Goal: Task Accomplishment & Management: Manage account settings

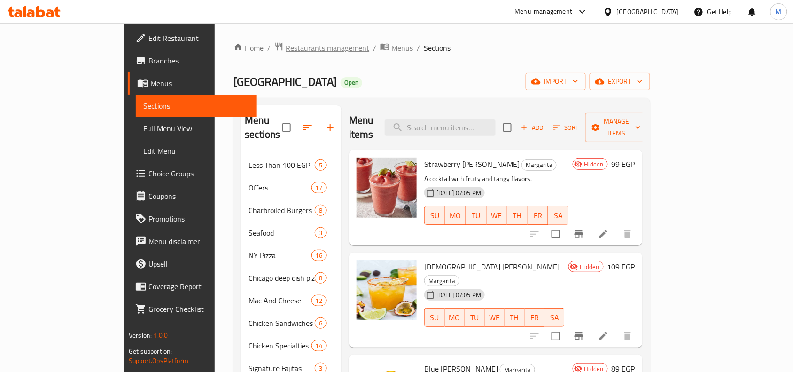
click at [286, 52] on span "Restaurants management" at bounding box center [328, 47] width 84 height 11
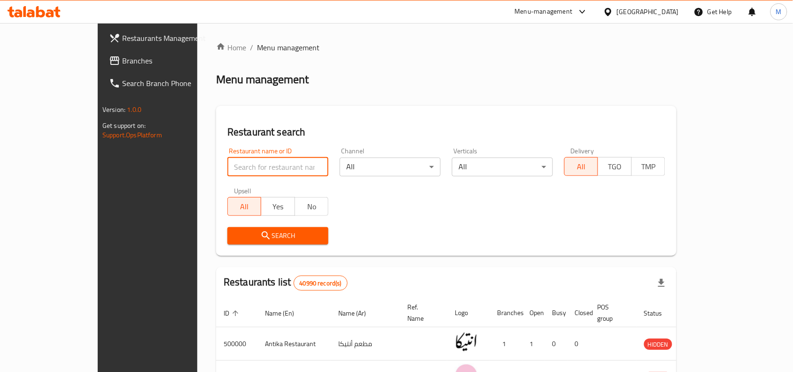
click at [240, 164] on input "search" at bounding box center [277, 166] width 101 height 19
paste input "502299"
type input "502299"
click button "Search" at bounding box center [277, 235] width 101 height 17
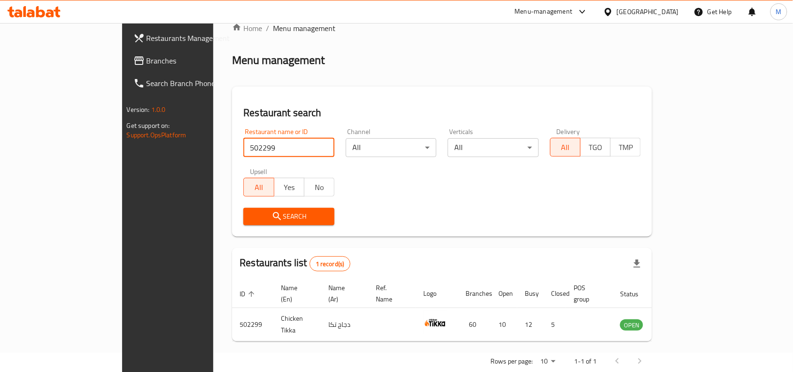
scroll to position [29, 0]
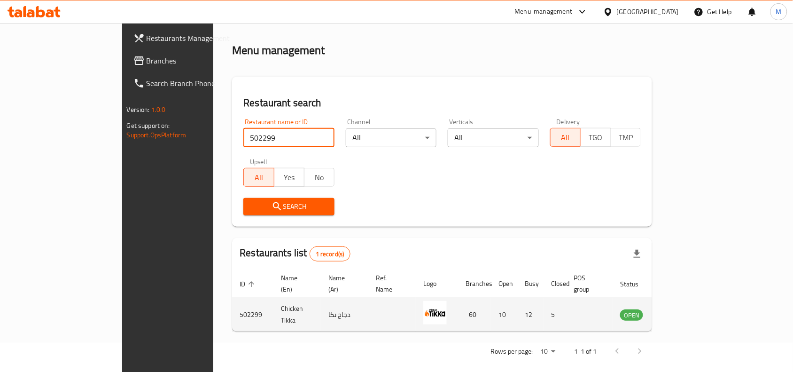
click at [680, 311] on icon "enhanced table" at bounding box center [675, 315] width 10 height 8
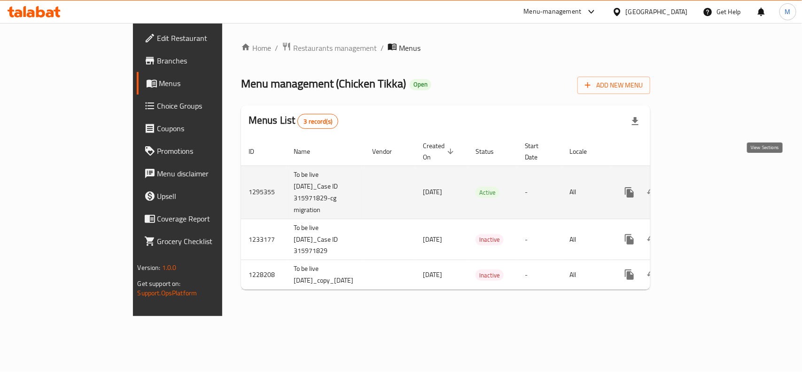
click at [703, 187] on icon "enhanced table" at bounding box center [697, 192] width 11 height 11
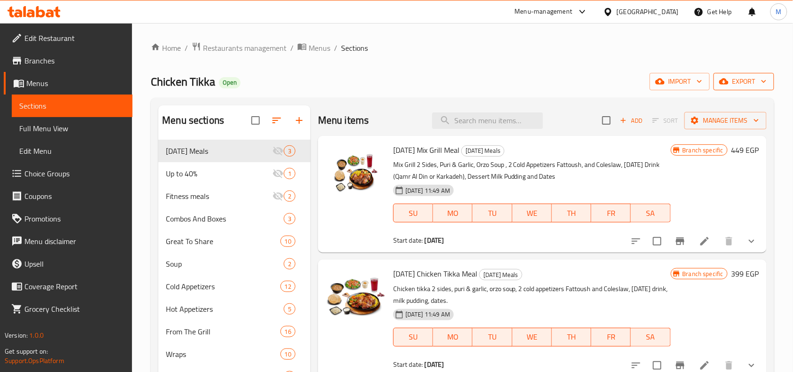
click at [759, 78] on span "export" at bounding box center [744, 82] width 46 height 12
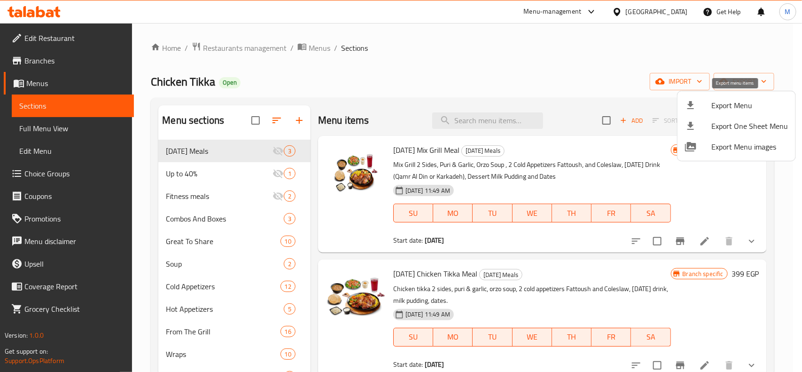
click at [734, 102] on span "Export Menu" at bounding box center [750, 105] width 77 height 11
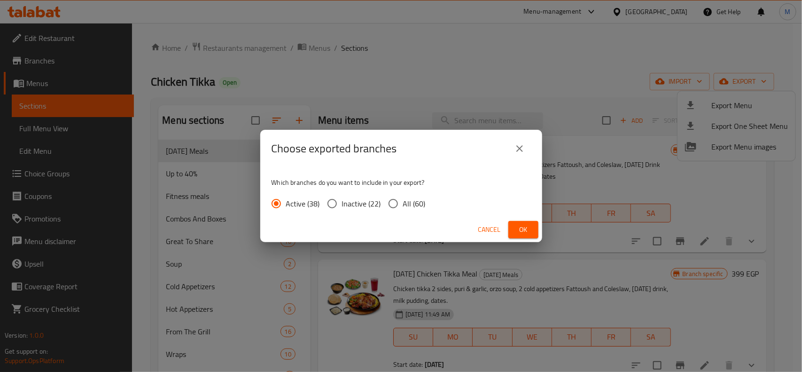
click at [393, 202] on input "All (60)" at bounding box center [393, 204] width 20 height 20
radio input "true"
click at [530, 234] on span "Ok" at bounding box center [523, 230] width 15 height 12
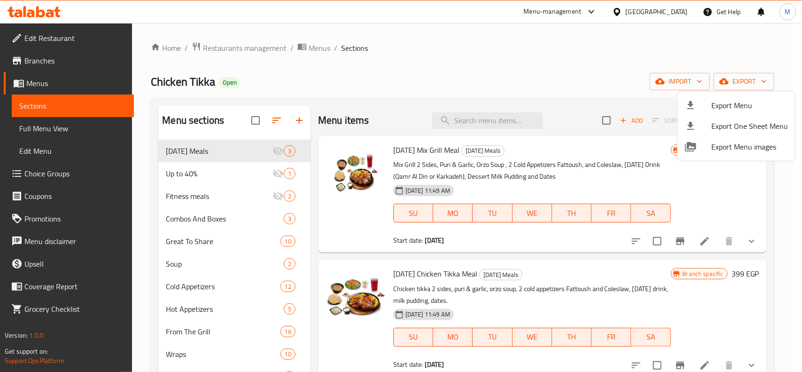
click at [53, 57] on div at bounding box center [401, 186] width 802 height 372
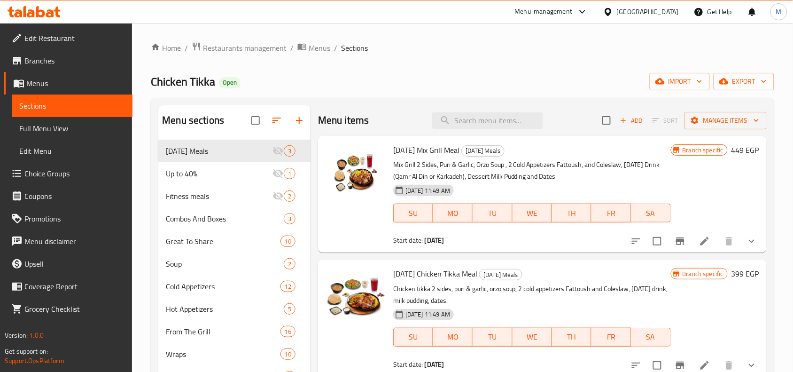
click at [52, 57] on span "Branches" at bounding box center [74, 60] width 101 height 11
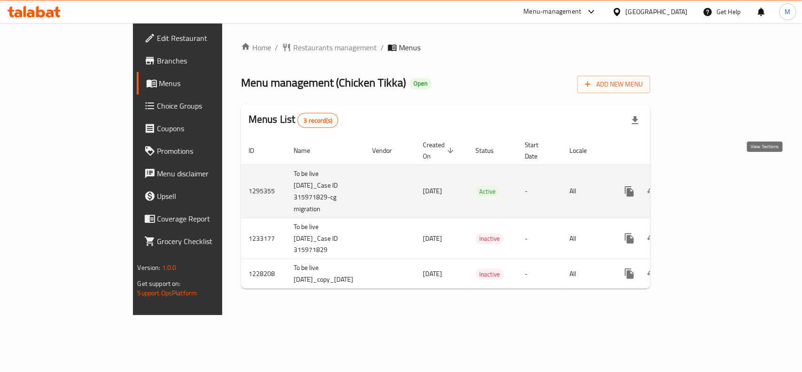
click at [709, 180] on link "enhanced table" at bounding box center [697, 191] width 23 height 23
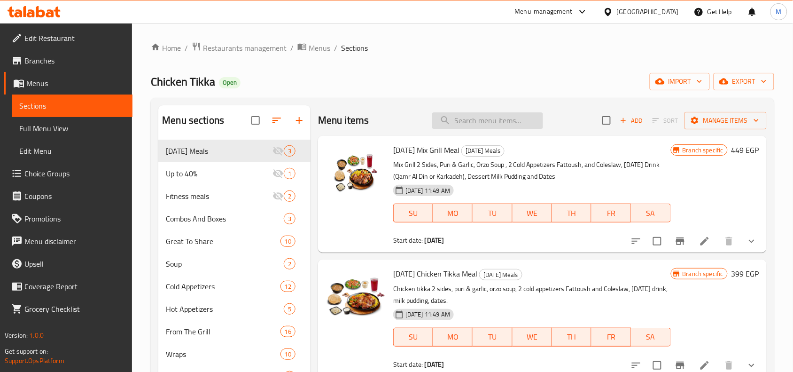
click at [482, 118] on input "search" at bounding box center [487, 120] width 111 height 16
paste input "Cold Appetizers Platter For Sharing"
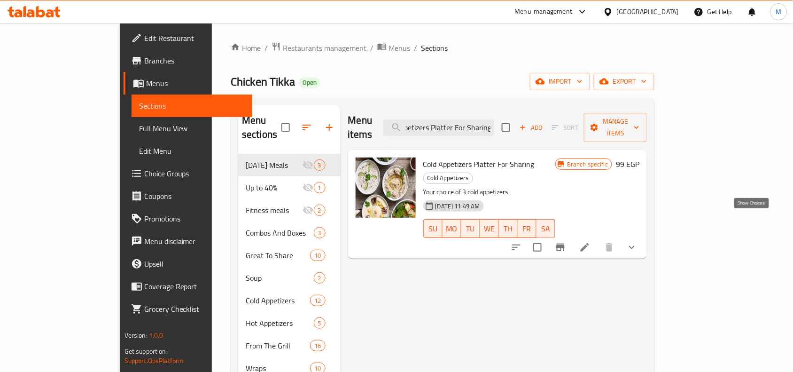
type input "Cold Appetizers Platter For Sharing"
click at [638, 242] on icon "show more" at bounding box center [631, 247] width 11 height 11
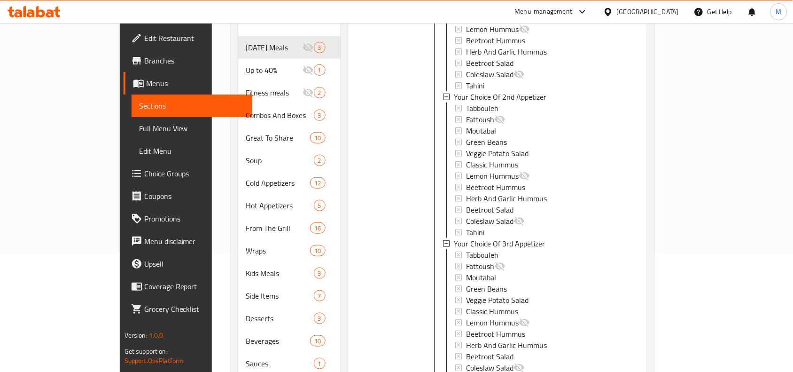
scroll to position [236, 0]
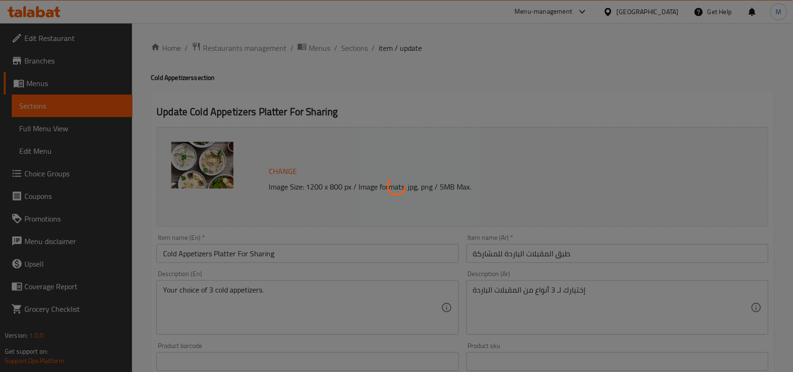
type input "إختيارك من أول مقبلات:"
type input "1"
type input "إختيارك من ثانى مقبلات:"
type input "1"
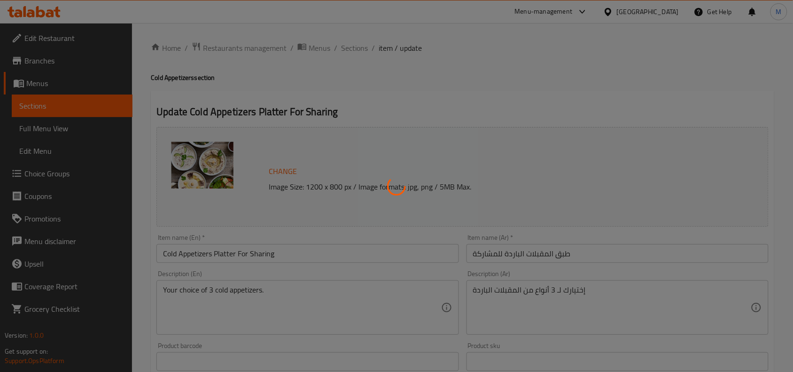
type input "1"
type input "إختيارك من ثالث مقبلات:"
type input "1"
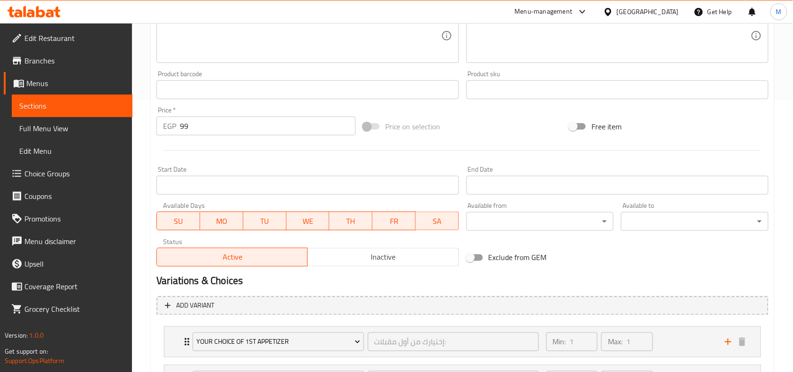
scroll to position [399, 0]
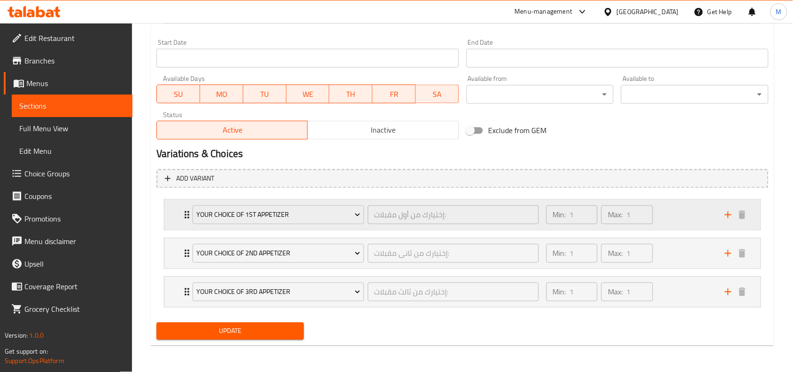
click at [185, 215] on icon "Expand" at bounding box center [186, 214] width 11 height 11
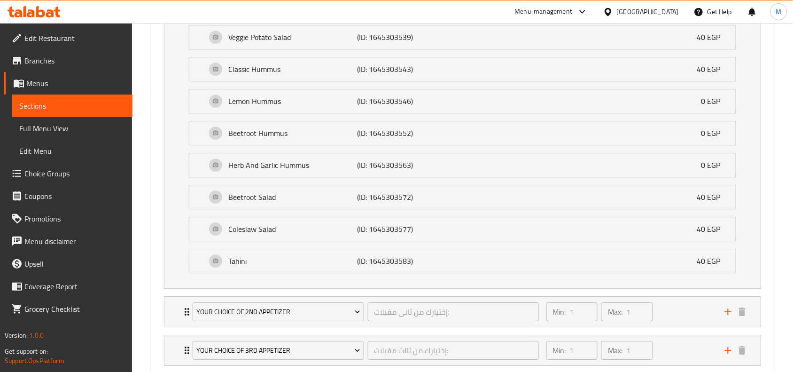
scroll to position [805, 0]
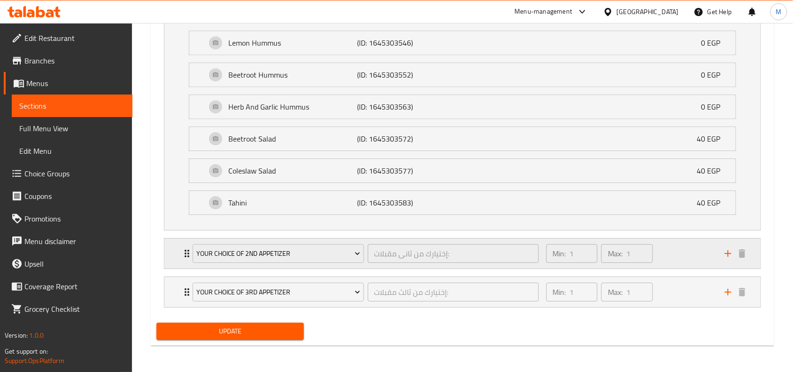
click at [188, 250] on div "Your Choice Of 2nd Appetizer إختيارك من ثانى مقبلات: ​" at bounding box center [365, 253] width 357 height 30
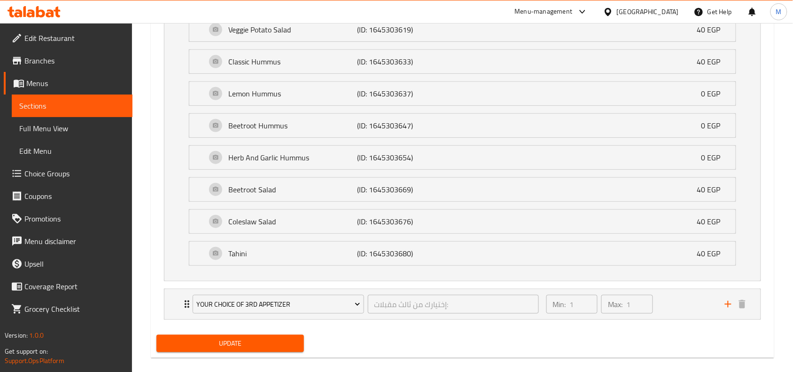
scroll to position [1210, 0]
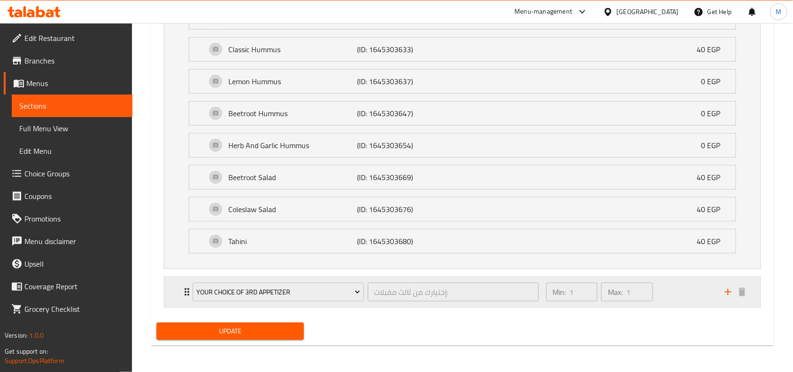
click at [186, 289] on icon "Expand" at bounding box center [187, 292] width 5 height 8
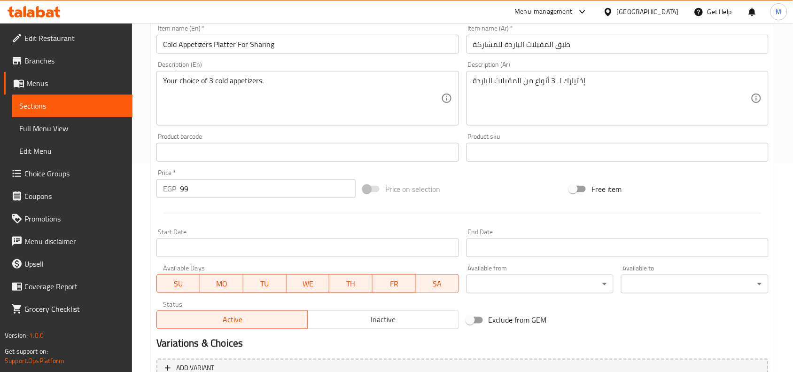
scroll to position [88, 0]
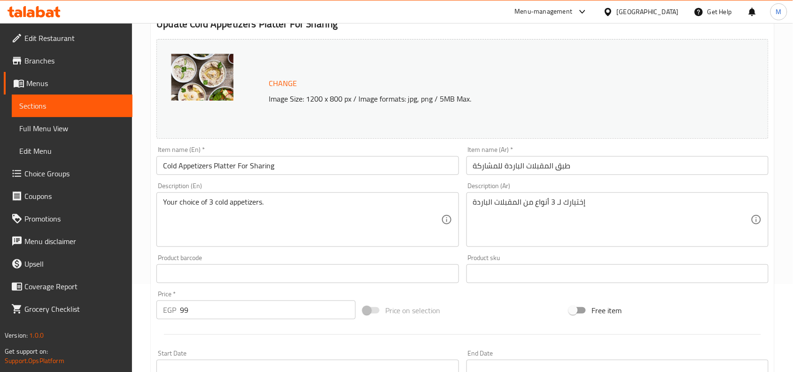
click at [395, 24] on h2 "Update Cold Appetizers Platter For Sharing" at bounding box center [462, 24] width 612 height 14
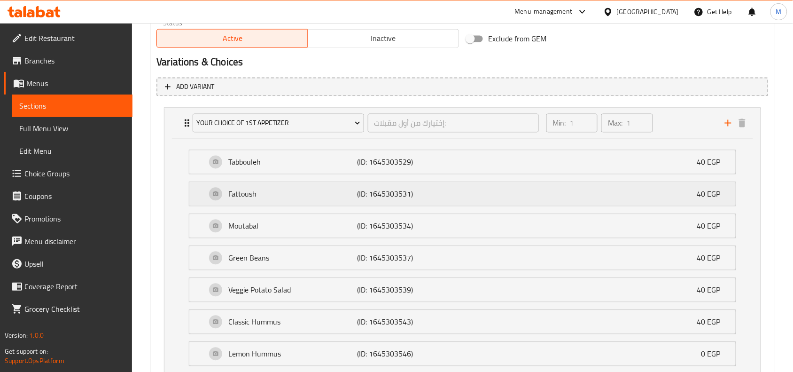
scroll to position [470, 0]
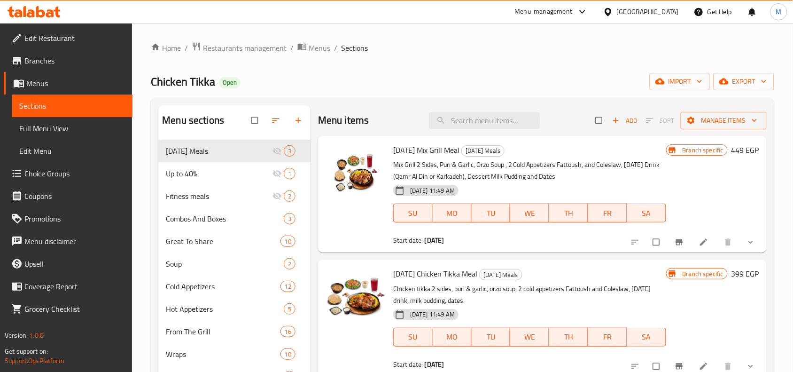
click at [73, 170] on span "Choice Groups" at bounding box center [74, 173] width 101 height 11
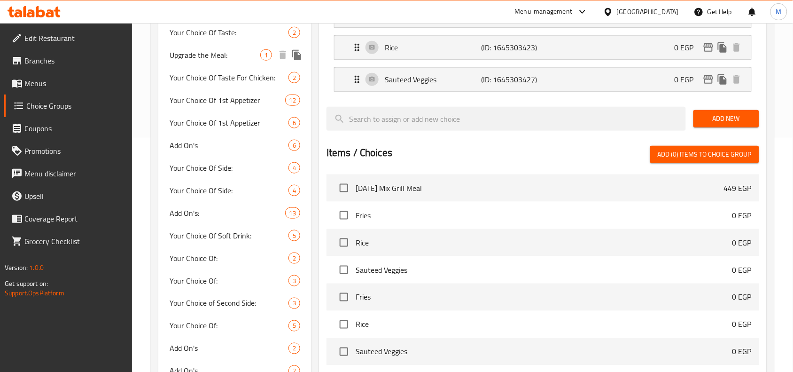
scroll to position [235, 0]
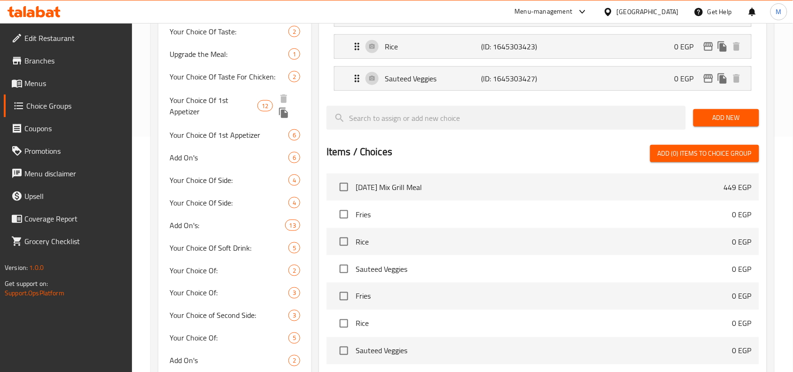
click at [231, 97] on span "Your Choice Of 1st Appetizer" at bounding box center [214, 105] width 88 height 23
type input "Your Choice Of 1st Appetizer"
type input "إختيارك من أول مقبلات:"
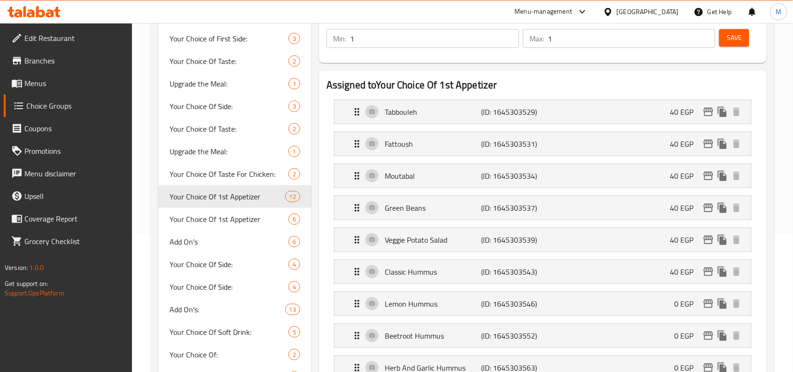
scroll to position [117, 0]
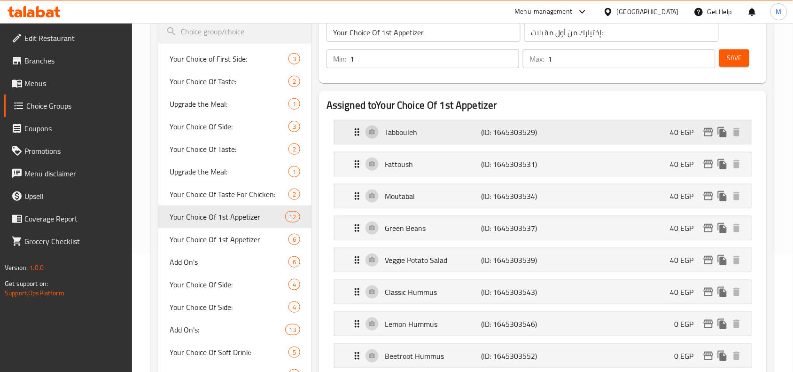
click at [636, 134] on div "Tabbouleh (ID: 1645303529) 40 EGP" at bounding box center [546, 131] width 389 height 23
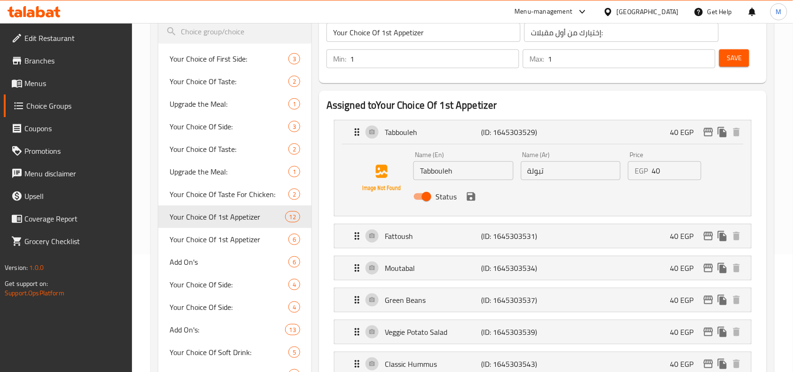
click at [671, 170] on input "40" at bounding box center [676, 170] width 49 height 19
click at [475, 197] on icon "save" at bounding box center [471, 196] width 8 height 8
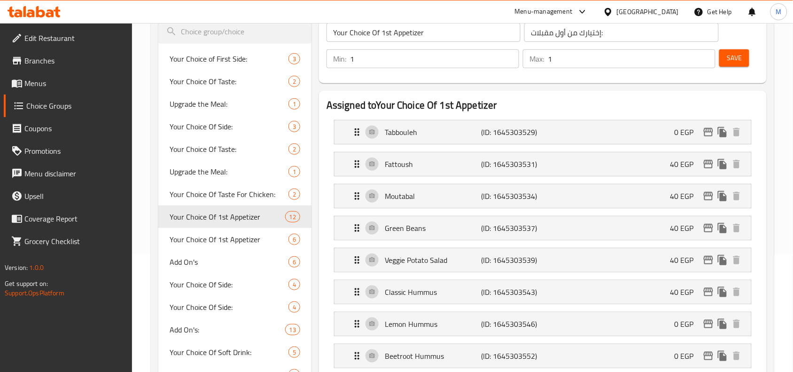
type input "0"
click at [635, 169] on div "Fattoush (ID: 1645303531) 40 EGP" at bounding box center [546, 163] width 389 height 23
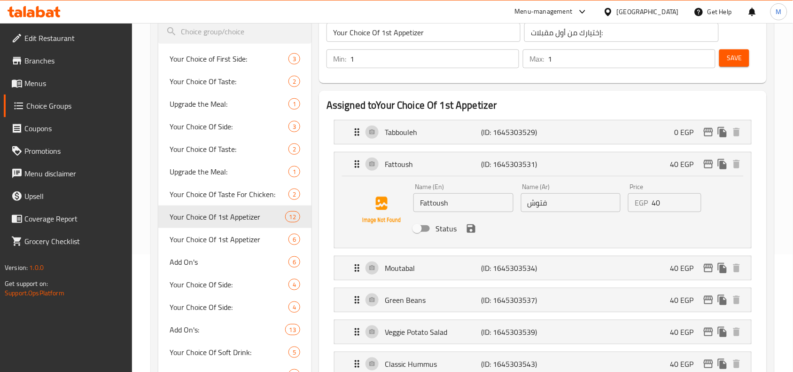
click at [661, 203] on input "40" at bounding box center [676, 202] width 49 height 19
click at [473, 229] on icon "save" at bounding box center [471, 228] width 8 height 8
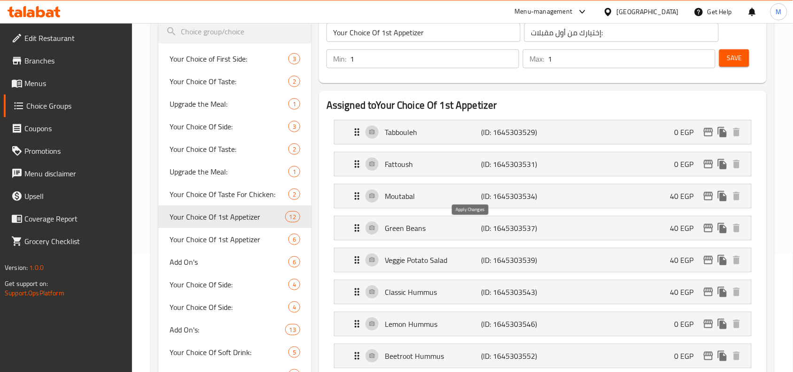
type input "0"
click at [602, 202] on div "Moutabal (ID: 1645303534) 40 EGP" at bounding box center [546, 195] width 389 height 23
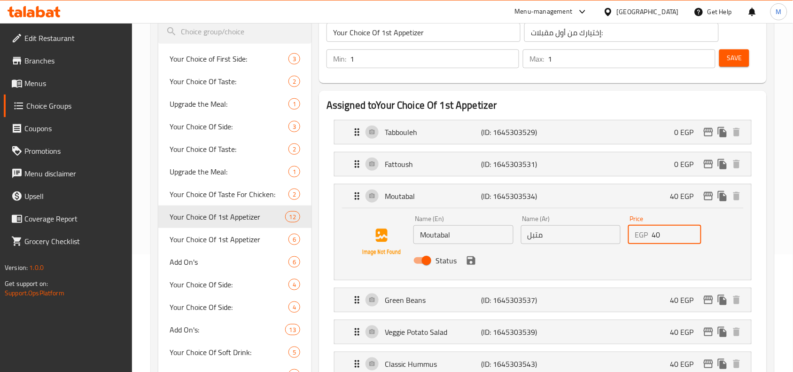
click at [669, 234] on input "40" at bounding box center [676, 234] width 49 height 19
click at [475, 262] on icon "save" at bounding box center [471, 260] width 11 height 11
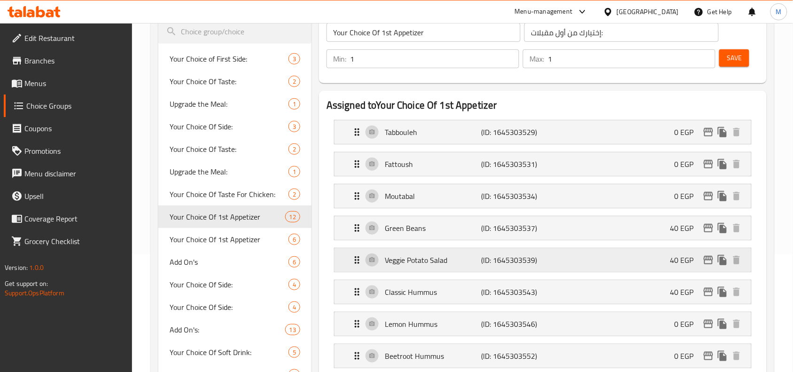
type input "0"
click at [602, 230] on div "Green Beans (ID: 1645303537) 40 EGP" at bounding box center [546, 227] width 389 height 23
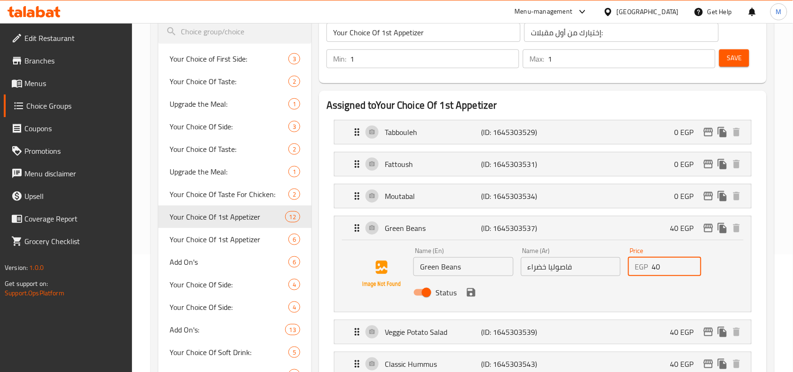
click at [671, 270] on input "40" at bounding box center [676, 266] width 49 height 19
click at [475, 294] on icon "save" at bounding box center [471, 292] width 11 height 11
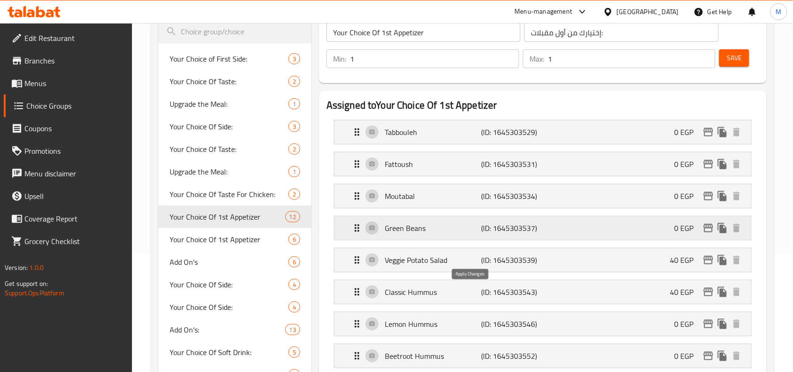
type input "0"
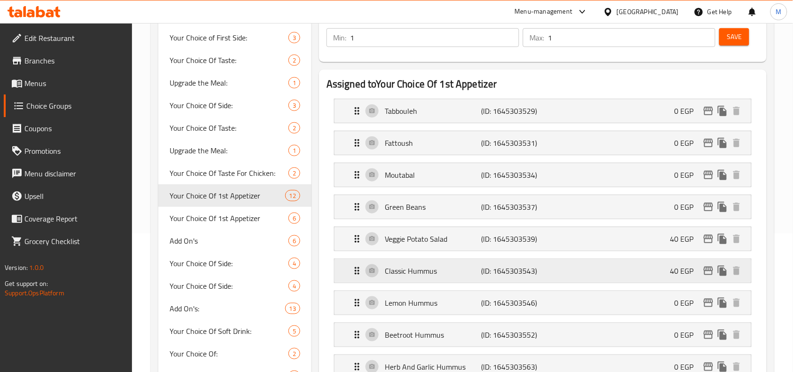
scroll to position [176, 0]
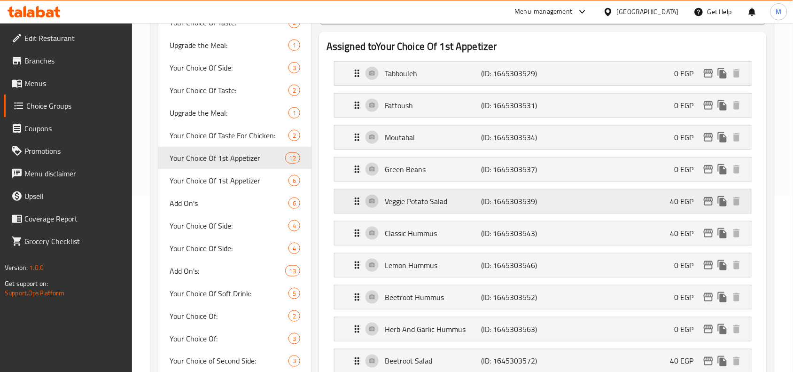
click at [588, 203] on div "Veggie Potato Salad (ID: 1645303539) 40 EGP" at bounding box center [546, 200] width 389 height 23
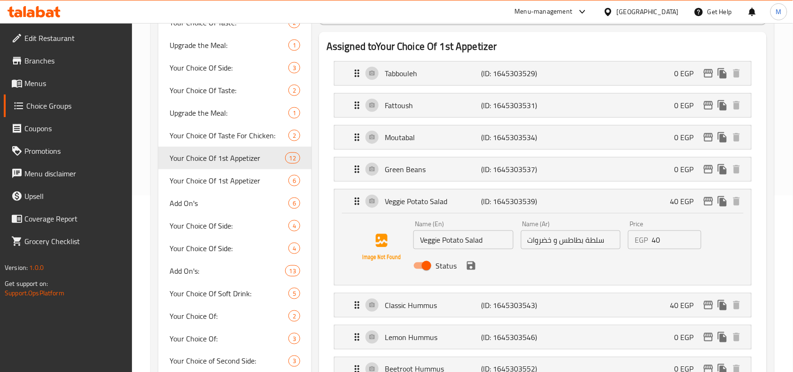
click at [661, 243] on input "40" at bounding box center [676, 239] width 49 height 19
click at [661, 243] on input "0" at bounding box center [676, 239] width 49 height 19
click at [470, 267] on icon "save" at bounding box center [471, 265] width 8 height 8
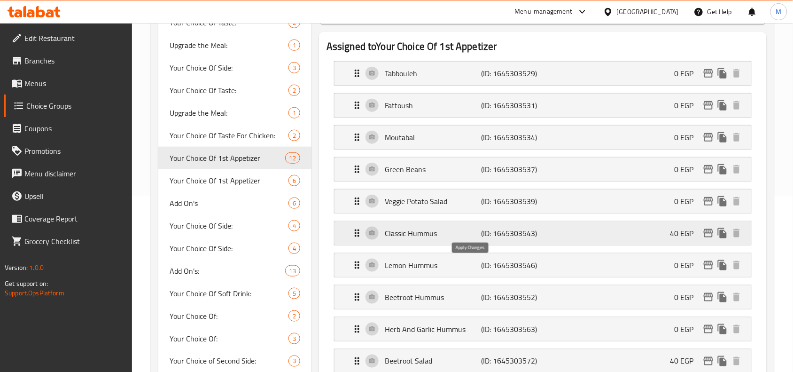
type input "0"
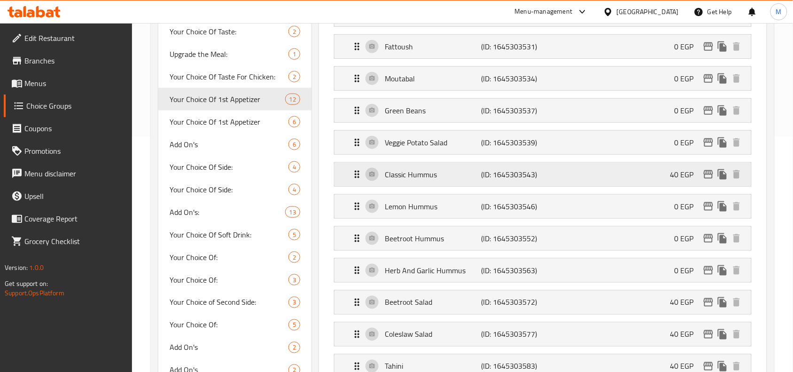
click at [588, 176] on div "Classic Hummus (ID: 1645303543) 40 EGP" at bounding box center [546, 174] width 389 height 23
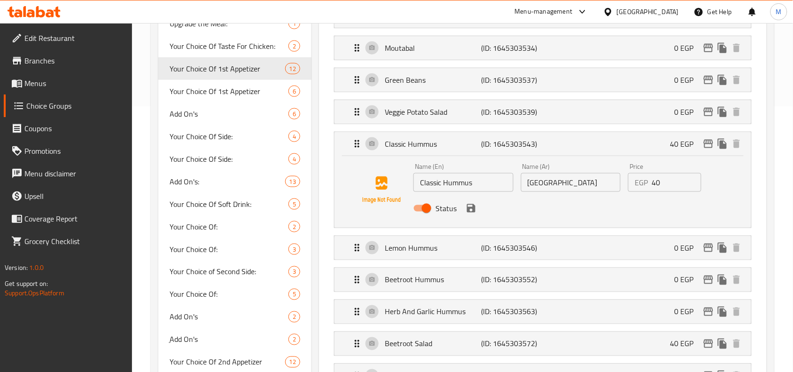
scroll to position [294, 0]
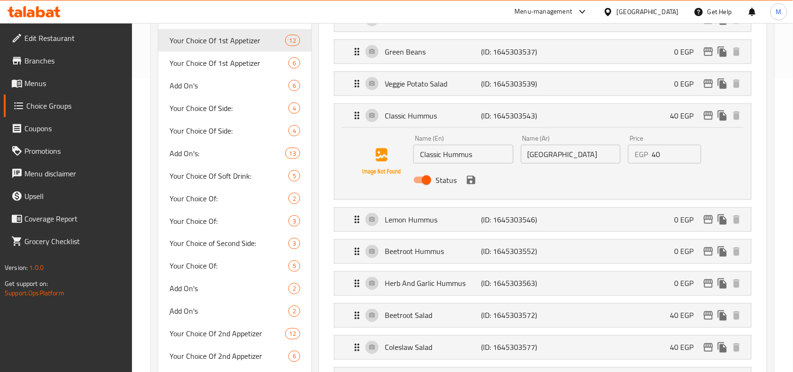
click at [670, 212] on div "Lemon Hummus (ID: 1645303546) 0 EGP" at bounding box center [546, 219] width 389 height 23
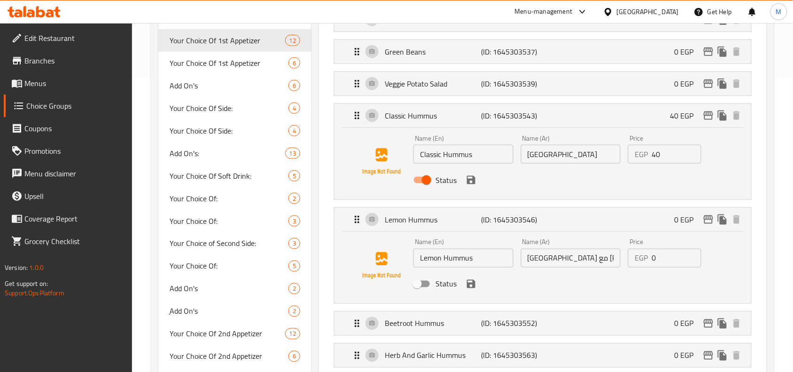
click at [662, 160] on input "40" at bounding box center [676, 154] width 49 height 19
click at [470, 182] on icon "save" at bounding box center [471, 179] width 11 height 11
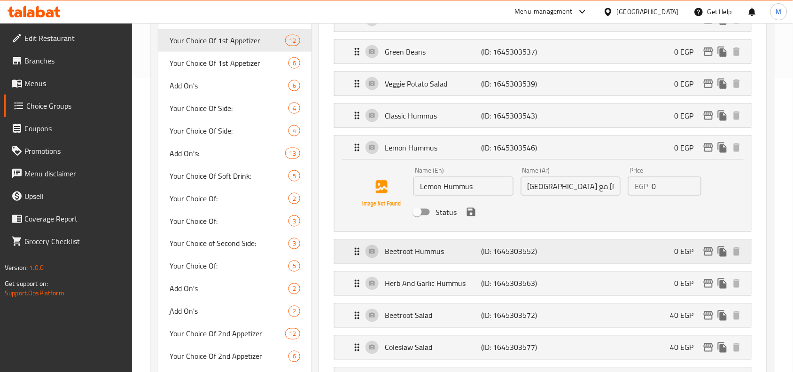
type input "0"
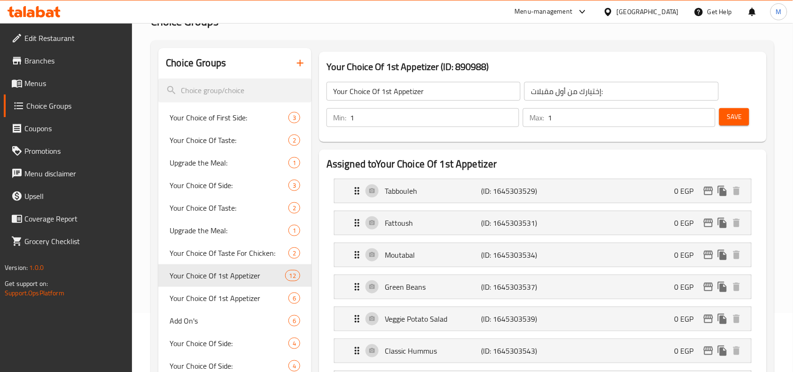
scroll to position [235, 0]
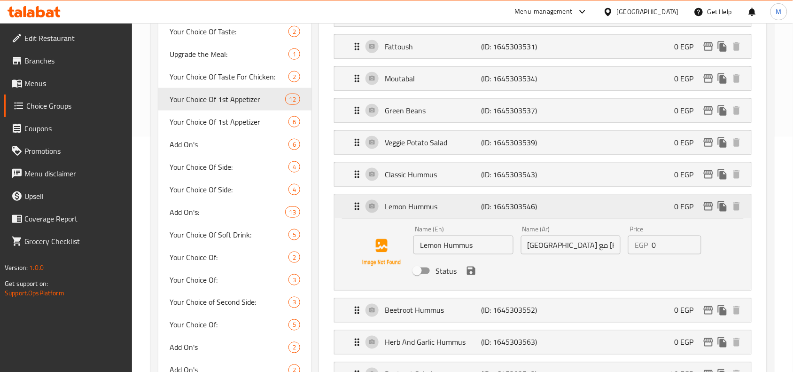
click at [472, 211] on p "Lemon Hummus" at bounding box center [433, 206] width 96 height 11
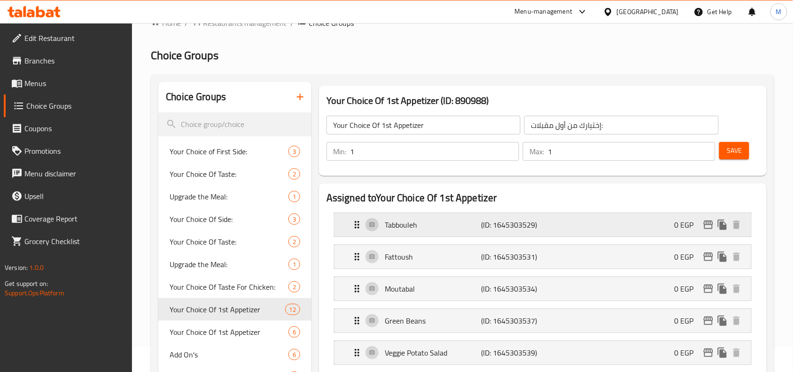
scroll to position [0, 0]
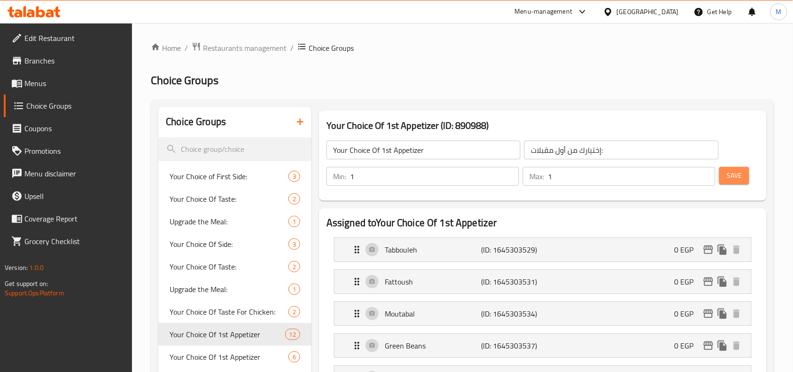
click at [731, 175] on span "Save" at bounding box center [734, 176] width 15 height 12
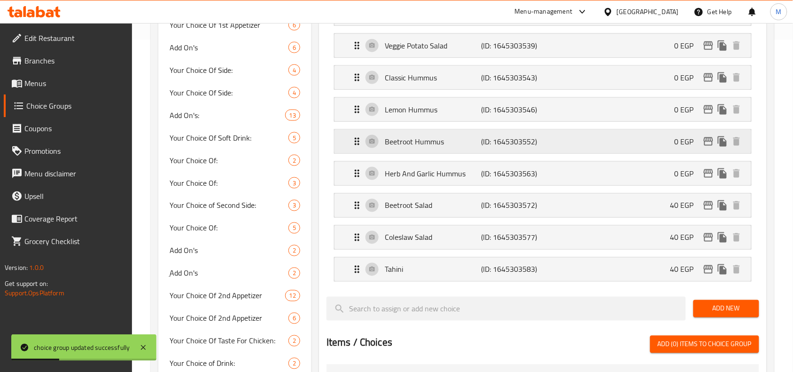
scroll to position [352, 0]
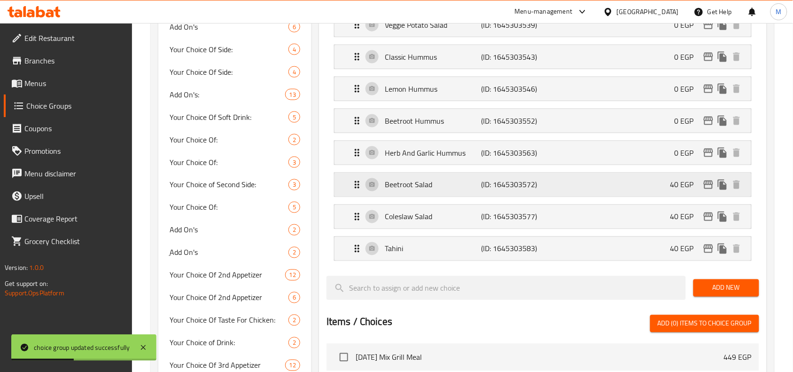
click at [608, 184] on div "Beetroot Salad (ID: 1645303572) 40 EGP" at bounding box center [546, 184] width 389 height 23
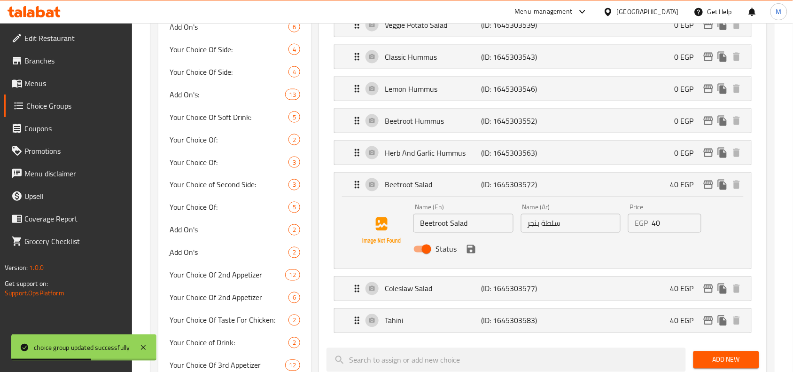
click at [668, 224] on input "40" at bounding box center [676, 223] width 49 height 19
click at [470, 254] on icon "save" at bounding box center [471, 248] width 11 height 11
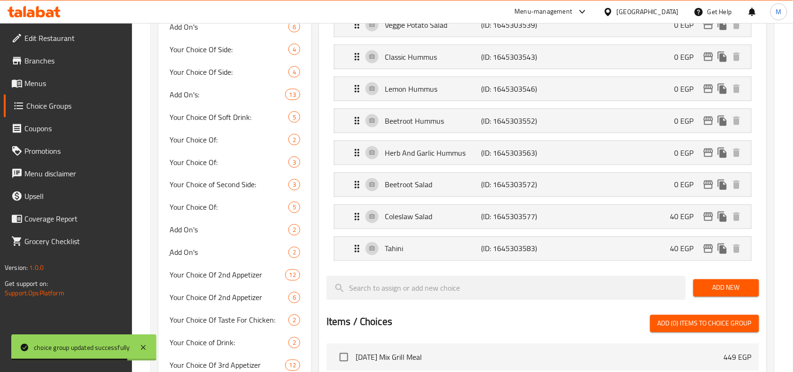
type input "0"
click at [595, 217] on div "Coleslaw Salad (ID: 1645303577) 40 EGP" at bounding box center [546, 216] width 389 height 23
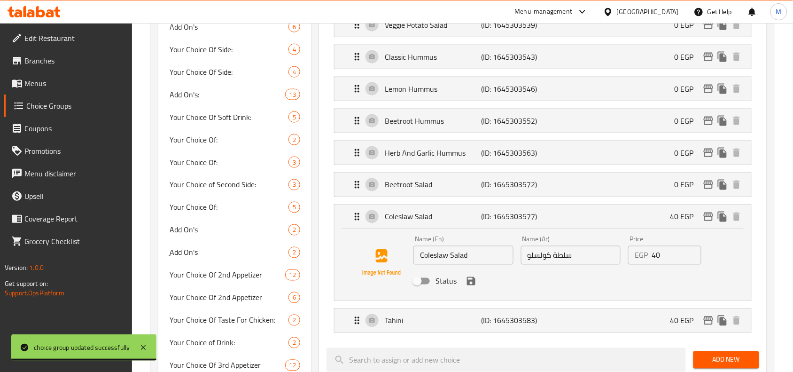
click at [664, 257] on input "40" at bounding box center [676, 255] width 49 height 19
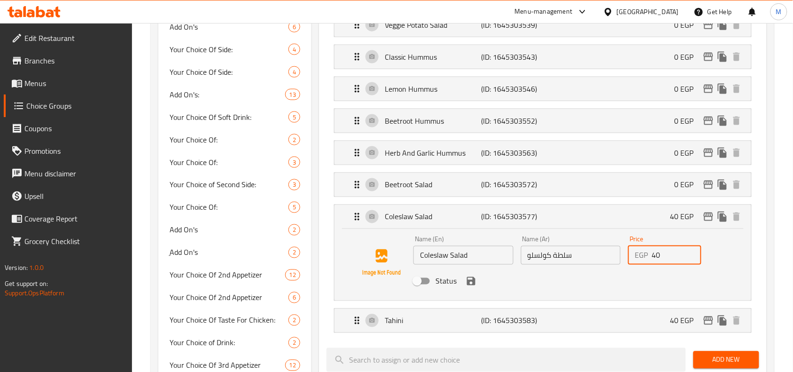
click at [664, 257] on input "40" at bounding box center [676, 255] width 49 height 19
click at [476, 282] on icon "save" at bounding box center [471, 280] width 11 height 11
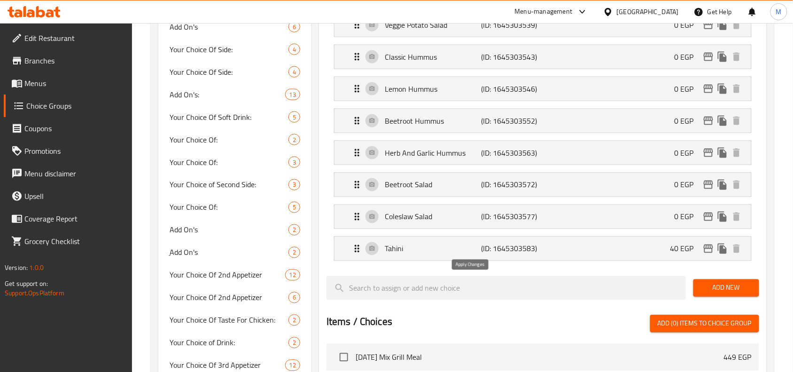
type input "0"
click at [635, 248] on div "Tahini (ID: 1645303583) 40 EGP" at bounding box center [546, 248] width 389 height 23
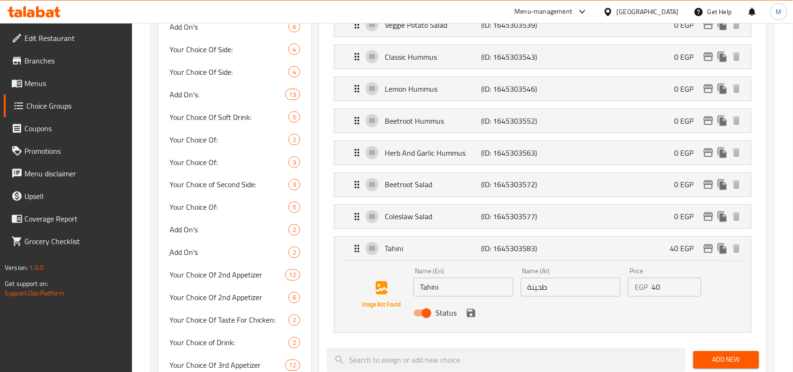
click at [666, 288] on input "40" at bounding box center [676, 287] width 49 height 19
click at [473, 316] on icon "save" at bounding box center [471, 313] width 8 height 8
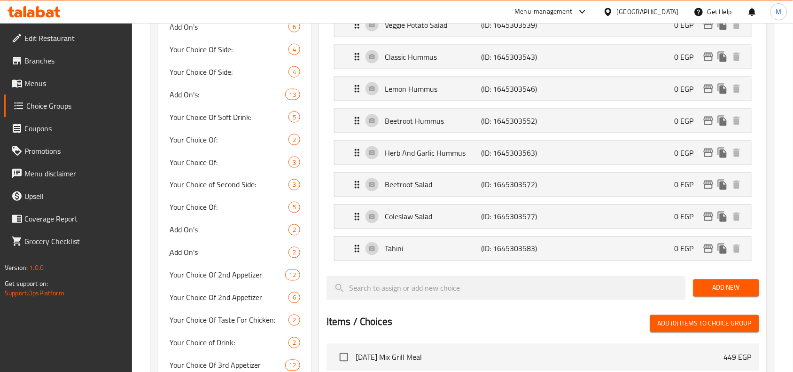
type input "0"
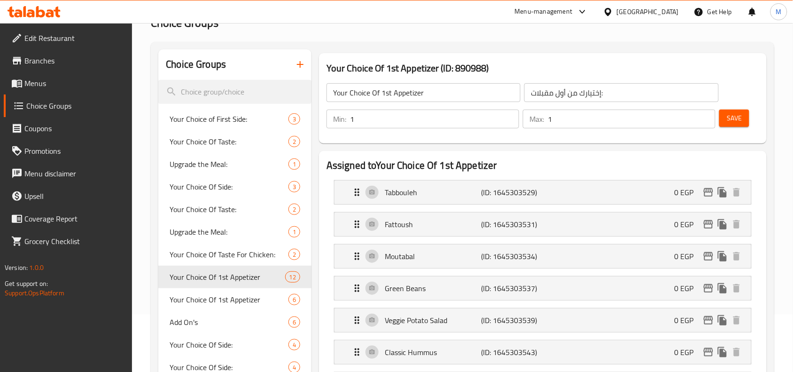
scroll to position [0, 0]
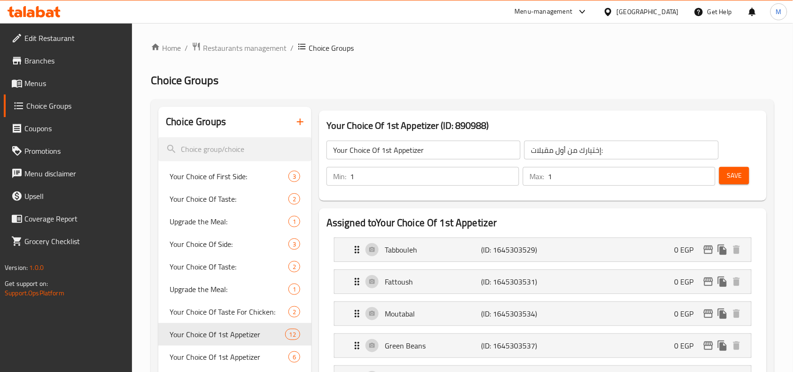
click at [726, 179] on button "Save" at bounding box center [734, 175] width 30 height 17
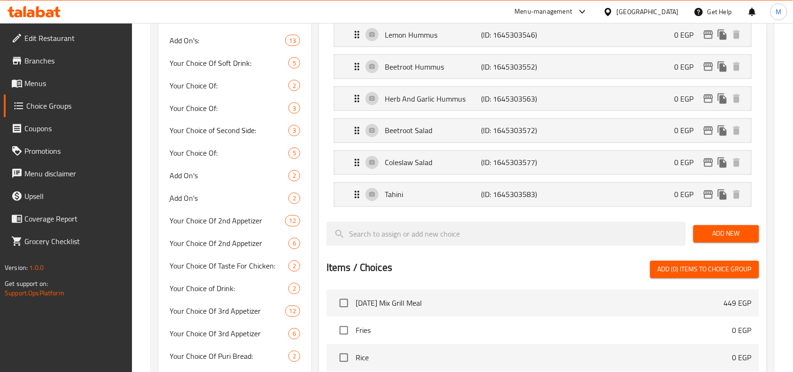
scroll to position [411, 0]
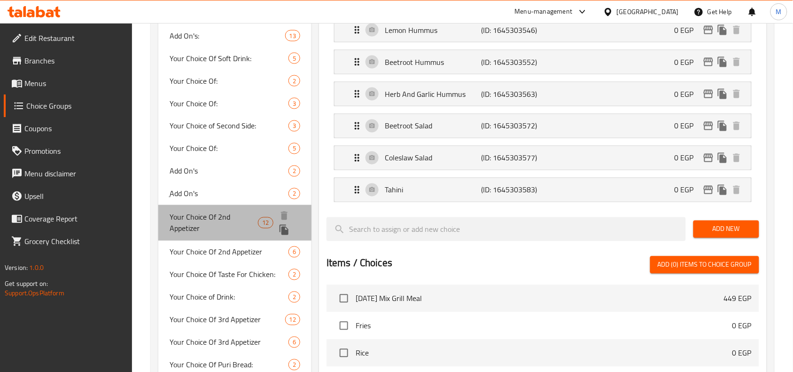
click at [209, 221] on span "Your Choice Of 2nd Appetizer" at bounding box center [214, 222] width 88 height 23
type input "Your Choice Of 2nd Appetizer"
type input "إختيارك من ثانى مقبلات:"
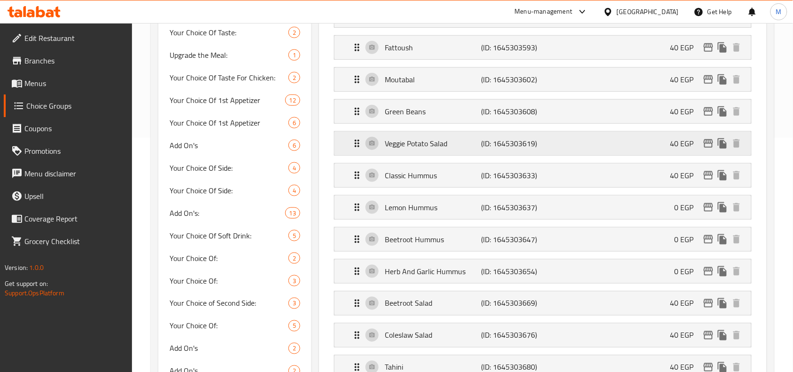
scroll to position [117, 0]
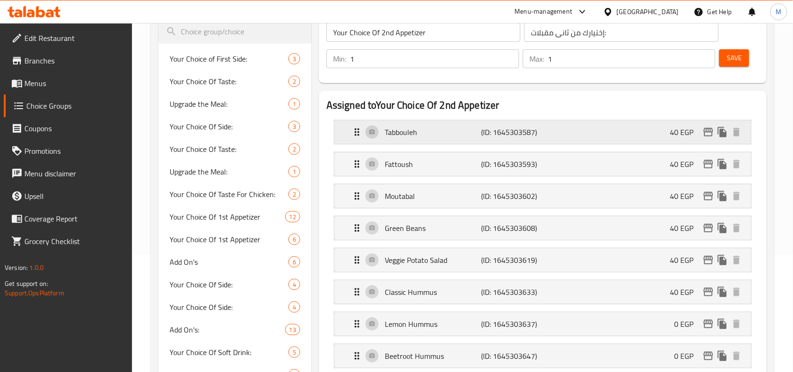
click at [586, 142] on div "Tabbouleh (ID: 1645303587) 40 EGP" at bounding box center [546, 131] width 389 height 23
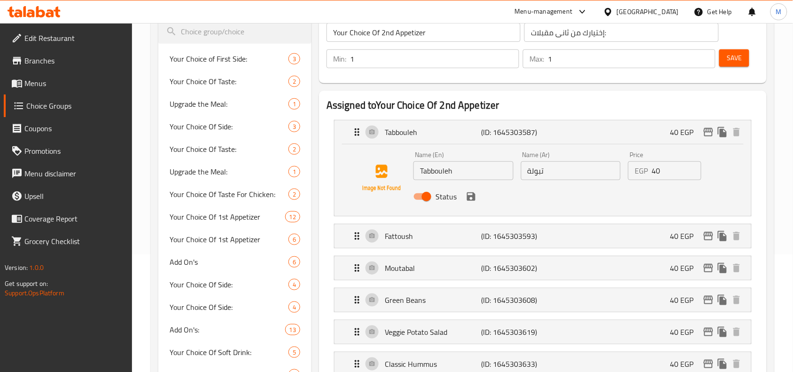
click at [666, 169] on input "40" at bounding box center [676, 170] width 49 height 19
click at [475, 200] on icon "save" at bounding box center [471, 196] width 11 height 11
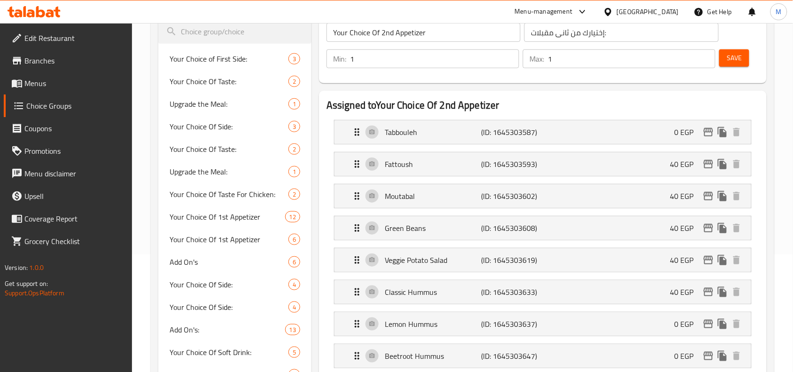
type input "0"
click at [602, 168] on div "Fattoush (ID: 1645303593) 40 EGP" at bounding box center [546, 163] width 389 height 23
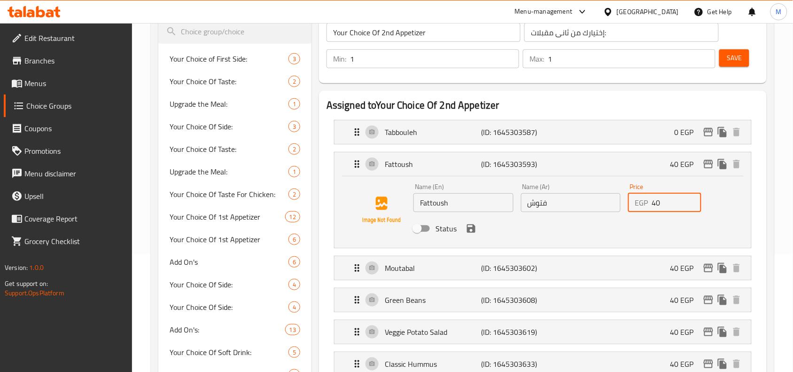
click at [663, 207] on input "40" at bounding box center [676, 202] width 49 height 19
click at [471, 228] on icon "save" at bounding box center [471, 228] width 8 height 8
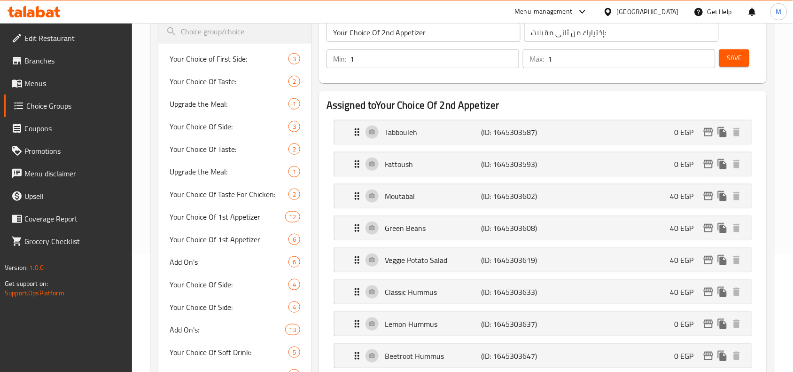
type input "0"
click at [570, 193] on div "Moutabal (ID: 1645303602) 40 EGP" at bounding box center [546, 195] width 389 height 23
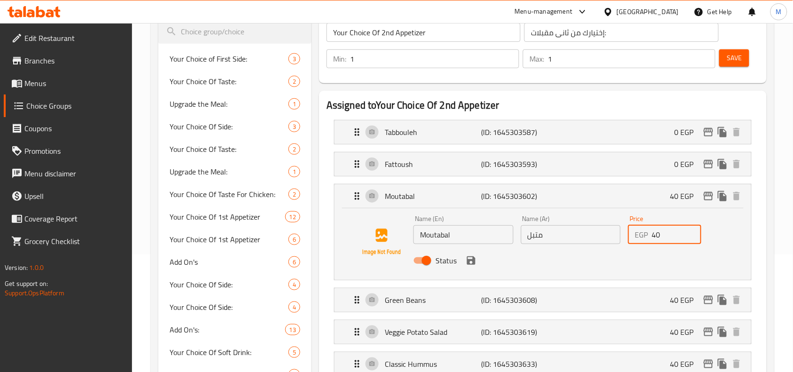
click at [658, 234] on input "40" at bounding box center [676, 234] width 49 height 19
click at [467, 259] on icon "save" at bounding box center [471, 260] width 8 height 8
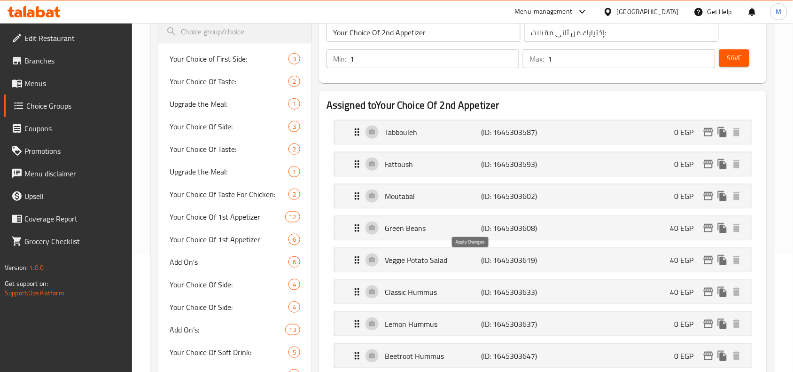
type input "0"
click at [473, 238] on div "Green Beans (ID: 1645303608) 40 EGP" at bounding box center [546, 227] width 389 height 23
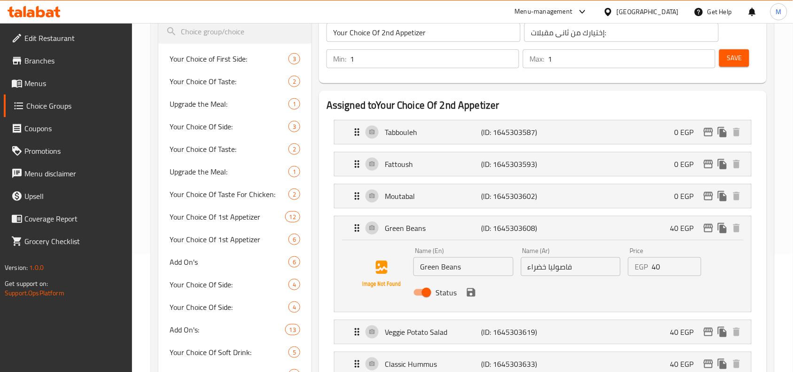
click at [665, 269] on input "40" at bounding box center [676, 266] width 49 height 19
click at [473, 289] on icon "save" at bounding box center [471, 292] width 8 height 8
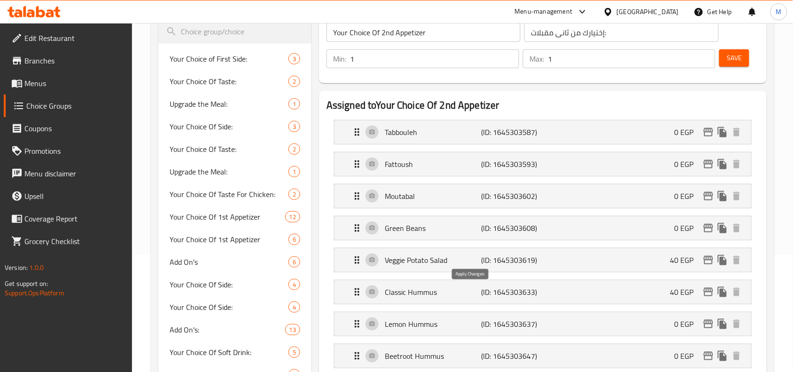
type input "0"
click at [472, 266] on p "Veggie Potato Salad" at bounding box center [433, 259] width 96 height 11
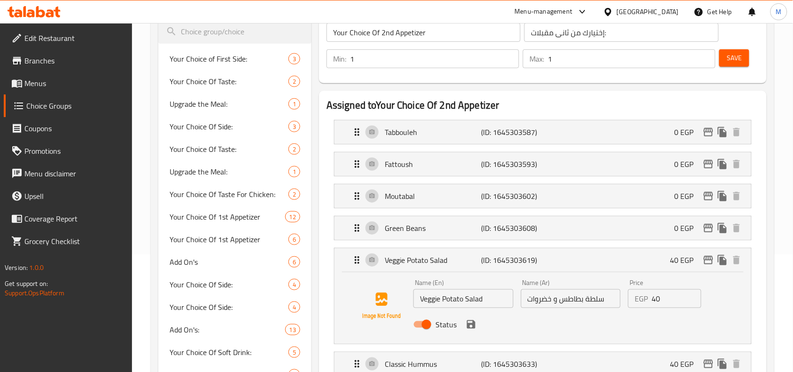
click at [666, 297] on input "40" at bounding box center [676, 298] width 49 height 19
click at [471, 330] on icon "save" at bounding box center [471, 324] width 11 height 11
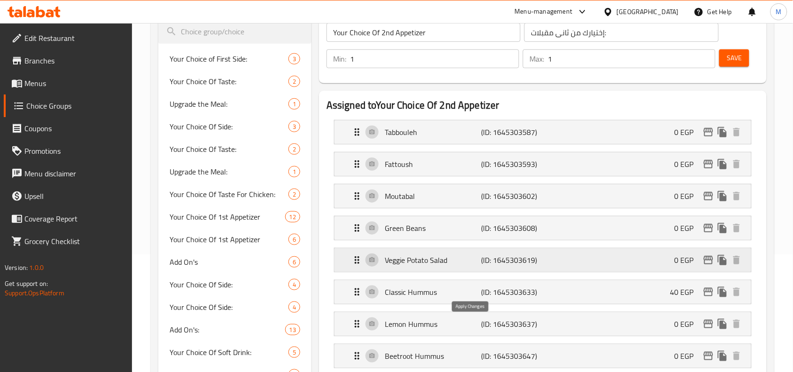
type input "0"
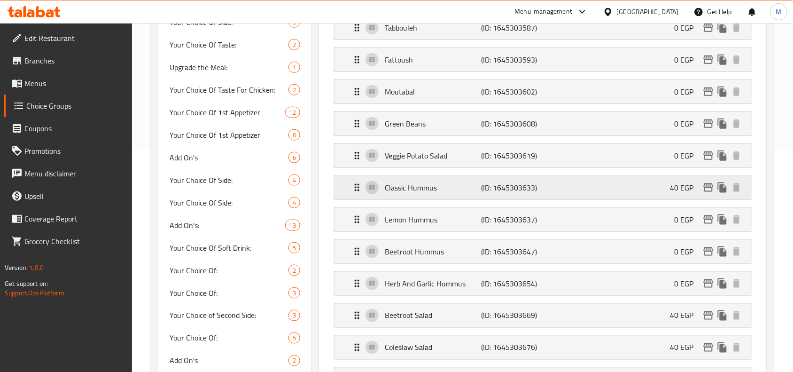
scroll to position [235, 0]
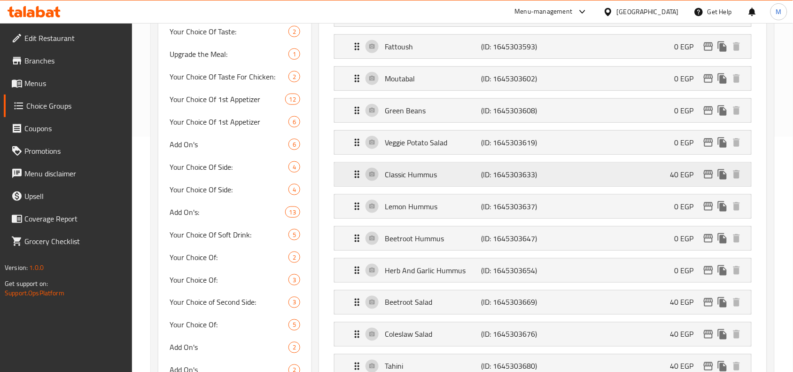
click at [592, 180] on div "Classic Hummus (ID: 1645303633) 40 EGP" at bounding box center [546, 174] width 389 height 23
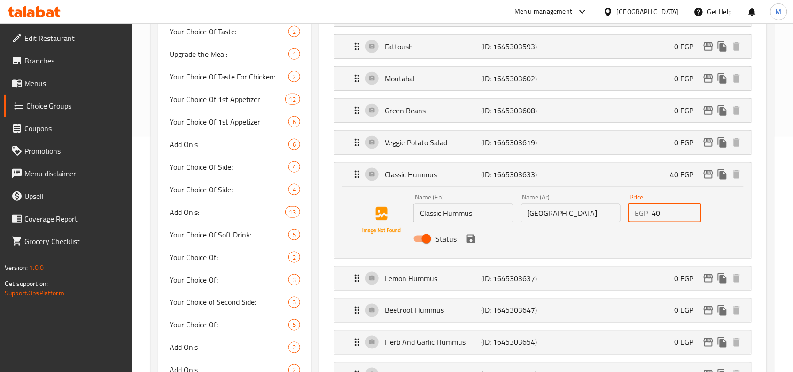
click at [665, 214] on input "40" at bounding box center [676, 212] width 49 height 19
click at [473, 243] on icon "save" at bounding box center [471, 239] width 8 height 8
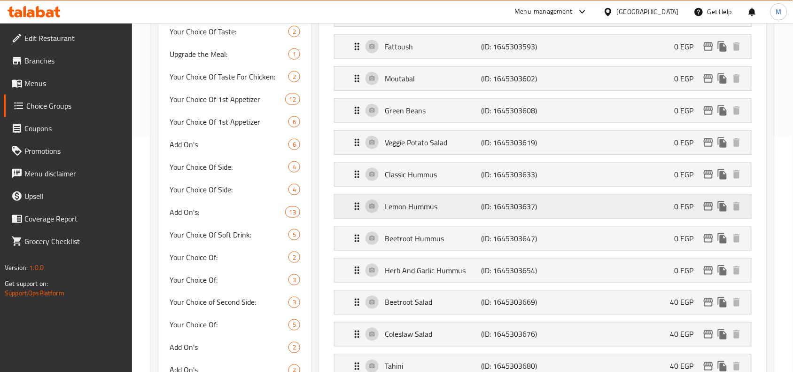
type input "0"
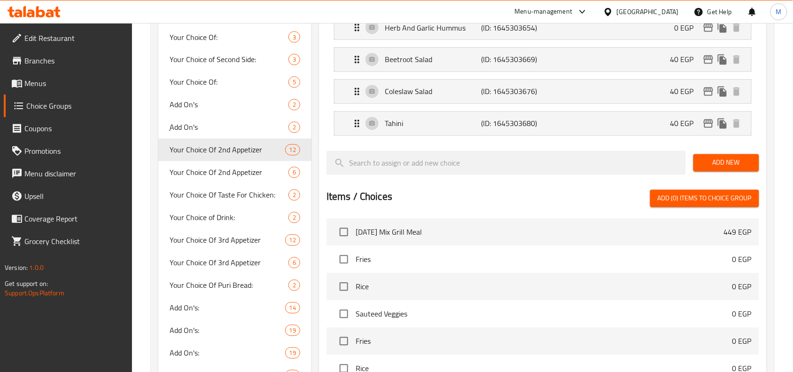
scroll to position [411, 0]
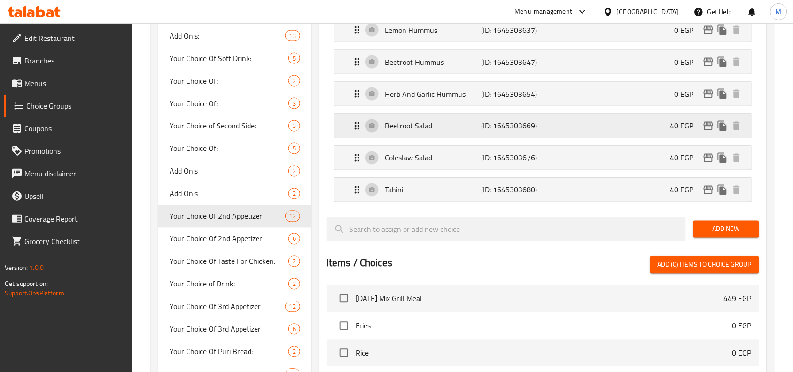
click at [628, 125] on div "Beetroot Salad (ID: 1645303669) 40 EGP" at bounding box center [546, 125] width 389 height 23
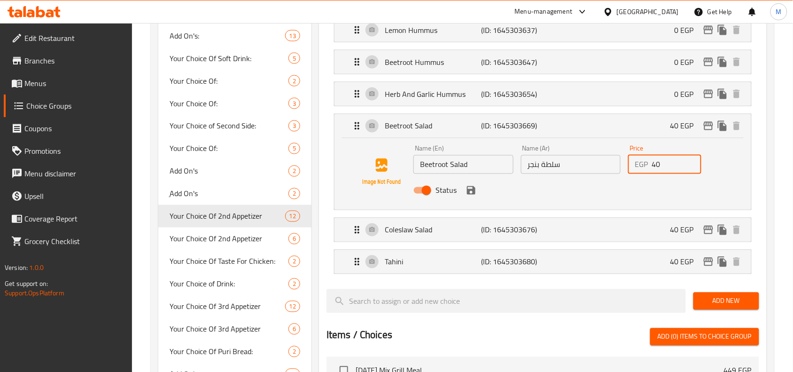
click at [664, 162] on input "40" at bounding box center [676, 164] width 49 height 19
click at [474, 194] on icon "save" at bounding box center [471, 190] width 8 height 8
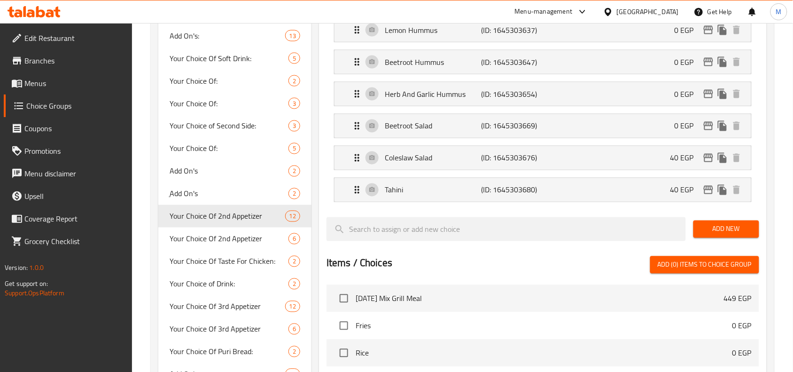
type input "0"
click at [447, 163] on p "Coleslaw Salad" at bounding box center [433, 157] width 96 height 11
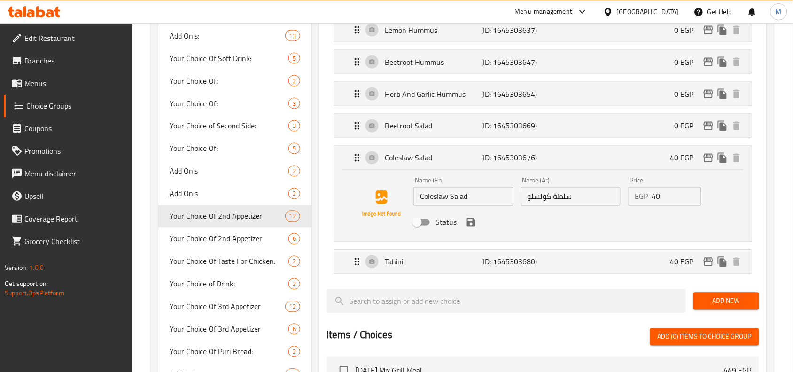
click at [666, 199] on input "40" at bounding box center [676, 196] width 49 height 19
click at [471, 226] on icon "save" at bounding box center [471, 222] width 11 height 11
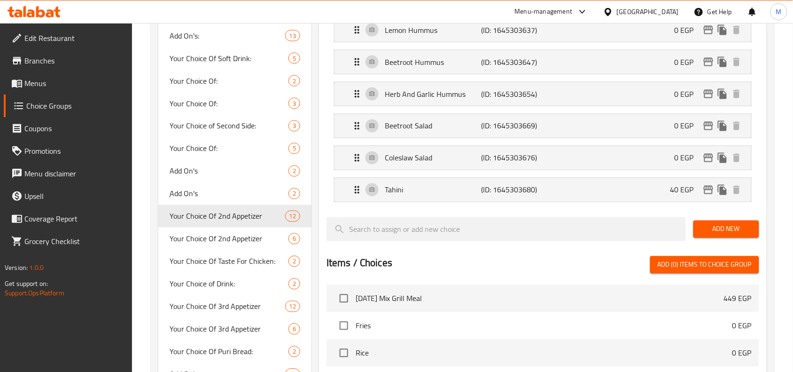
type input "0"
click at [469, 195] on p "Tahini" at bounding box center [433, 189] width 96 height 11
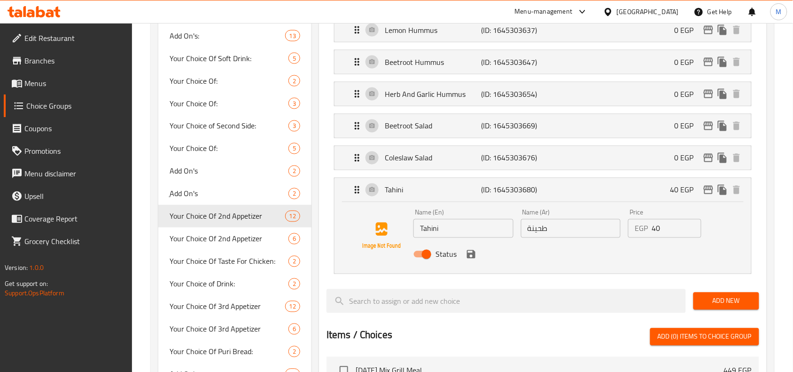
click at [661, 231] on input "40" at bounding box center [676, 228] width 49 height 19
click at [471, 258] on icon "save" at bounding box center [471, 254] width 11 height 11
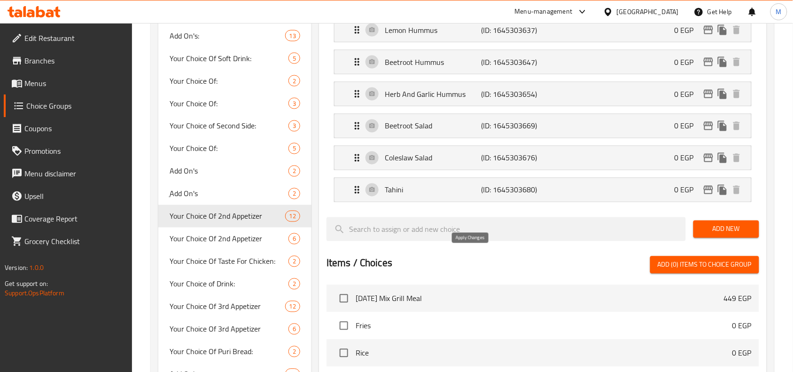
type input "0"
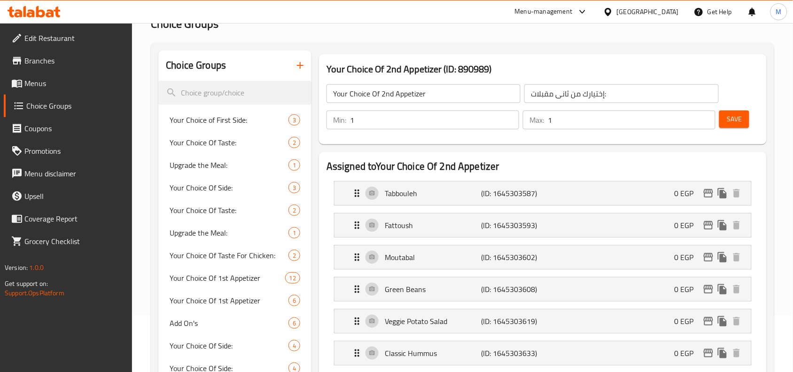
scroll to position [0, 0]
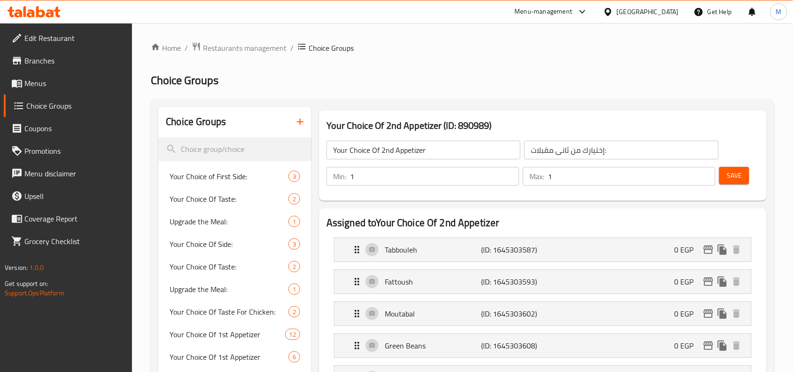
click at [722, 181] on button "Save" at bounding box center [734, 175] width 30 height 17
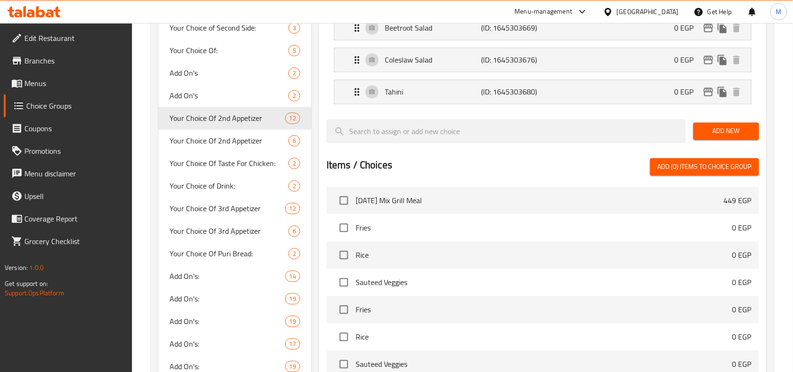
scroll to position [529, 0]
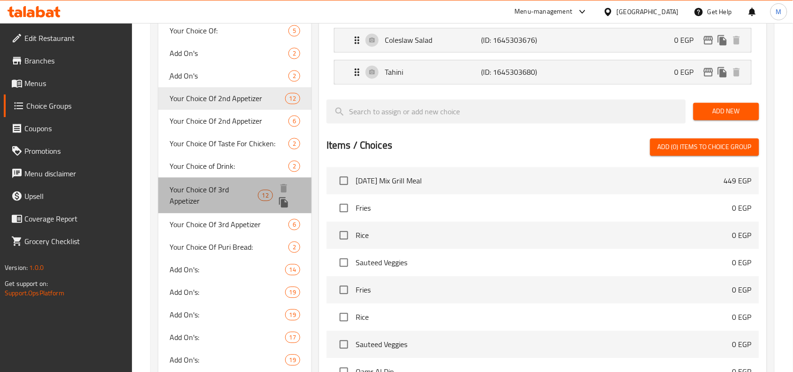
click at [228, 193] on span "Your Choice Of 3rd Appetizer" at bounding box center [214, 195] width 88 height 23
type input "Your Choice Of 3rd Appetizer"
type input "إختيارك من ثالث مقبلات:"
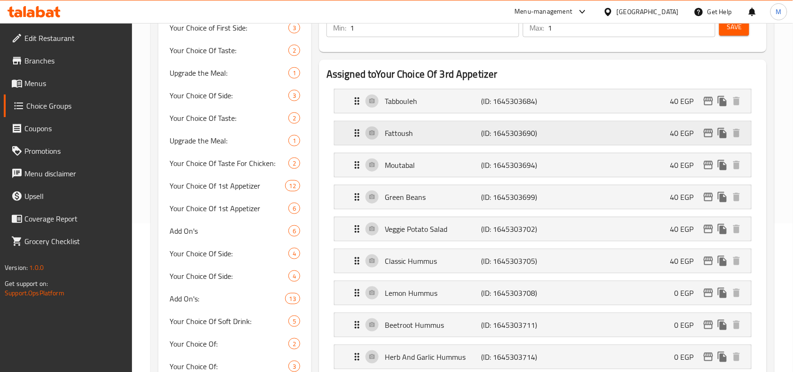
scroll to position [59, 0]
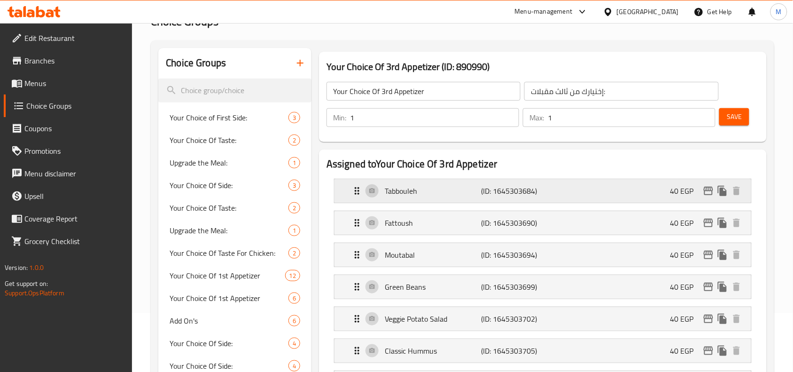
click at [656, 194] on div "Tabbouleh (ID: 1645303684) 40 EGP" at bounding box center [546, 190] width 389 height 23
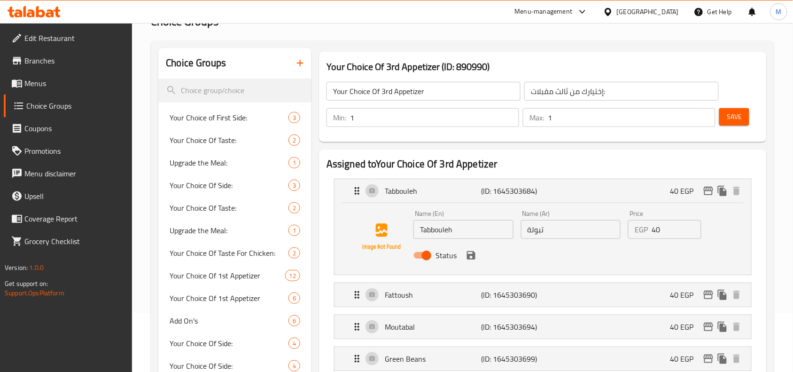
click at [669, 233] on input "40" at bounding box center [676, 229] width 49 height 19
click at [473, 259] on icon "save" at bounding box center [471, 255] width 8 height 8
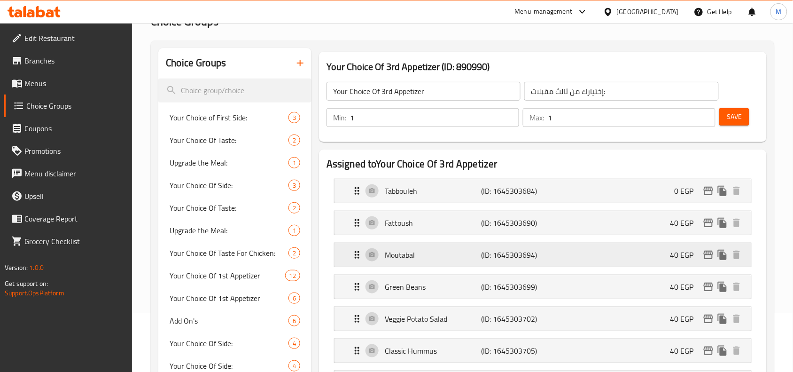
type input "0"
click at [623, 221] on div "Fattoush (ID: 1645303690) 40 EGP" at bounding box center [546, 222] width 389 height 23
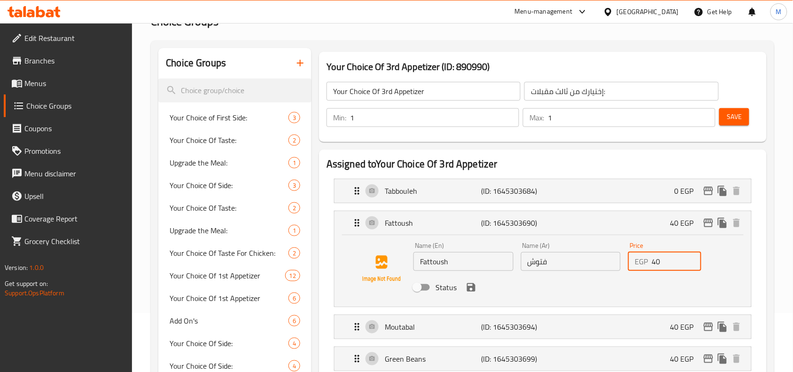
click at [666, 266] on input "40" at bounding box center [676, 261] width 49 height 19
click at [471, 289] on icon "save" at bounding box center [471, 286] width 11 height 11
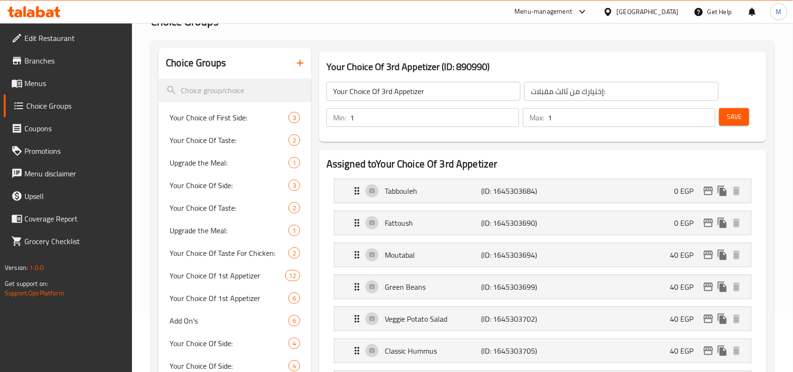
type input "0"
click at [616, 271] on li "Moutabal (ID: 1645303694) 40 EGP Name (En) Moutabal Name (En) Name (Ar) متبل Na…" at bounding box center [543, 255] width 433 height 32
click at [628, 265] on div "Moutabal (ID: 1645303694) 40 EGP" at bounding box center [546, 254] width 389 height 23
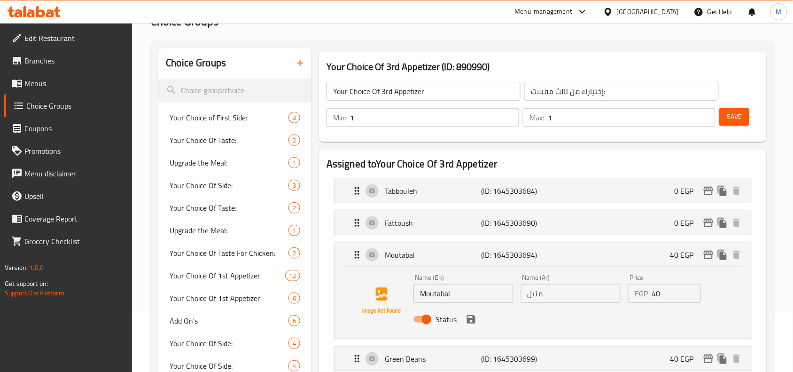
click at [670, 301] on input "40" at bounding box center [676, 293] width 49 height 19
click at [471, 318] on icon "save" at bounding box center [471, 318] width 11 height 11
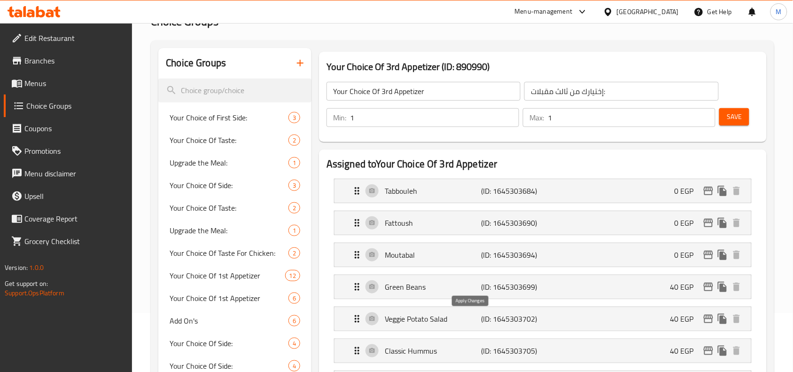
type input "0"
click at [588, 285] on div "Green Beans (ID: 1645303699) 40 EGP" at bounding box center [546, 286] width 389 height 23
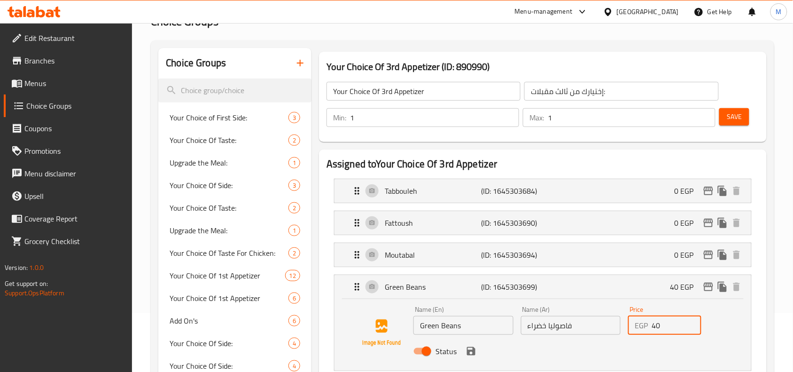
click at [666, 325] on input "40" at bounding box center [676, 325] width 49 height 19
click at [471, 354] on icon "save" at bounding box center [471, 350] width 11 height 11
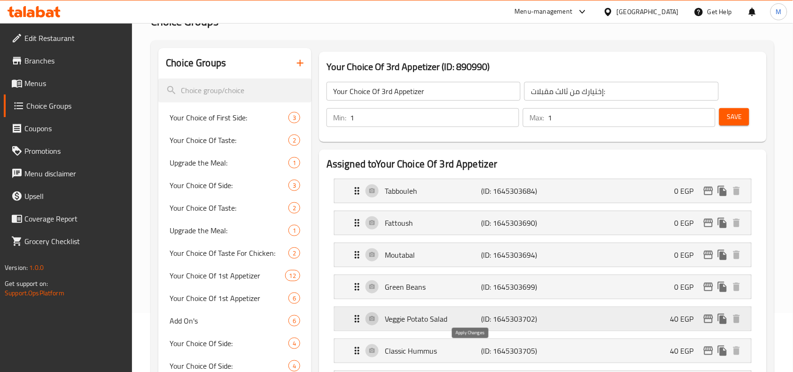
type input "0"
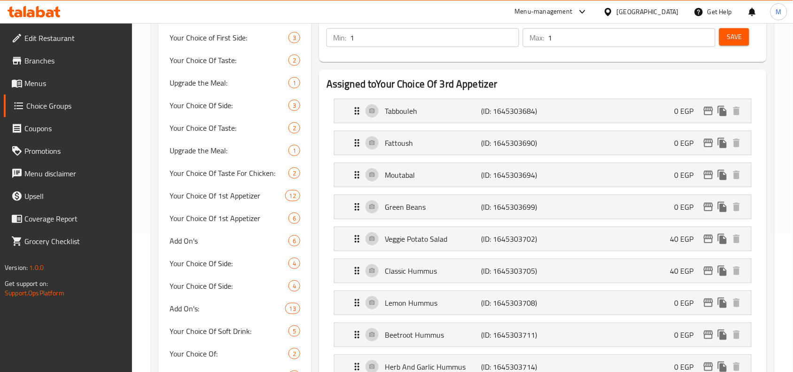
scroll to position [176, 0]
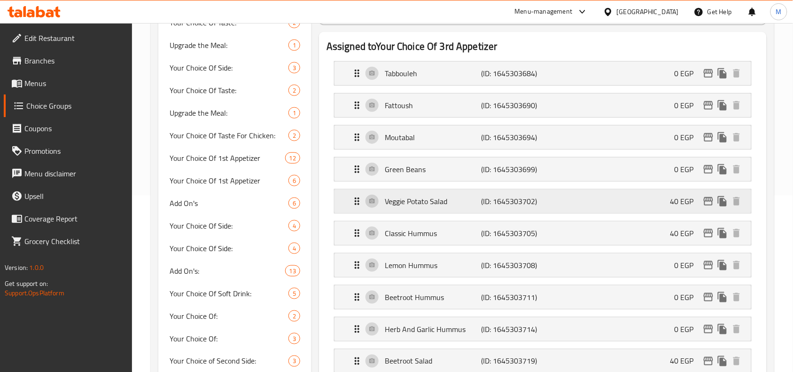
click at [584, 211] on div "Veggie Potato Salad (ID: 1645303702) 40 EGP" at bounding box center [546, 200] width 389 height 23
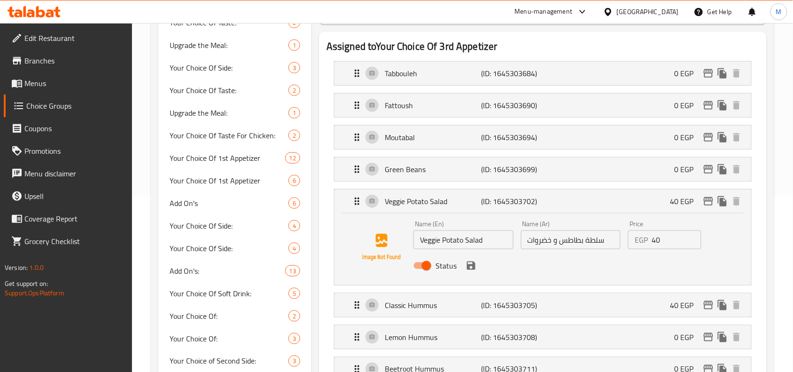
click at [665, 243] on input "40" at bounding box center [676, 239] width 49 height 19
click at [472, 269] on icon "save" at bounding box center [471, 265] width 8 height 8
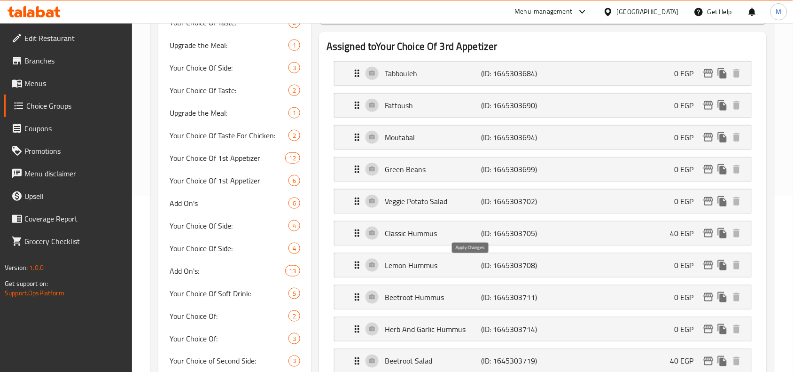
type input "0"
click at [613, 240] on div "Classic Hummus (ID: 1645303705) 40 EGP" at bounding box center [546, 232] width 389 height 23
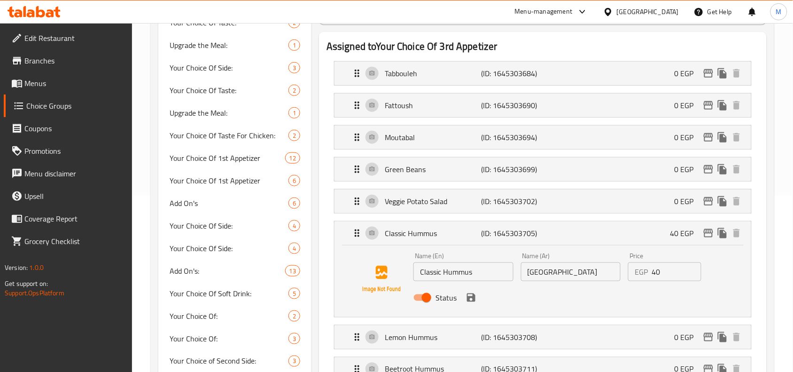
click at [670, 271] on input "40" at bounding box center [676, 271] width 49 height 19
click at [471, 300] on icon "save" at bounding box center [471, 297] width 11 height 11
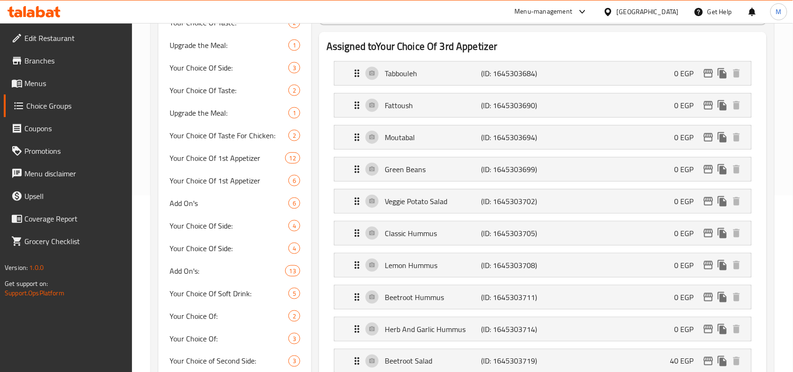
type input "0"
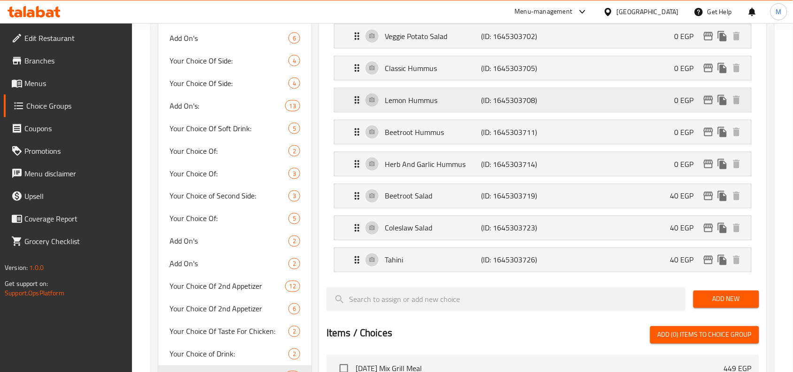
scroll to position [352, 0]
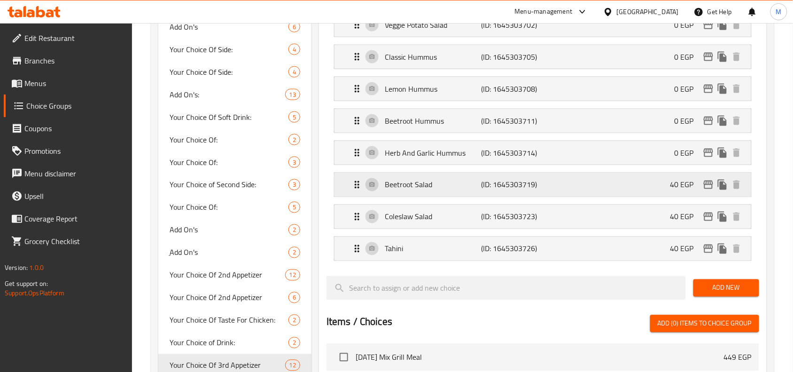
click at [618, 185] on div "Beetroot Salad (ID: 1645303719) 40 EGP" at bounding box center [546, 184] width 389 height 23
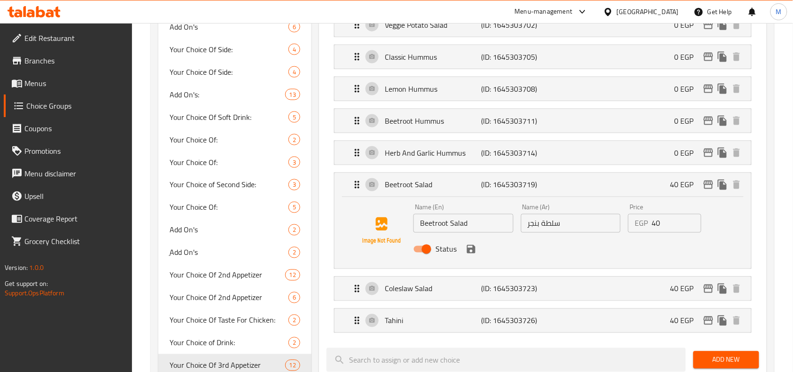
click at [666, 222] on input "40" at bounding box center [676, 223] width 49 height 19
click at [474, 249] on icon "save" at bounding box center [471, 249] width 8 height 8
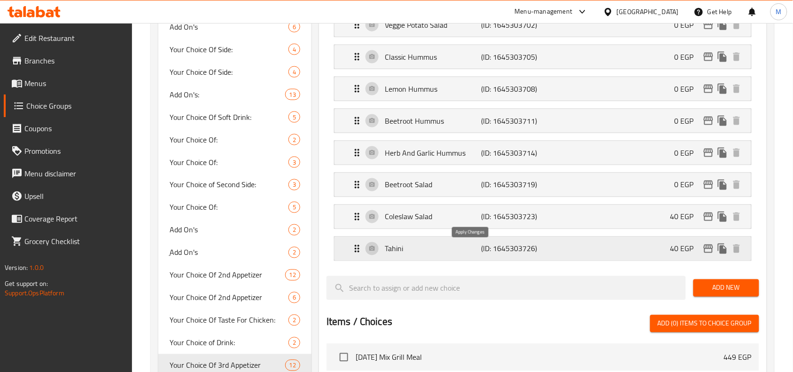
type input "0"
click at [631, 219] on div "Coleslaw Salad (ID: 1645303723) 40 EGP" at bounding box center [546, 216] width 389 height 23
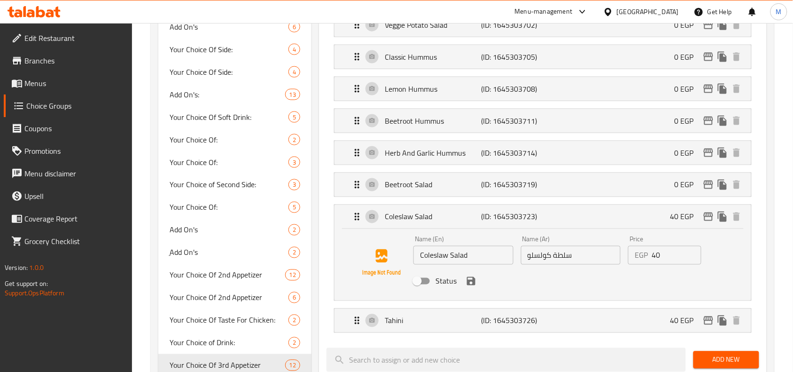
click at [665, 258] on input "40" at bounding box center [676, 255] width 49 height 19
click at [471, 285] on icon "save" at bounding box center [471, 280] width 11 height 11
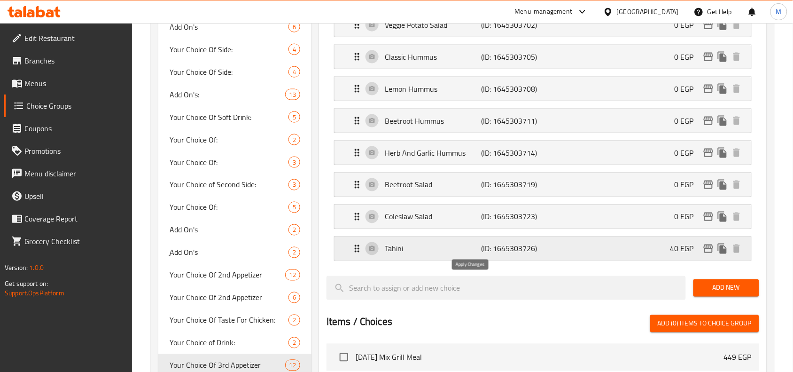
type input "0"
click at [635, 259] on div "Tahini (ID: 1645303726) 40 EGP" at bounding box center [546, 248] width 389 height 23
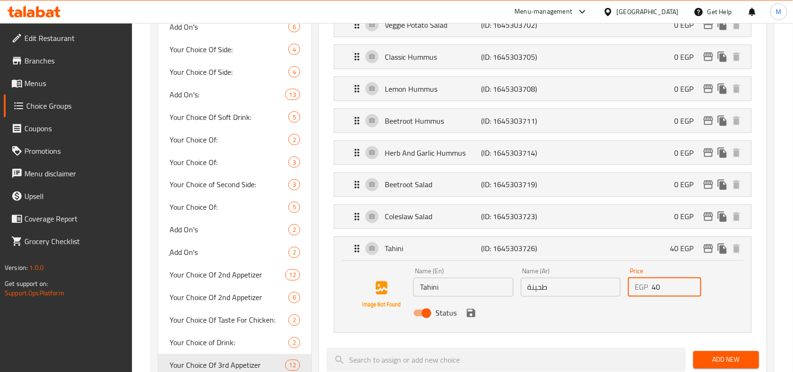
click at [672, 291] on input "40" at bounding box center [676, 287] width 49 height 19
click at [472, 317] on icon "save" at bounding box center [471, 313] width 8 height 8
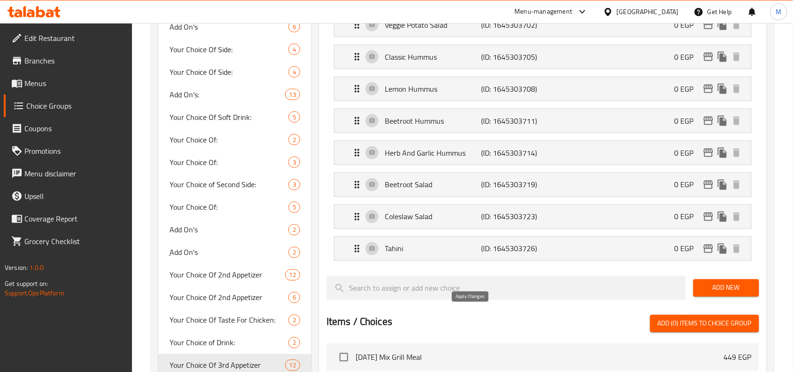
type input "0"
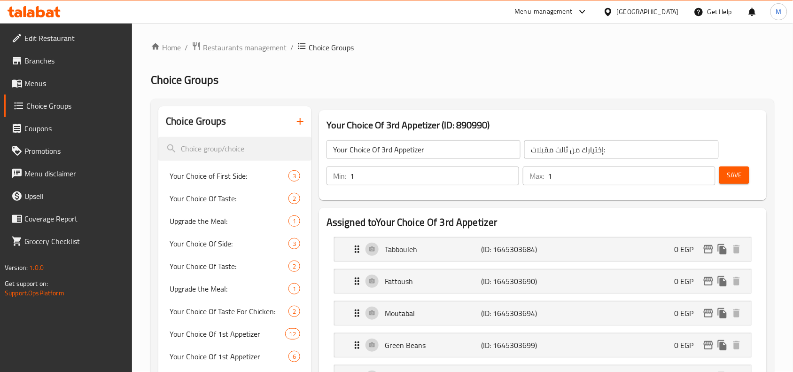
scroll to position [0, 0]
click at [731, 181] on span "Save" at bounding box center [734, 176] width 15 height 12
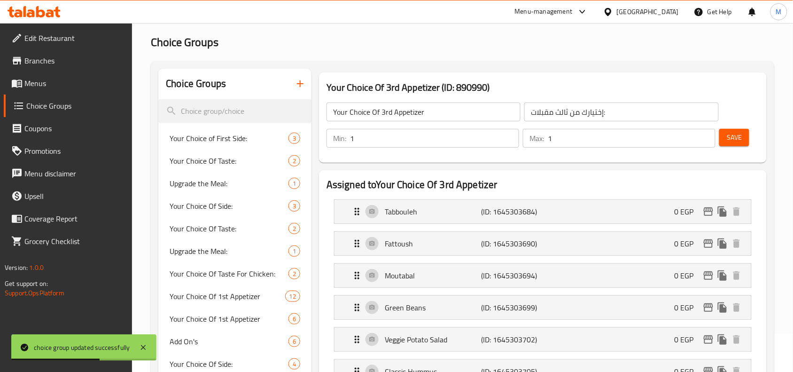
scroll to position [59, 0]
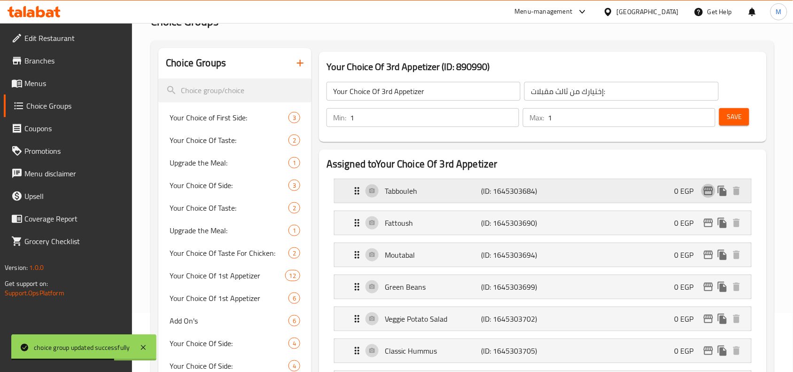
click at [710, 191] on icon "edit" at bounding box center [708, 191] width 9 height 8
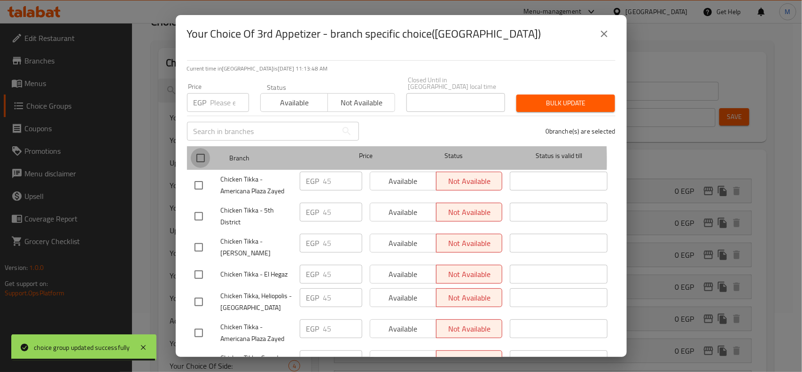
click at [199, 154] on input "checkbox" at bounding box center [201, 158] width 20 height 20
checkbox input "true"
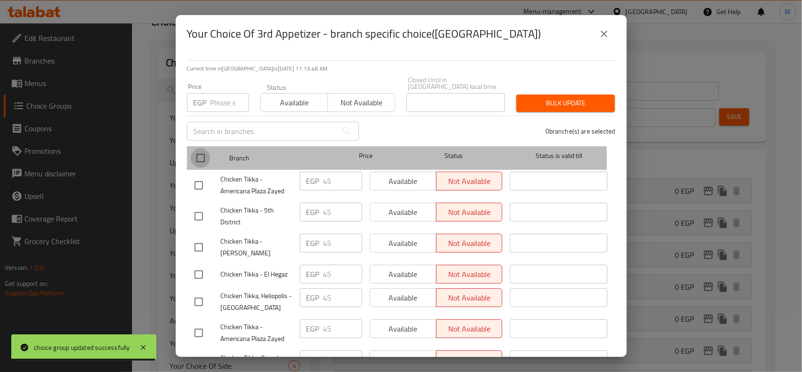
checkbox input "true"
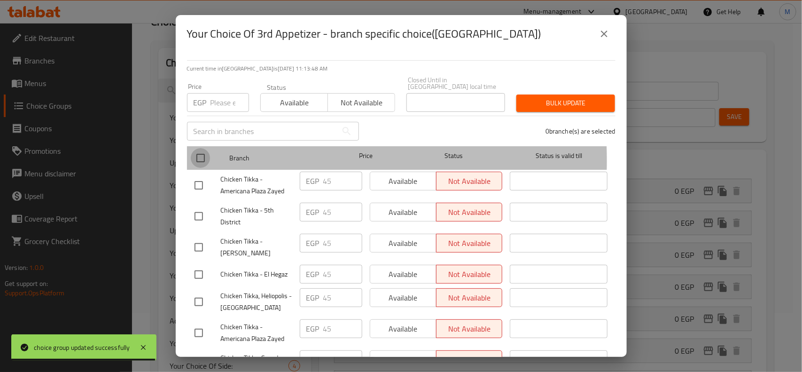
checkbox input "true"
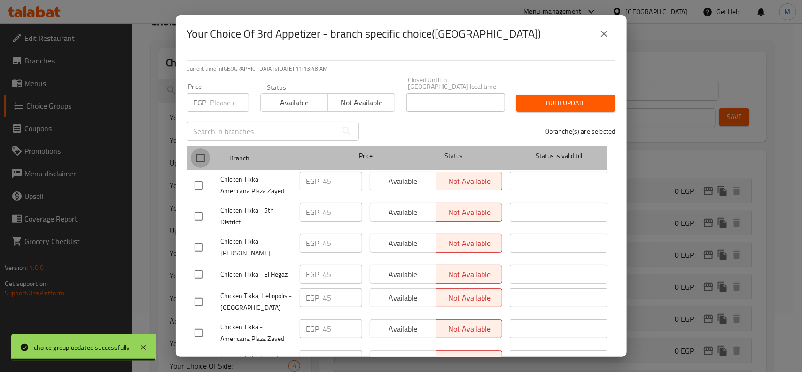
checkbox input "true"
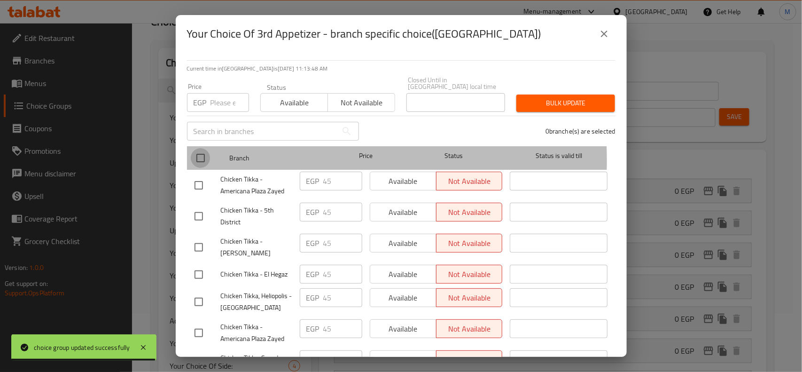
checkbox input "true"
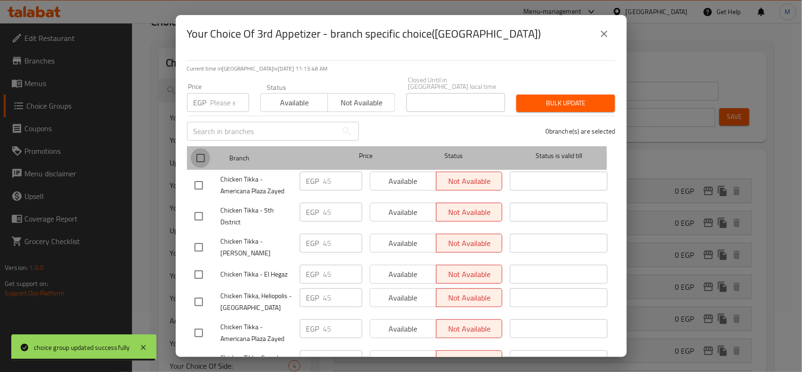
checkbox input "true"
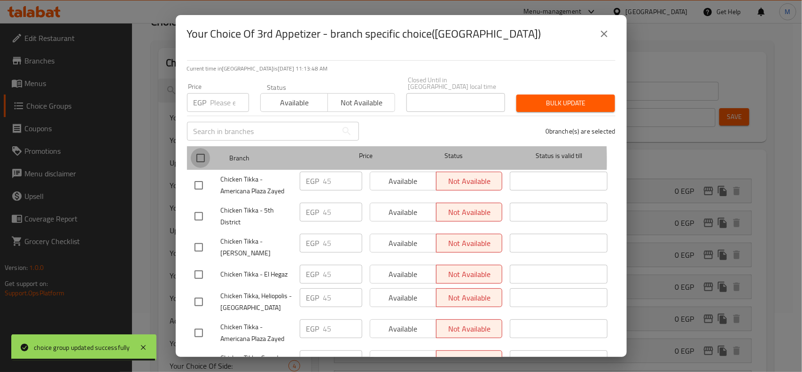
checkbox input "true"
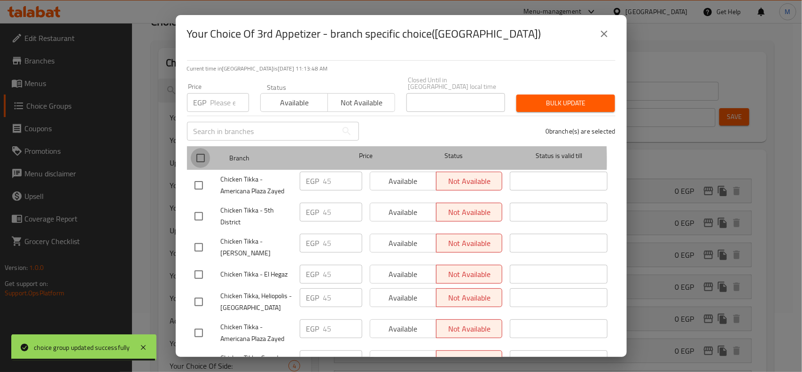
checkbox input "true"
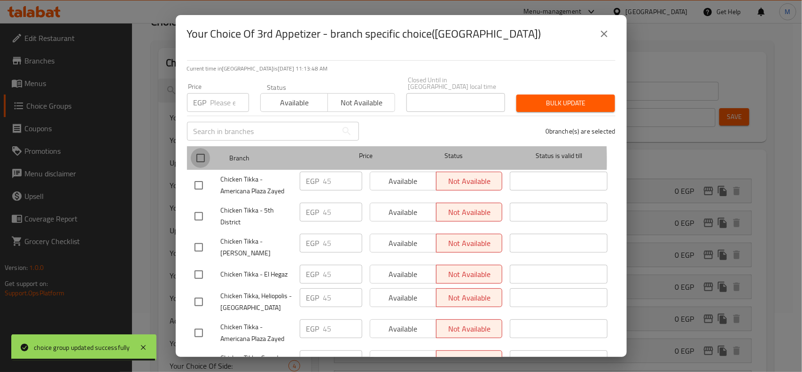
checkbox input "true"
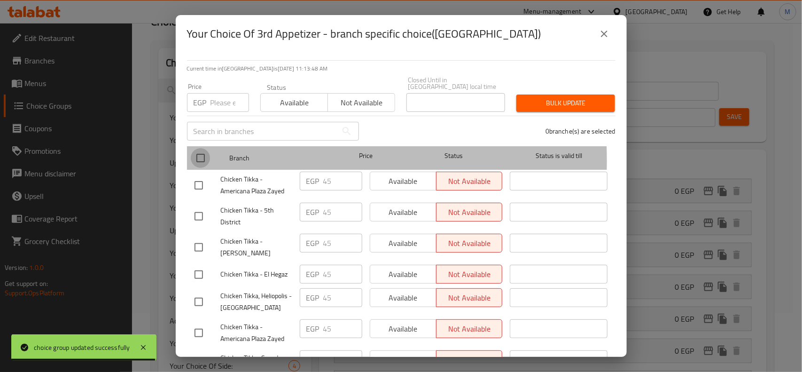
checkbox input "true"
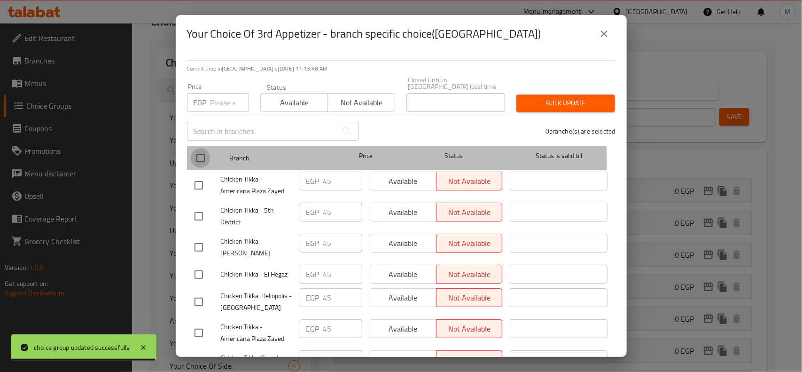
checkbox input "true"
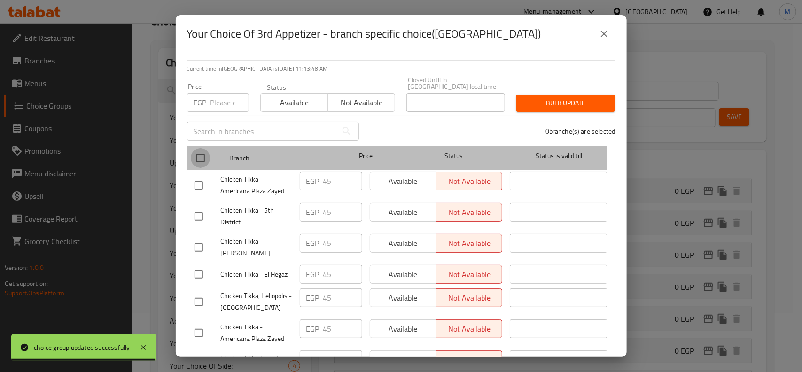
checkbox input "true"
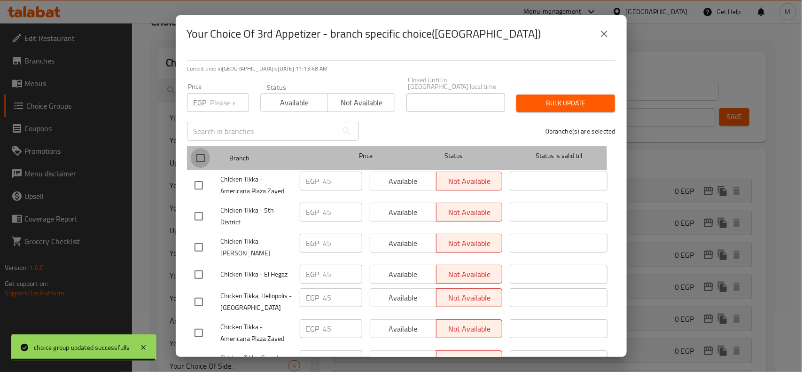
checkbox input "true"
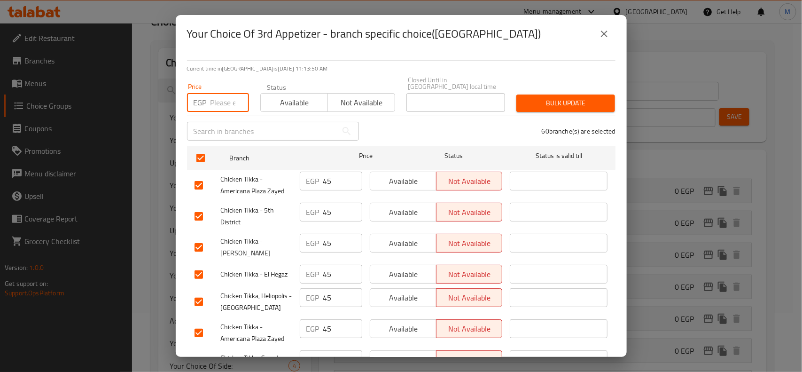
click at [226, 95] on input "number" at bounding box center [230, 102] width 39 height 19
type input "0"
click at [576, 97] on span "Bulk update" at bounding box center [566, 103] width 84 height 12
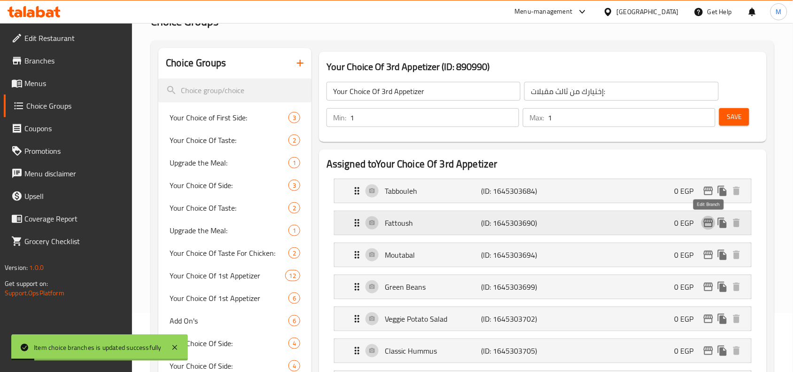
click at [712, 222] on icon "edit" at bounding box center [708, 222] width 11 height 11
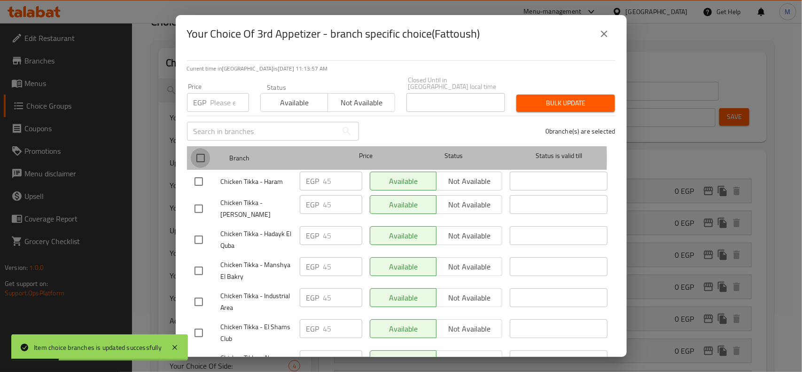
click at [200, 152] on input "checkbox" at bounding box center [201, 158] width 20 height 20
checkbox input "true"
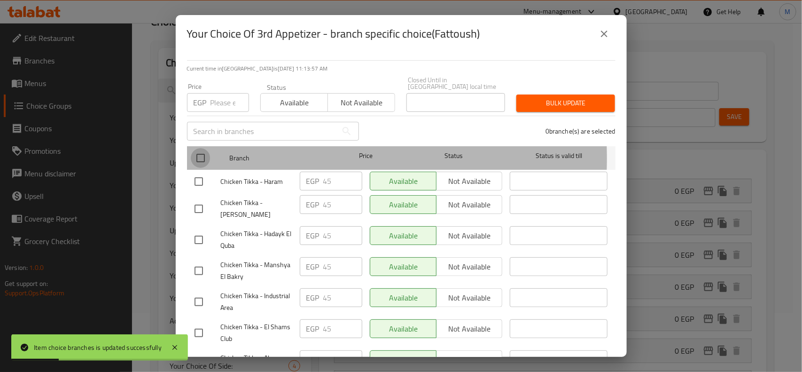
checkbox input "true"
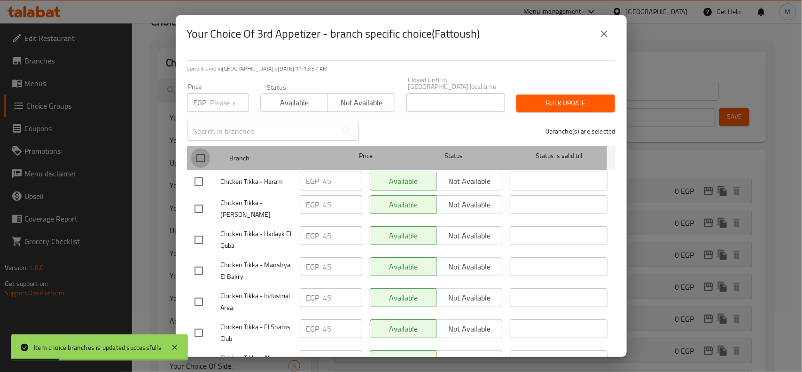
checkbox input "true"
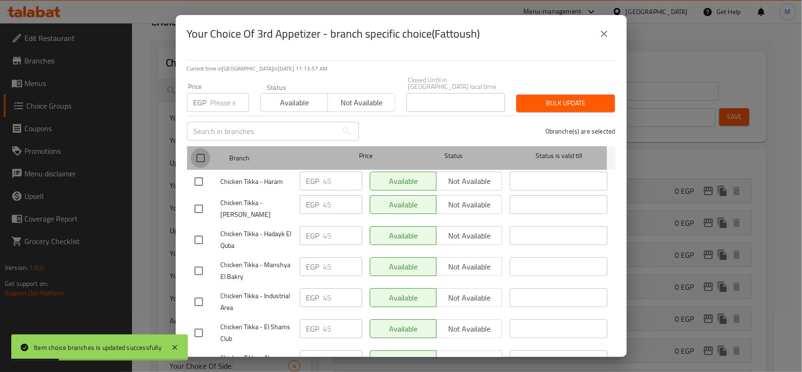
checkbox input "true"
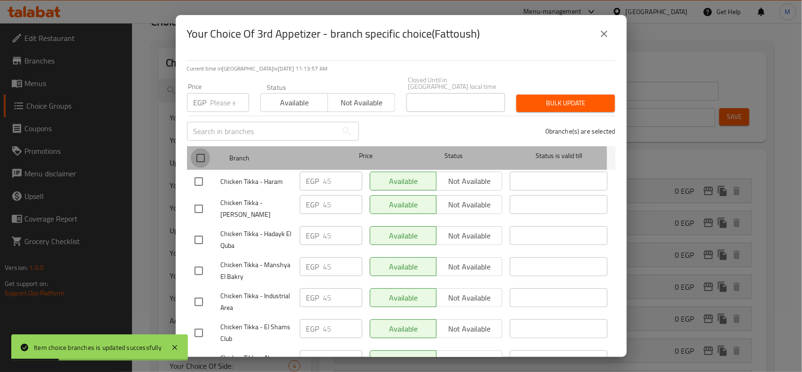
checkbox input "true"
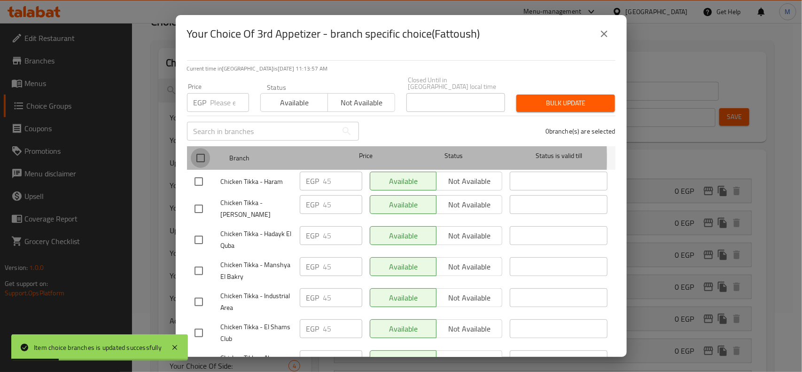
checkbox input "true"
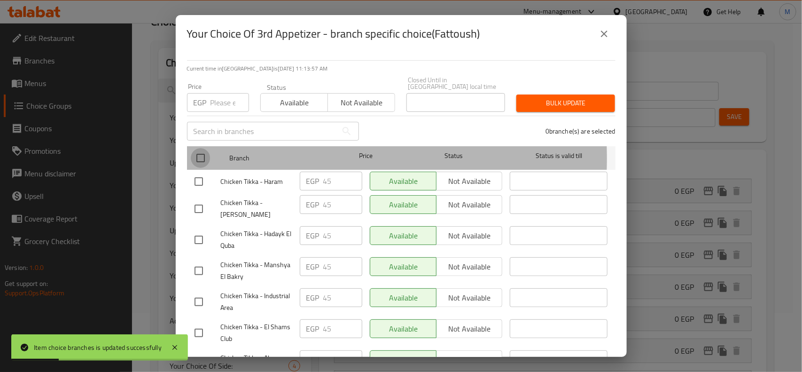
checkbox input "true"
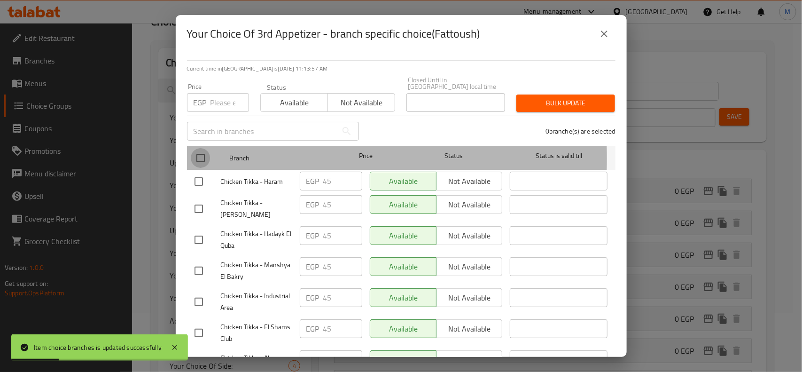
checkbox input "true"
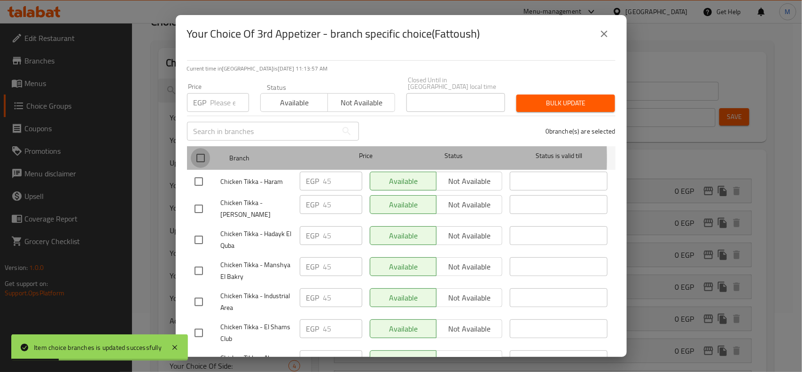
checkbox input "true"
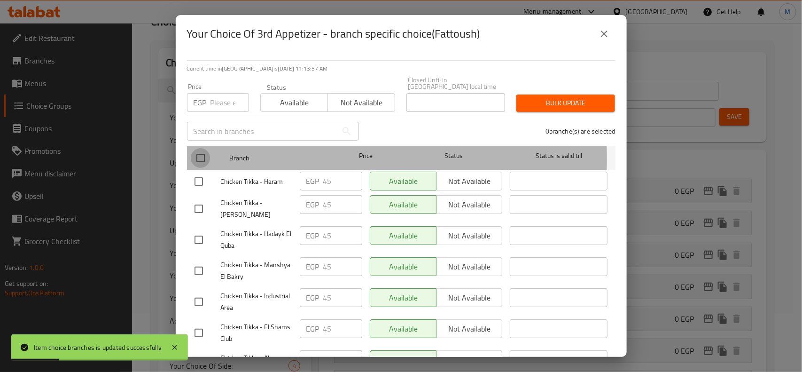
checkbox input "true"
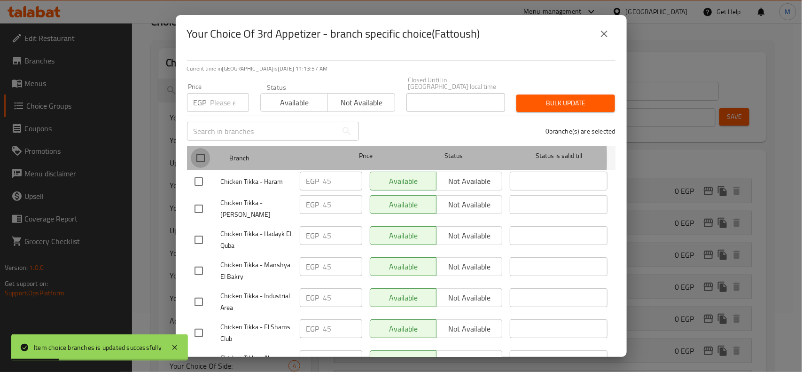
checkbox input "true"
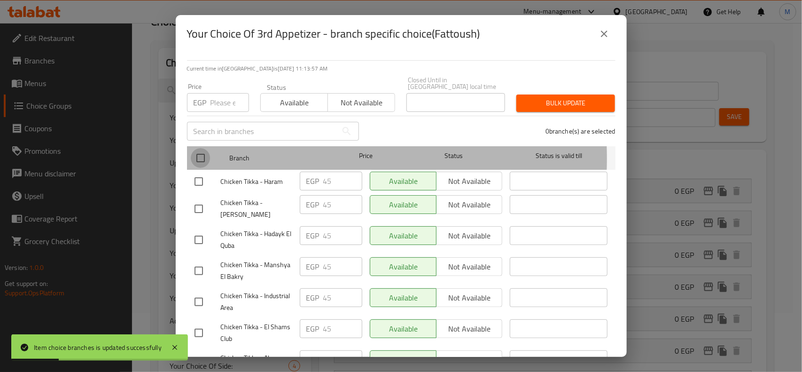
checkbox input "true"
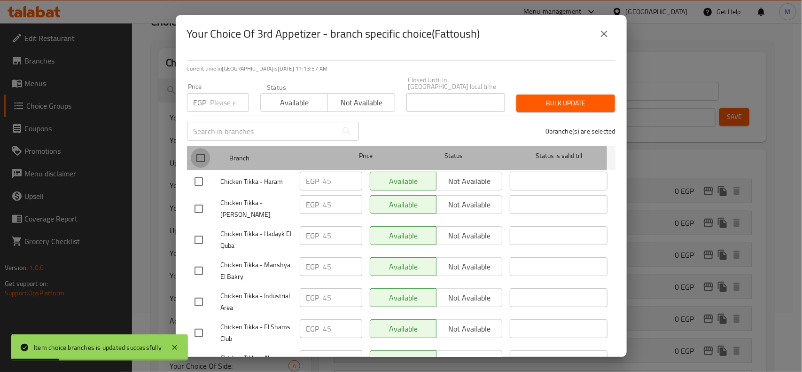
checkbox input "true"
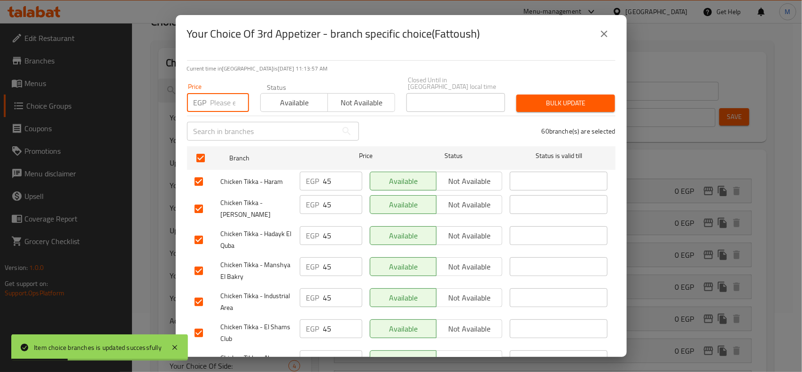
click at [214, 101] on input "number" at bounding box center [230, 102] width 39 height 19
type input "0"
click at [534, 94] on button "Bulk update" at bounding box center [565, 102] width 99 height 17
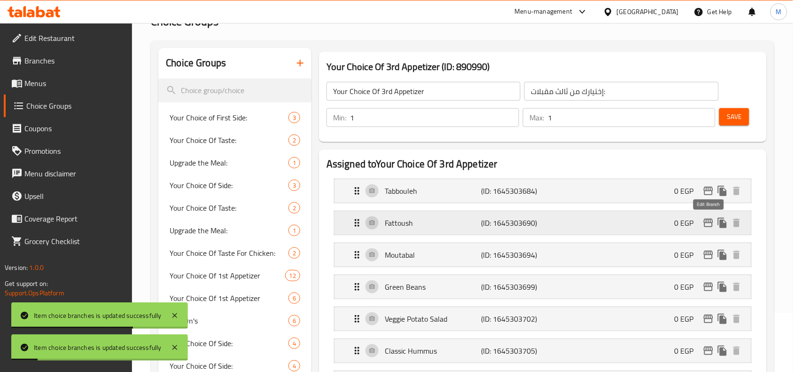
click at [711, 221] on icon "edit" at bounding box center [708, 223] width 9 height 8
click at [709, 255] on icon "edit" at bounding box center [708, 254] width 11 height 11
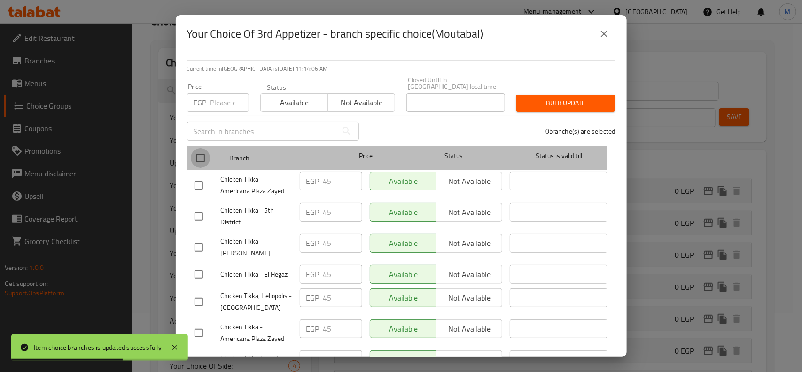
click at [200, 148] on input "checkbox" at bounding box center [201, 158] width 20 height 20
checkbox input "true"
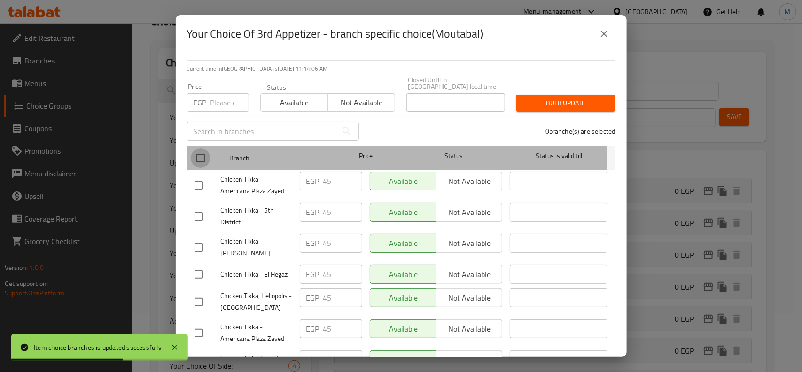
checkbox input "true"
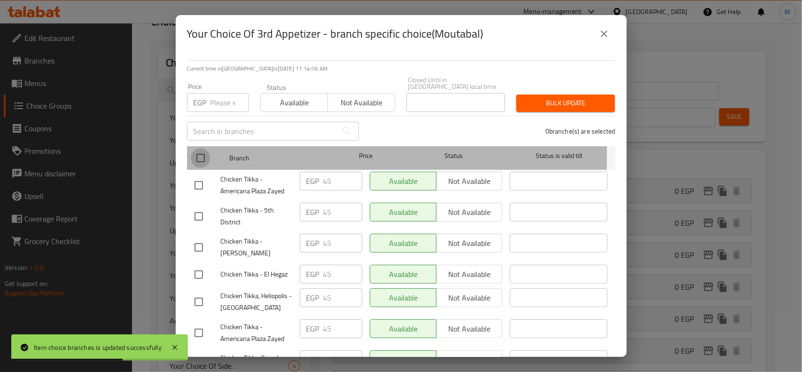
checkbox input "true"
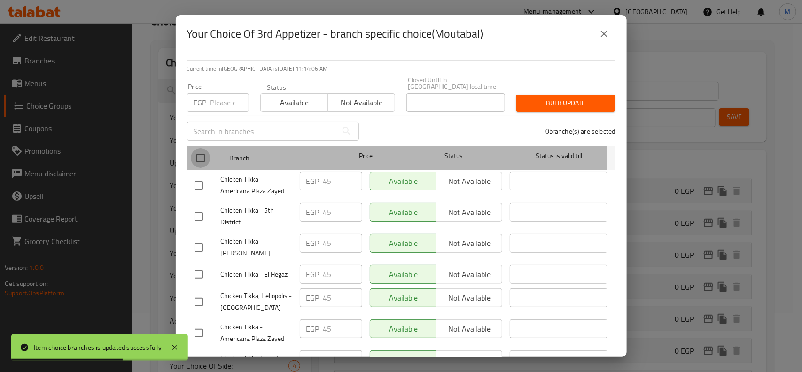
checkbox input "true"
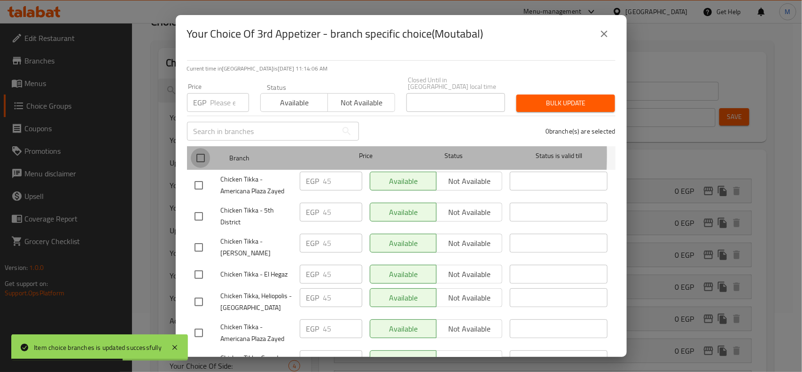
checkbox input "true"
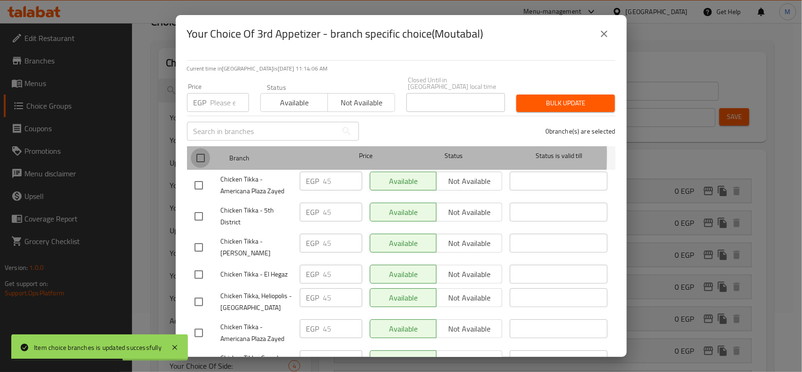
checkbox input "true"
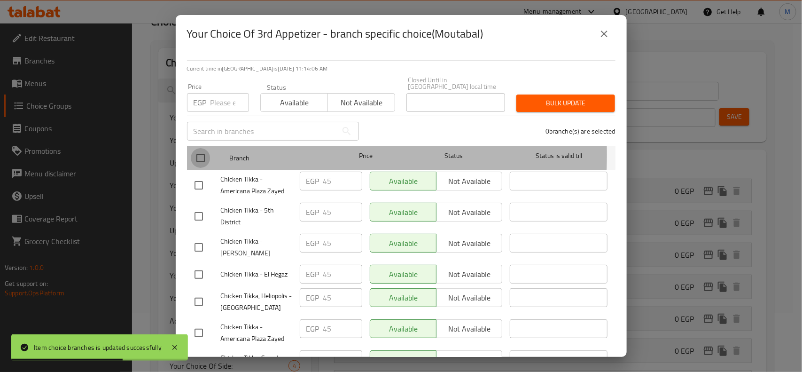
checkbox input "true"
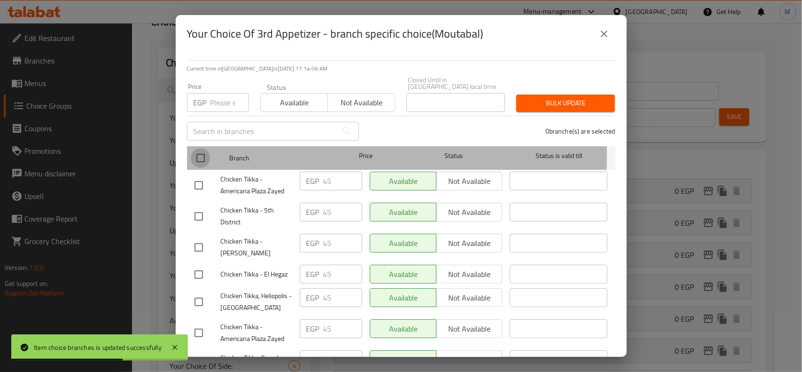
checkbox input "true"
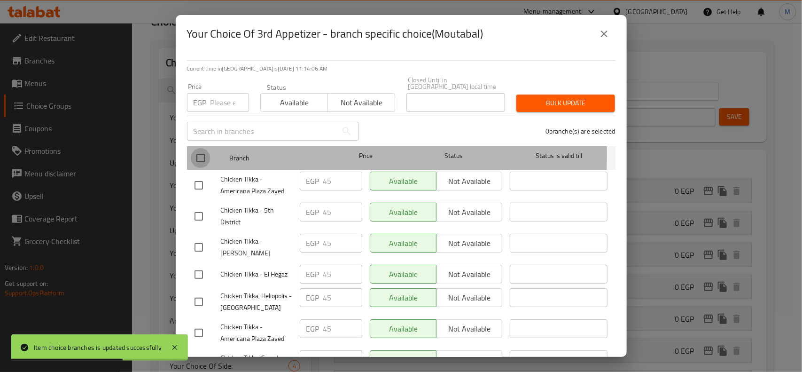
checkbox input "true"
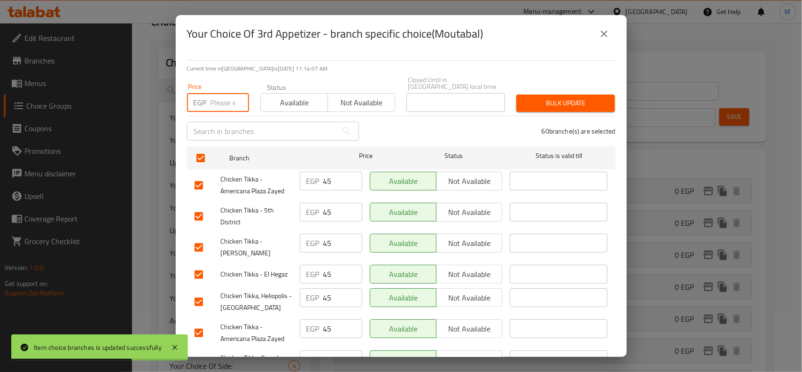
click at [216, 93] on input "number" at bounding box center [230, 102] width 39 height 19
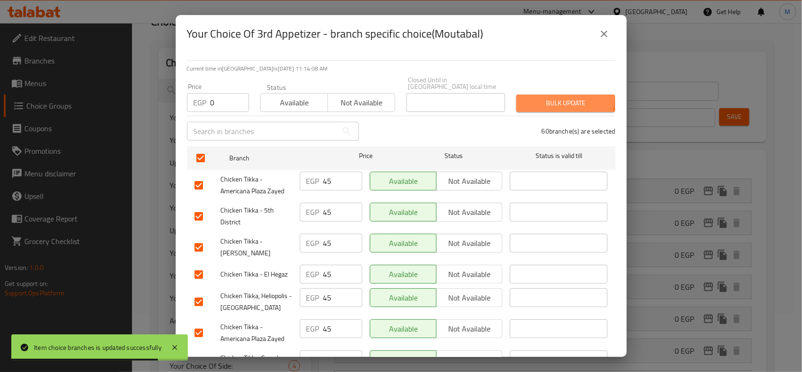
click at [529, 97] on span "Bulk update" at bounding box center [566, 103] width 84 height 12
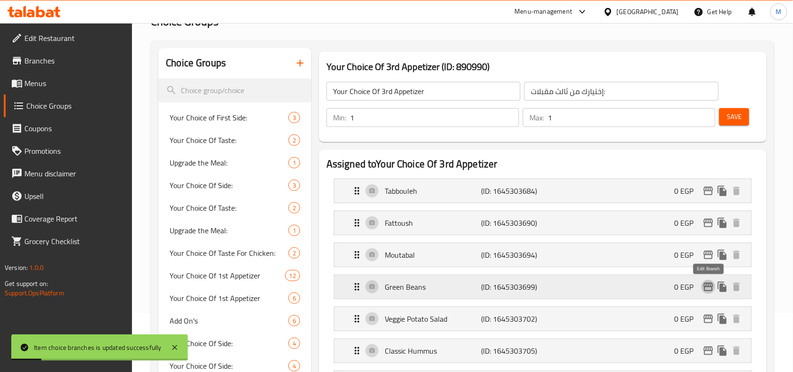
click at [709, 285] on icon "edit" at bounding box center [708, 286] width 9 height 8
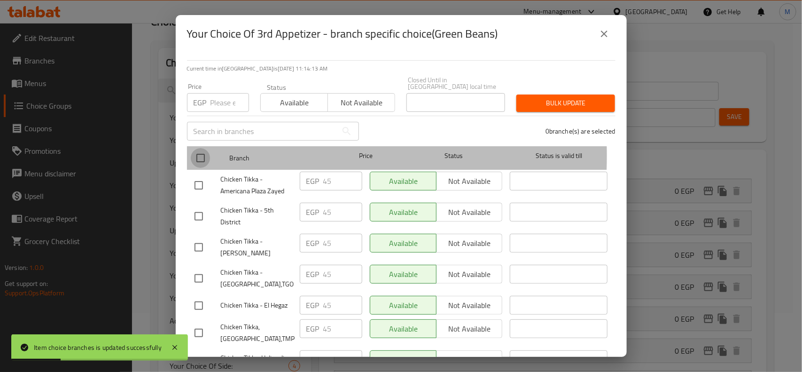
click at [198, 149] on input "checkbox" at bounding box center [201, 158] width 20 height 20
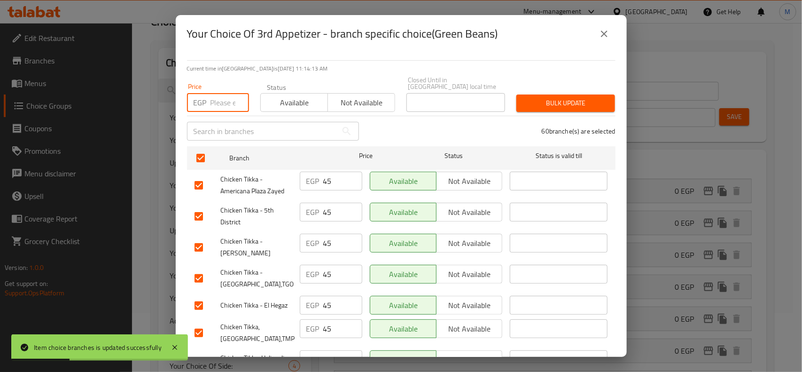
click at [221, 93] on input "number" at bounding box center [230, 102] width 39 height 19
click at [540, 101] on span "Bulk update" at bounding box center [566, 103] width 84 height 12
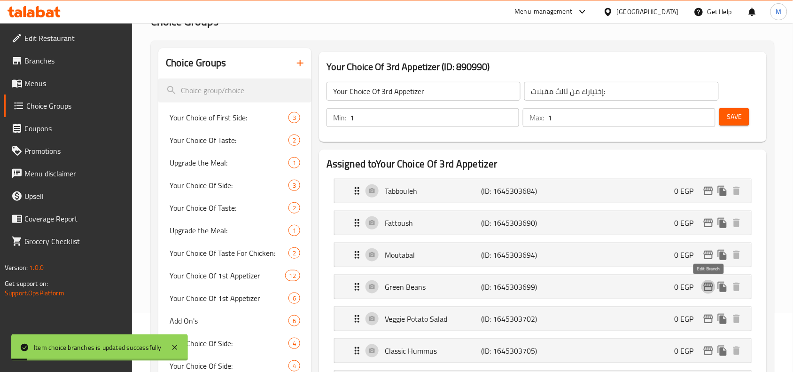
click at [710, 288] on icon "edit" at bounding box center [708, 286] width 11 height 11
click at [712, 320] on icon "edit" at bounding box center [708, 318] width 9 height 8
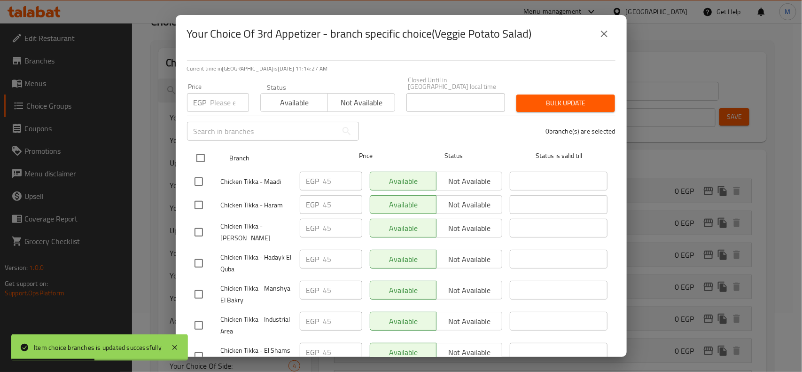
click at [201, 153] on input "checkbox" at bounding box center [201, 158] width 20 height 20
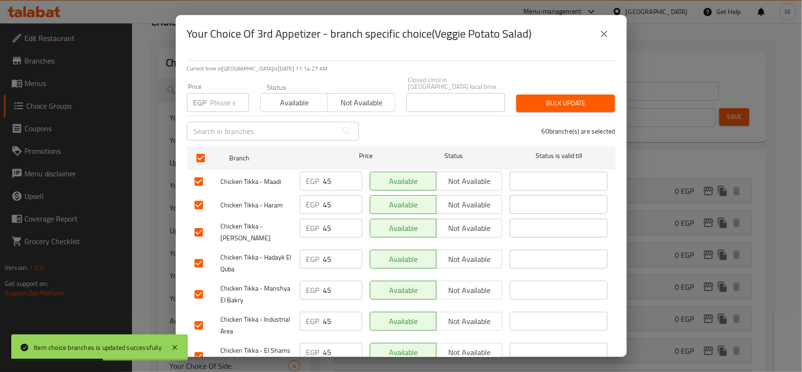
click at [211, 96] on input "number" at bounding box center [230, 102] width 39 height 19
click at [537, 97] on span "Bulk update" at bounding box center [566, 103] width 84 height 12
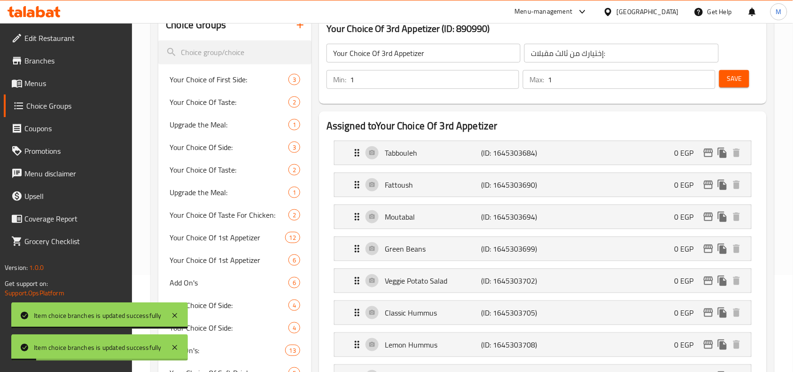
scroll to position [117, 0]
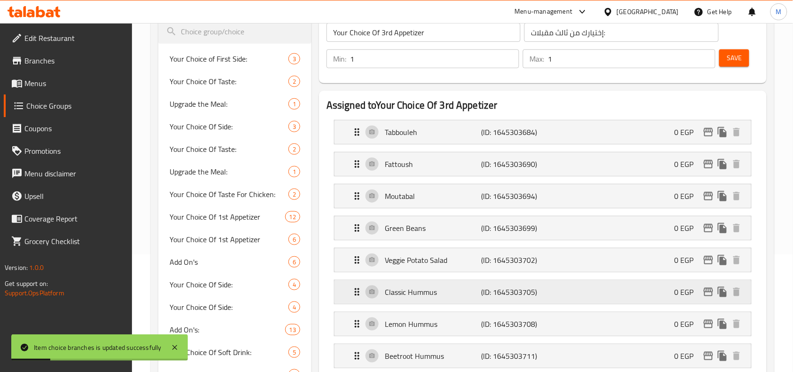
click at [705, 290] on icon "edit" at bounding box center [708, 292] width 9 height 8
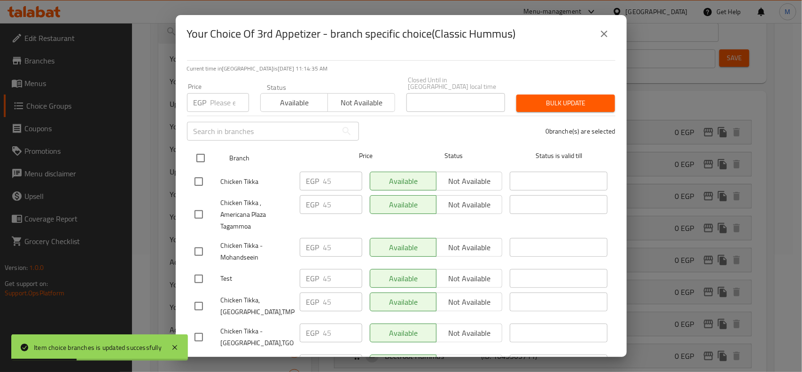
click at [196, 148] on input "checkbox" at bounding box center [201, 158] width 20 height 20
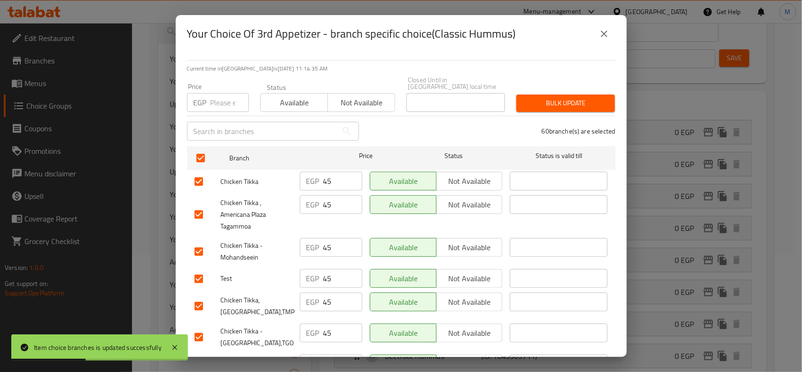
click at [212, 93] on input "number" at bounding box center [230, 102] width 39 height 19
click at [543, 97] on span "Bulk update" at bounding box center [566, 103] width 84 height 12
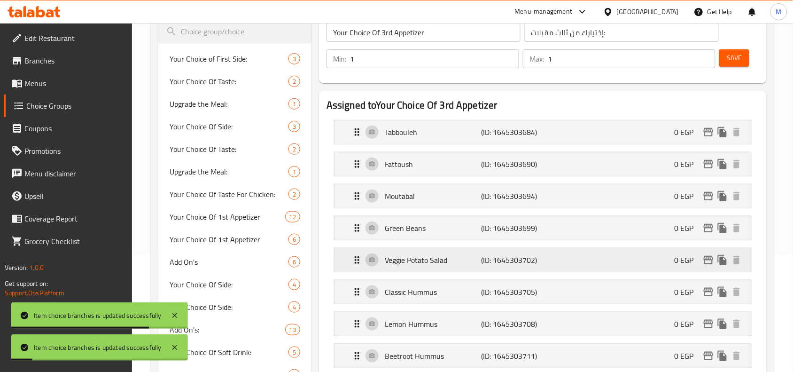
click at [708, 257] on icon "edit" at bounding box center [708, 259] width 11 height 11
click at [707, 295] on icon "edit" at bounding box center [708, 291] width 11 height 11
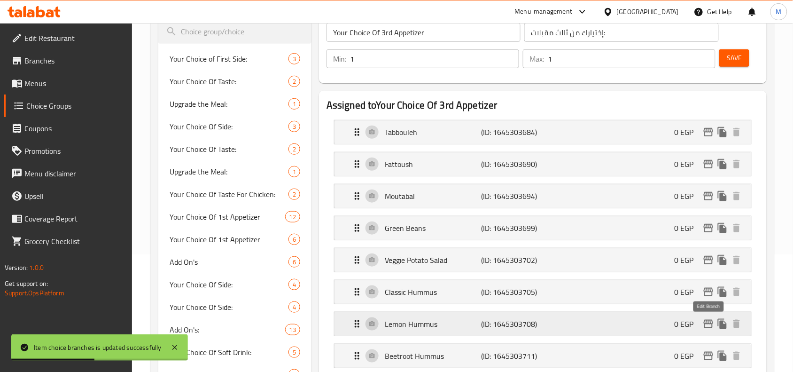
click at [710, 322] on icon "edit" at bounding box center [708, 323] width 11 height 11
click at [710, 323] on icon "edit" at bounding box center [708, 323] width 11 height 11
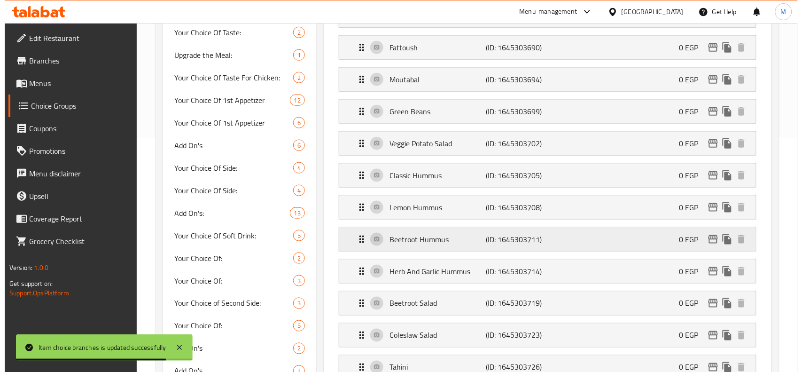
scroll to position [235, 0]
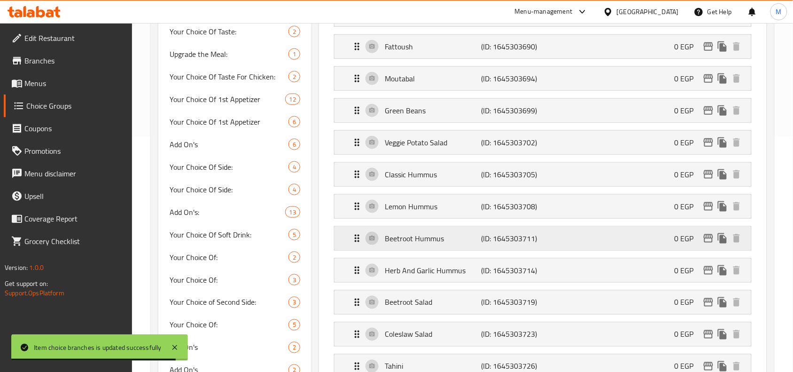
click at [706, 235] on icon "edit" at bounding box center [708, 238] width 11 height 11
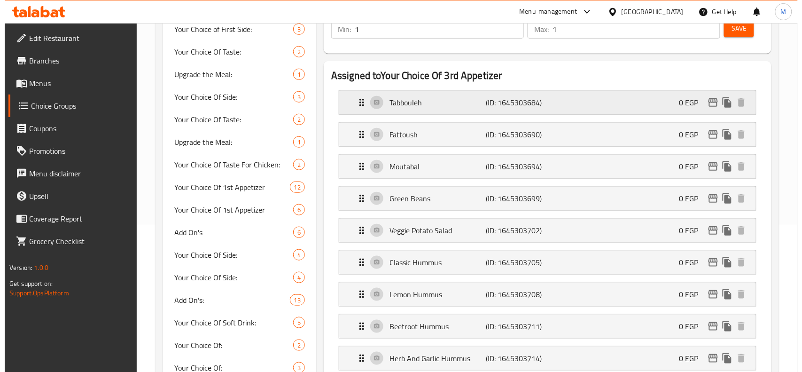
scroll to position [294, 0]
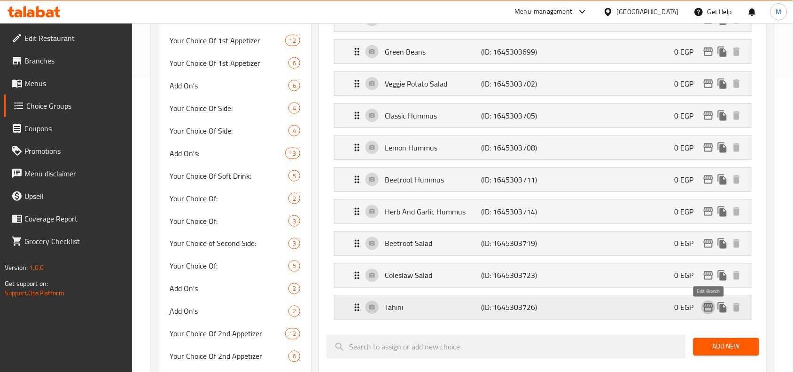
click at [702, 309] on button "edit" at bounding box center [709, 307] width 14 height 14
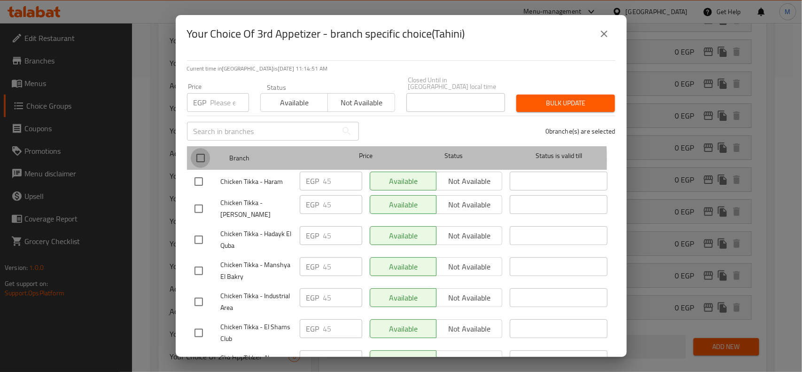
click at [199, 154] on input "checkbox" at bounding box center [201, 158] width 20 height 20
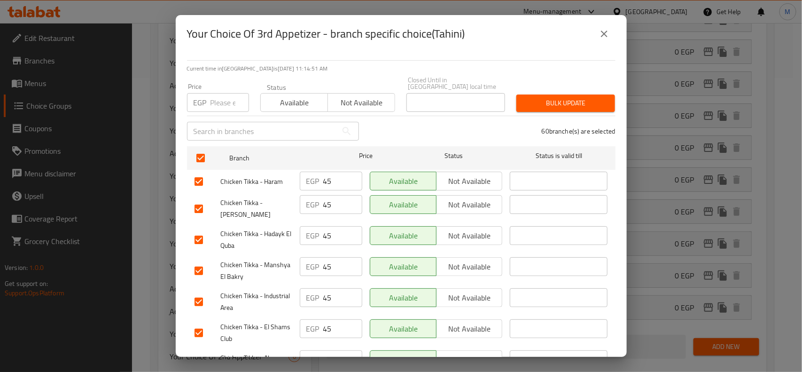
click at [221, 96] on input "number" at bounding box center [230, 102] width 39 height 19
click at [531, 97] on span "Bulk update" at bounding box center [566, 103] width 84 height 12
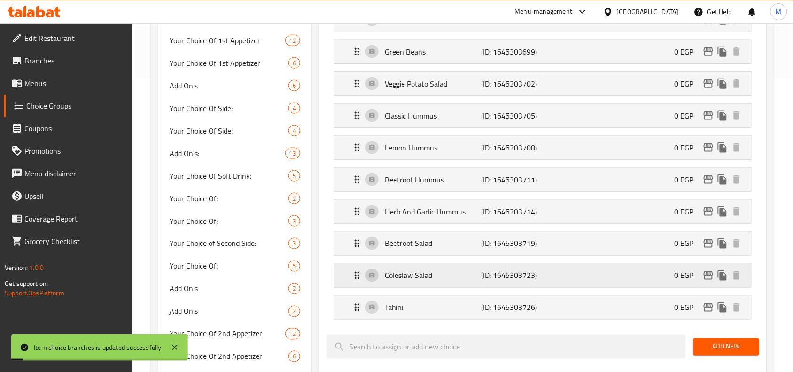
click at [709, 278] on icon "edit" at bounding box center [708, 275] width 9 height 8
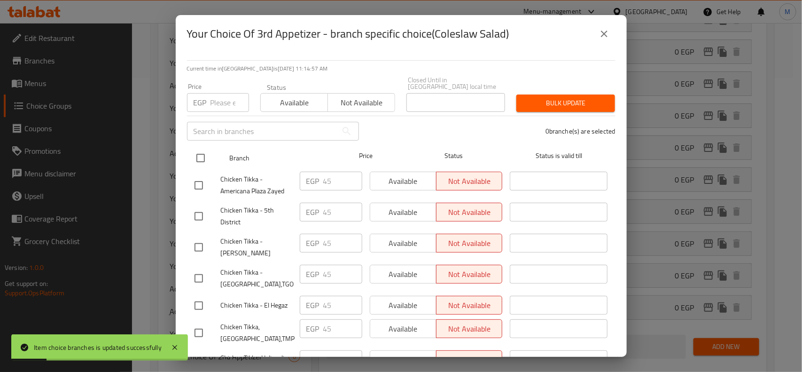
click at [199, 149] on input "checkbox" at bounding box center [201, 158] width 20 height 20
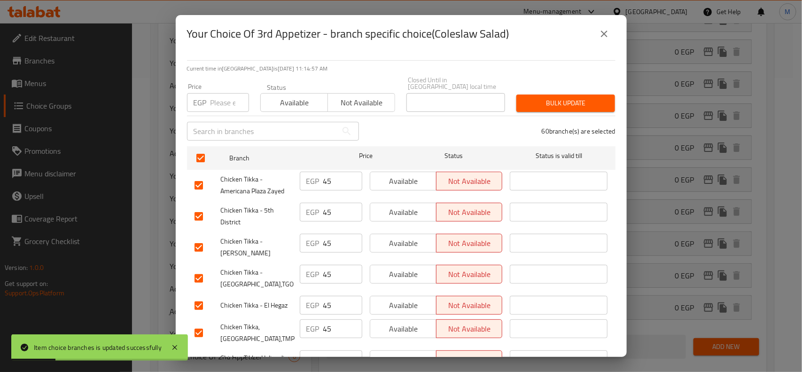
click at [213, 99] on input "number" at bounding box center [230, 102] width 39 height 19
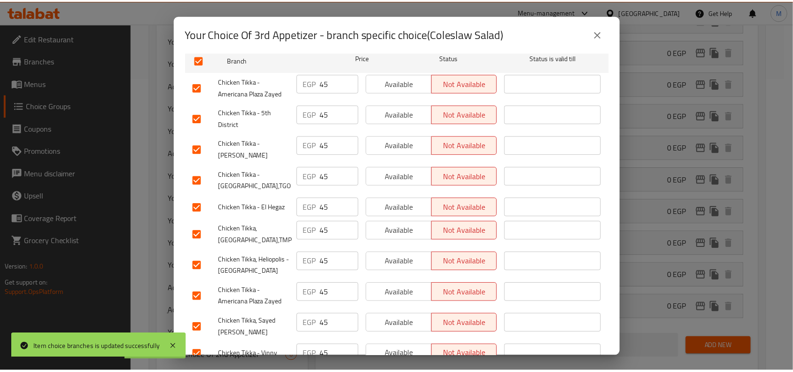
scroll to position [0, 0]
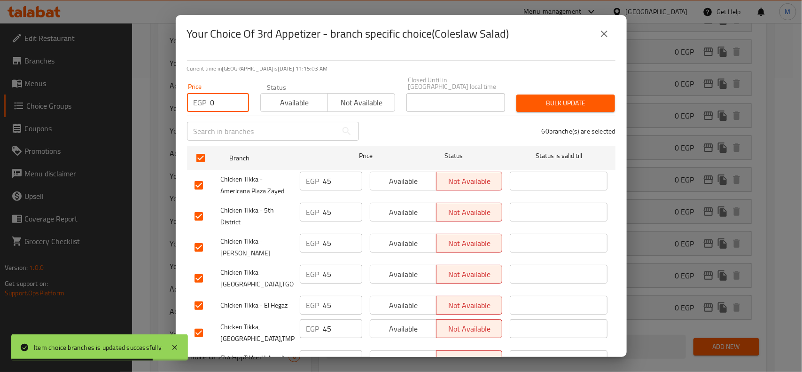
click at [565, 97] on span "Bulk update" at bounding box center [566, 103] width 84 height 12
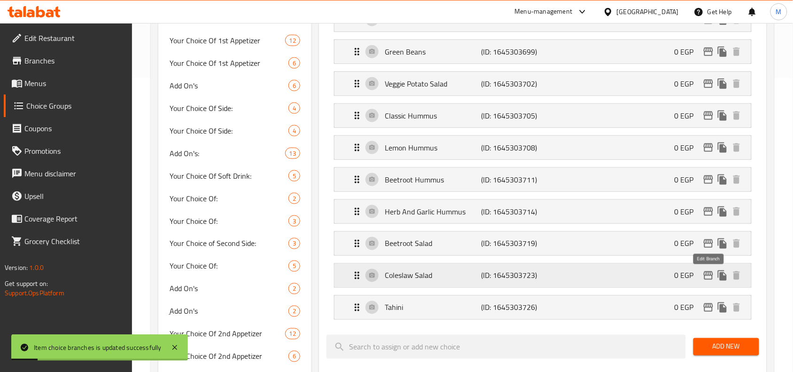
click at [710, 278] on icon "edit" at bounding box center [708, 275] width 9 height 8
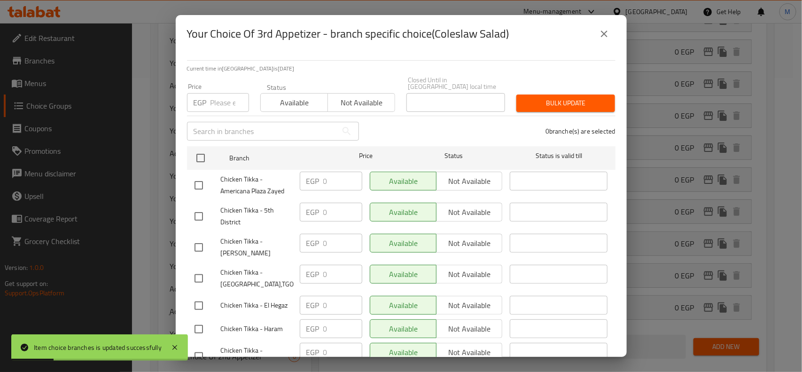
click at [682, 207] on div "Your Choice Of 3rd Appetizer - branch specific choice(Coleslaw Salad) Current t…" at bounding box center [401, 186] width 802 height 372
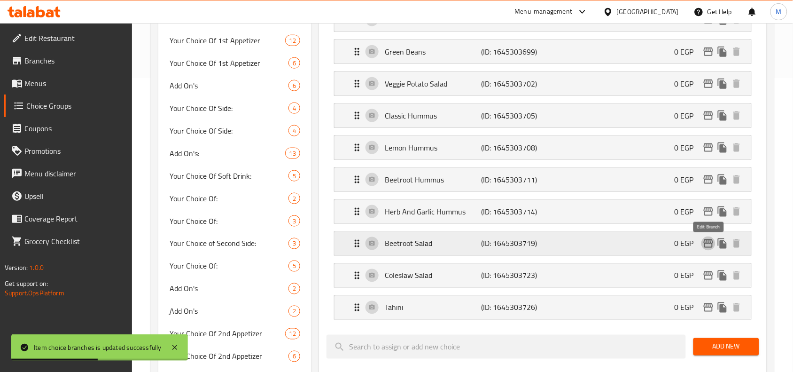
click at [711, 243] on icon "edit" at bounding box center [708, 243] width 9 height 8
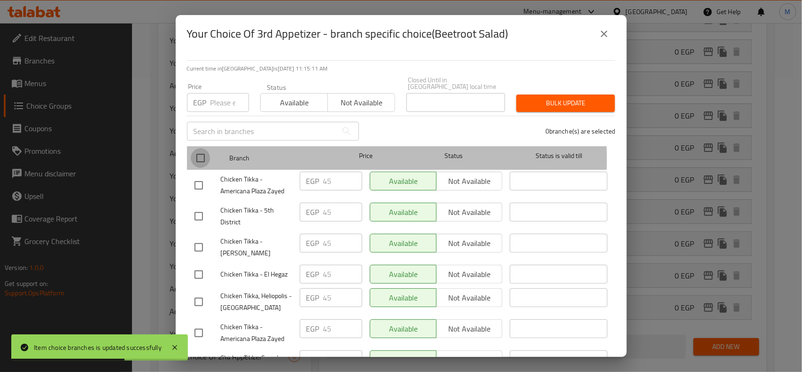
click at [197, 153] on input "checkbox" at bounding box center [201, 158] width 20 height 20
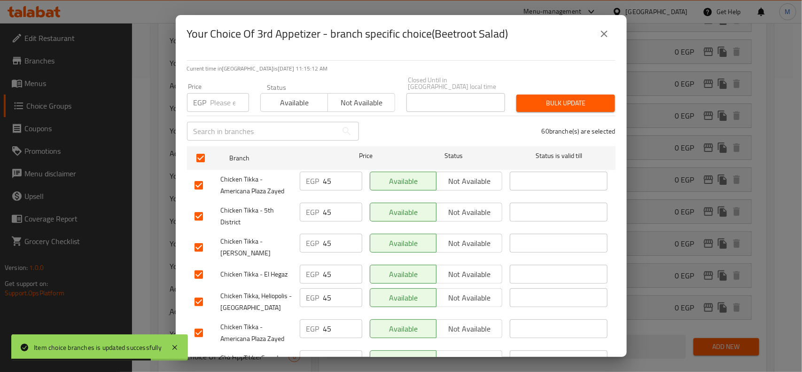
click at [213, 96] on input "number" at bounding box center [230, 102] width 39 height 19
click at [575, 101] on span "Bulk update" at bounding box center [566, 103] width 84 height 12
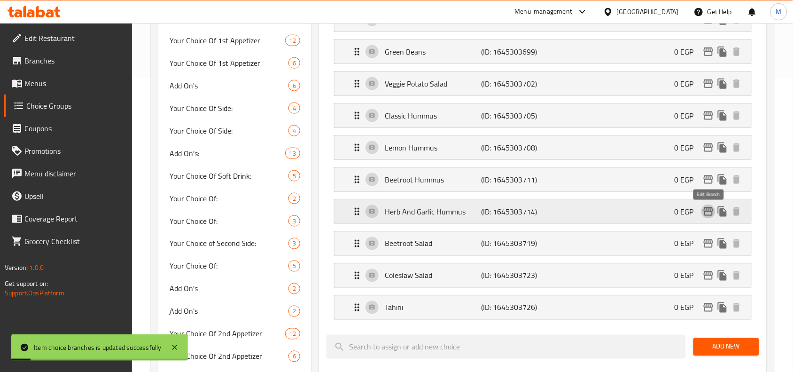
click at [703, 214] on button "edit" at bounding box center [709, 211] width 14 height 14
click at [709, 174] on button "edit" at bounding box center [709, 179] width 14 height 14
click at [704, 149] on icon "edit" at bounding box center [708, 147] width 11 height 11
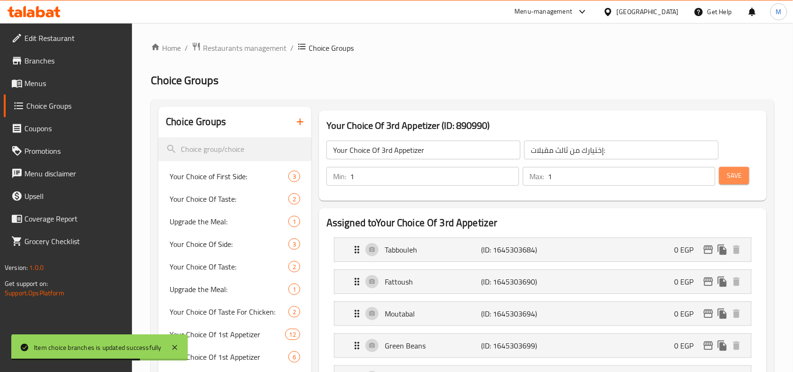
click at [746, 172] on button "Save" at bounding box center [734, 175] width 30 height 17
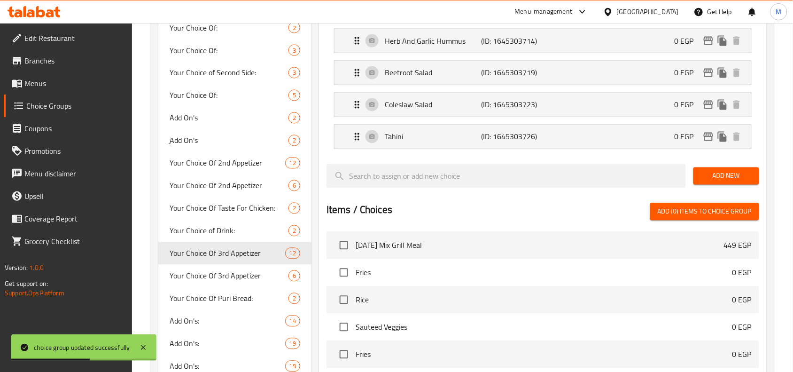
scroll to position [470, 0]
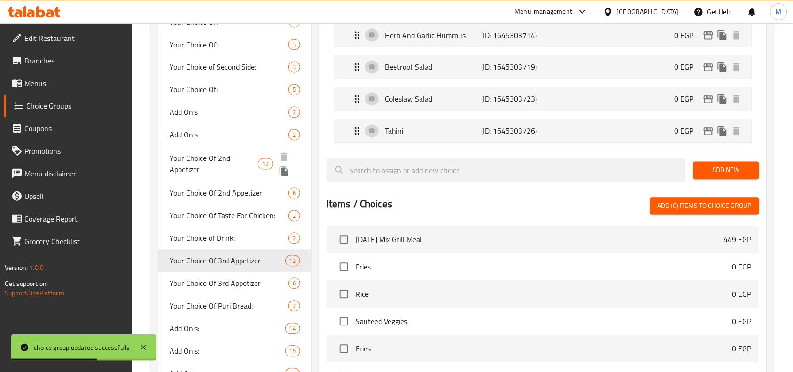
click at [234, 149] on div "Your Choice Of 2nd Appetizer 12" at bounding box center [234, 164] width 153 height 36
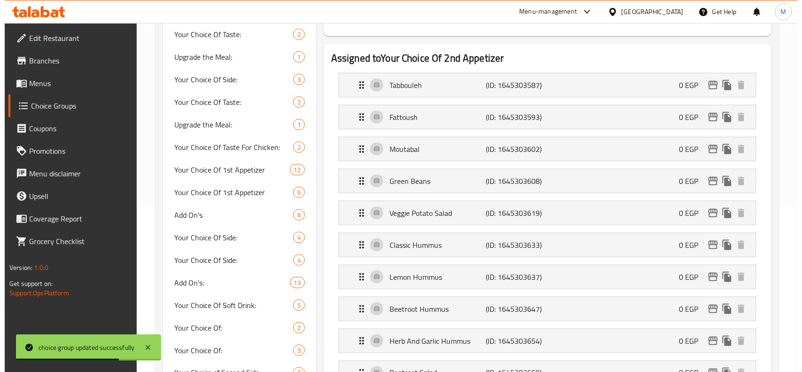
scroll to position [59, 0]
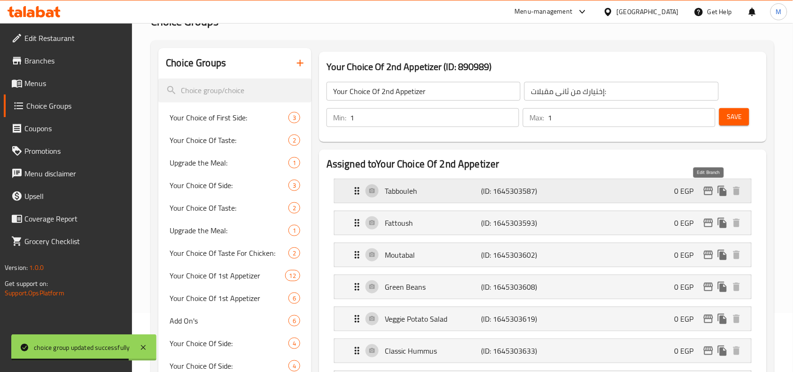
click at [708, 187] on icon "edit" at bounding box center [708, 191] width 9 height 8
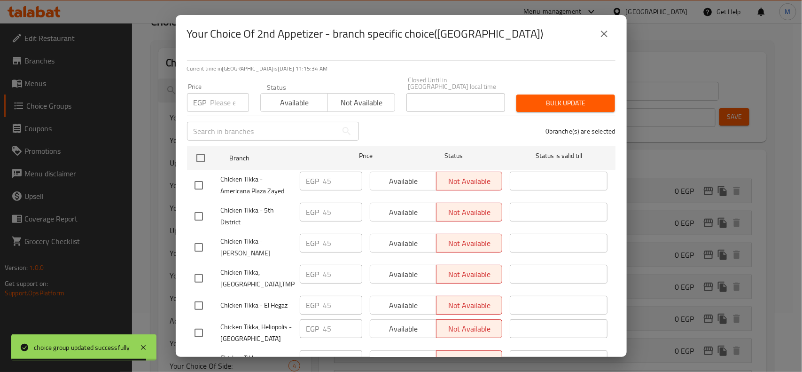
click at [203, 148] on input "checkbox" at bounding box center [201, 158] width 20 height 20
click at [221, 95] on input "number" at bounding box center [230, 102] width 39 height 19
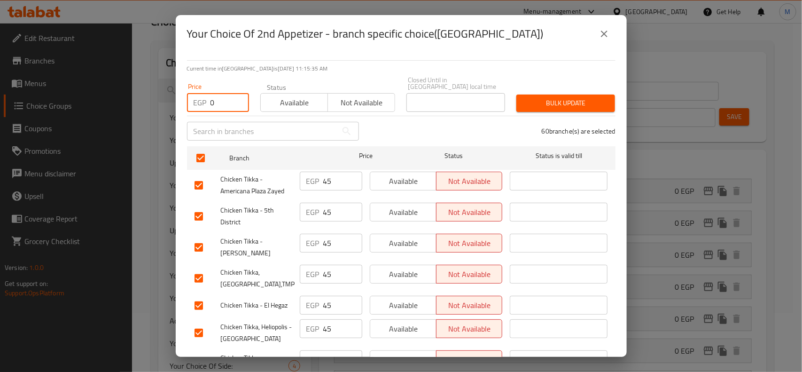
click at [535, 101] on span "Bulk update" at bounding box center [566, 103] width 84 height 12
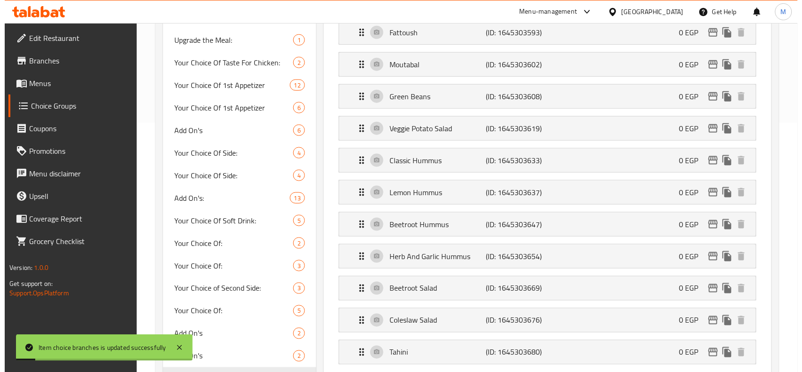
scroll to position [147, 0]
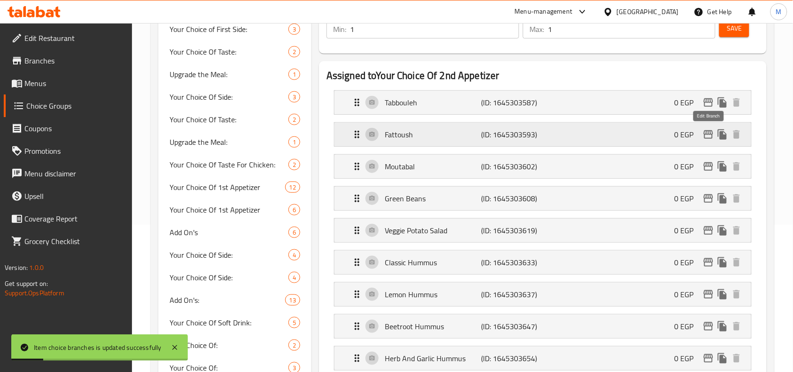
click at [708, 135] on icon "edit" at bounding box center [708, 134] width 11 height 11
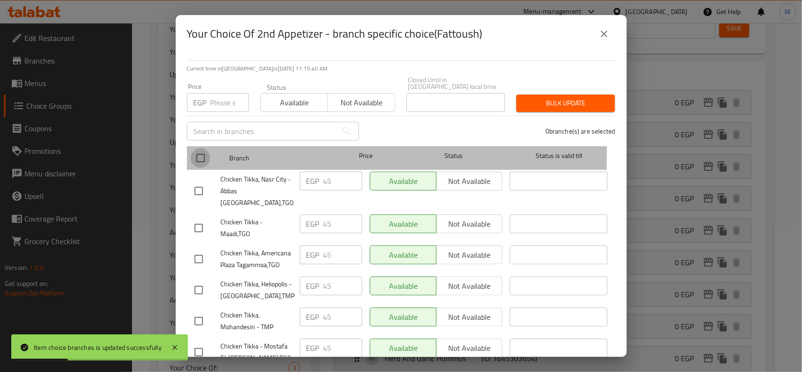
click at [203, 148] on input "checkbox" at bounding box center [201, 158] width 20 height 20
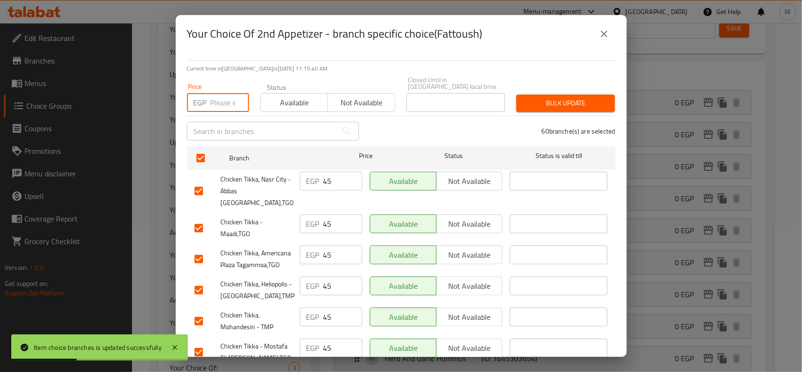
click at [217, 98] on input "number" at bounding box center [230, 102] width 39 height 19
click at [555, 97] on span "Bulk update" at bounding box center [566, 103] width 84 height 12
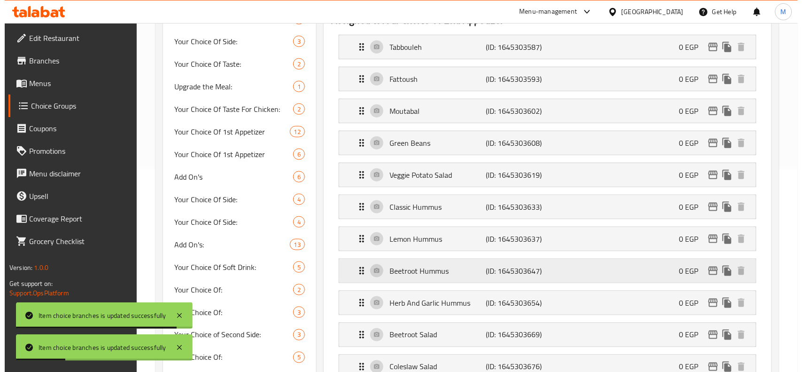
scroll to position [88, 0]
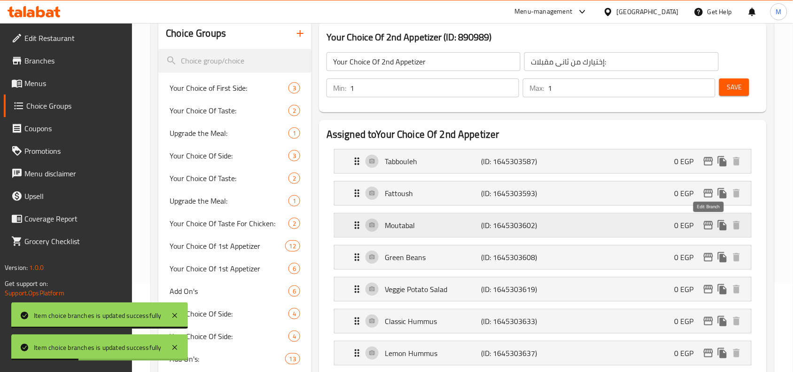
click at [704, 222] on icon "edit" at bounding box center [708, 224] width 11 height 11
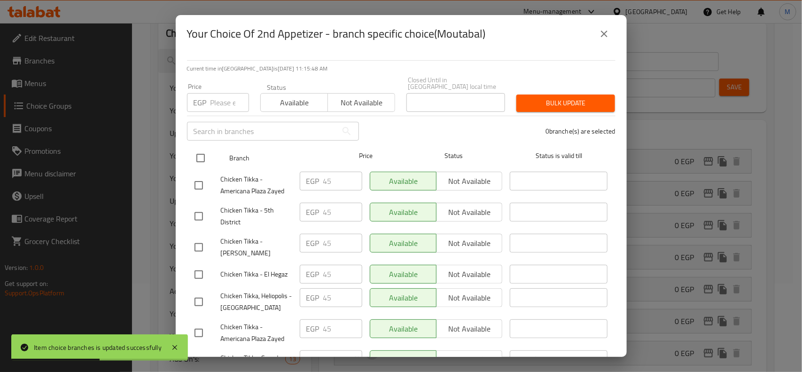
click at [200, 148] on input "checkbox" at bounding box center [201, 158] width 20 height 20
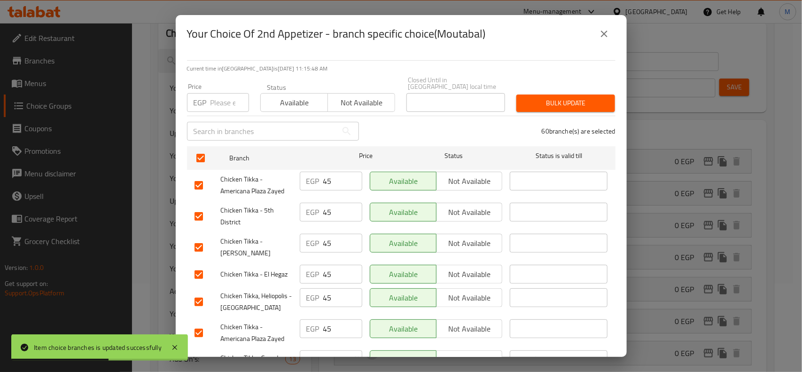
click at [220, 94] on input "number" at bounding box center [230, 102] width 39 height 19
click at [553, 99] on span "Bulk update" at bounding box center [566, 103] width 84 height 12
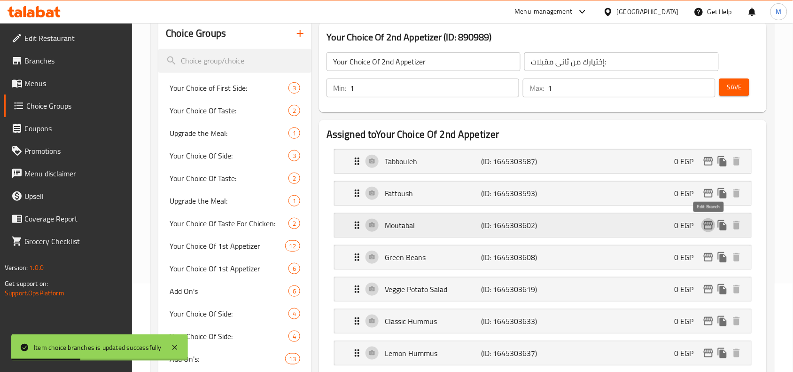
click at [706, 222] on icon "edit" at bounding box center [708, 225] width 9 height 8
click at [710, 257] on icon "edit" at bounding box center [708, 257] width 9 height 8
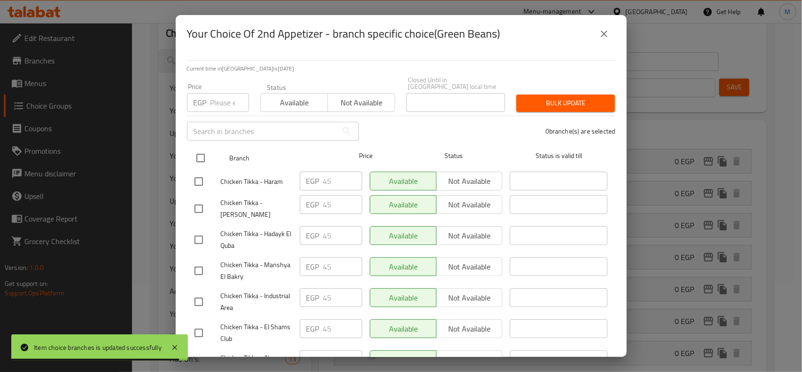
click at [201, 148] on input "checkbox" at bounding box center [201, 158] width 20 height 20
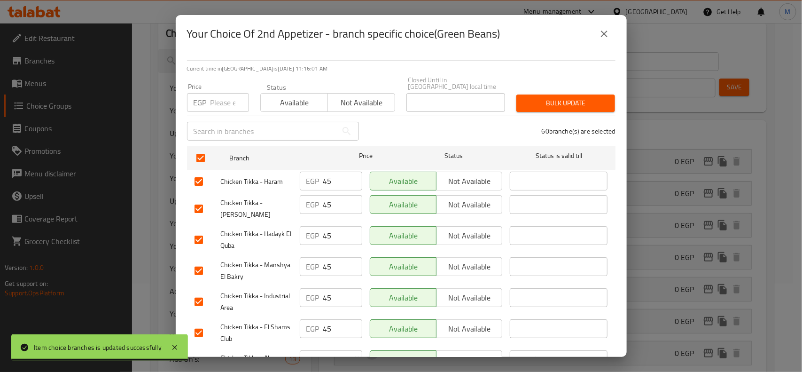
click at [215, 102] on input "number" at bounding box center [230, 102] width 39 height 19
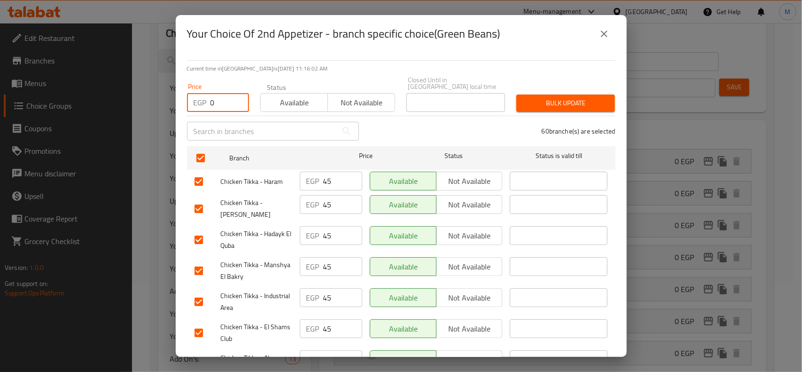
click at [558, 102] on span "Bulk update" at bounding box center [566, 103] width 84 height 12
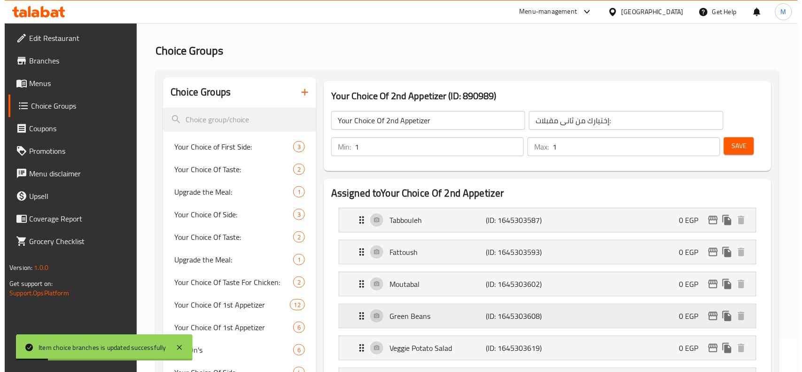
scroll to position [147, 0]
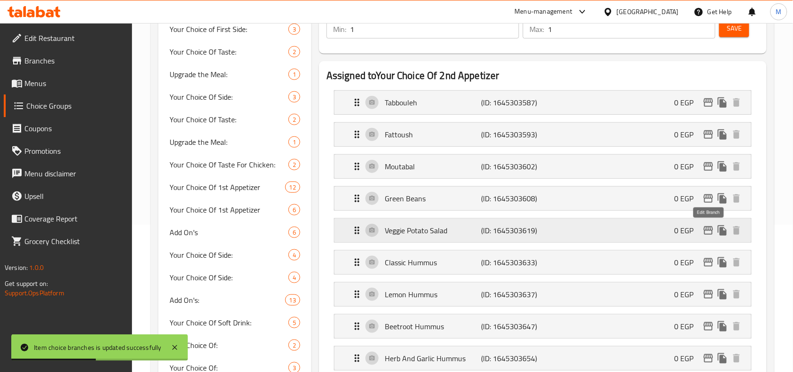
click at [709, 228] on icon "edit" at bounding box center [708, 230] width 9 height 8
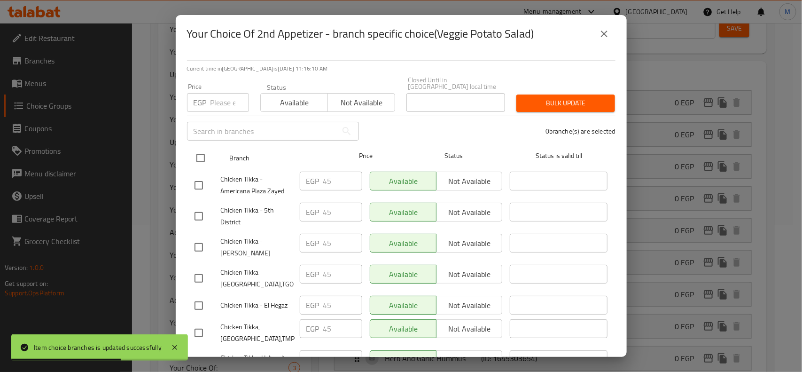
click at [202, 148] on input "checkbox" at bounding box center [201, 158] width 20 height 20
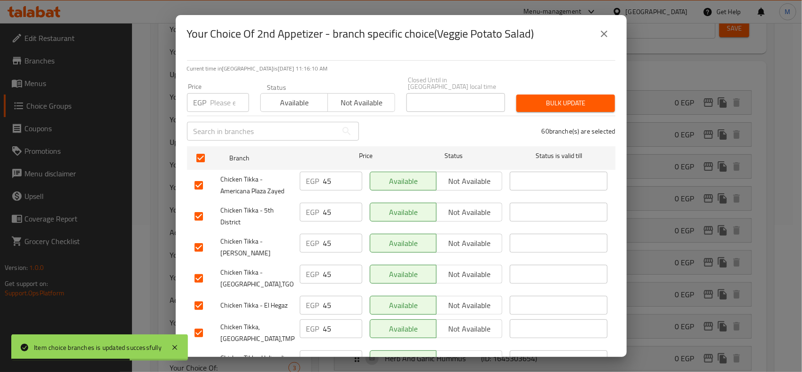
click at [219, 101] on input "number" at bounding box center [230, 102] width 39 height 19
click at [529, 98] on span "Bulk update" at bounding box center [566, 103] width 84 height 12
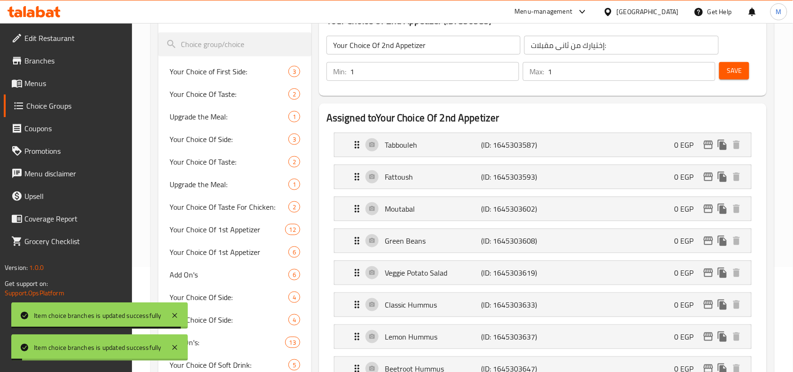
scroll to position [88, 0]
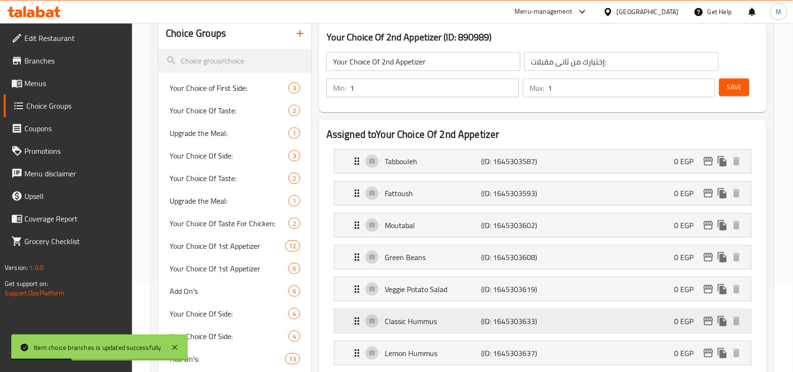
click at [707, 315] on button "edit" at bounding box center [709, 321] width 14 height 14
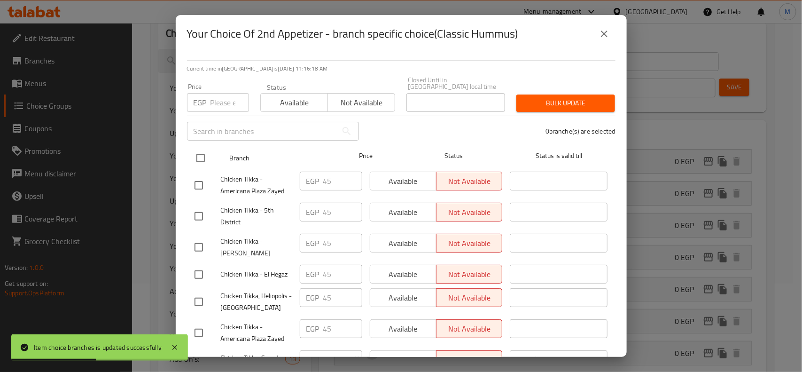
click at [195, 151] on input "checkbox" at bounding box center [201, 158] width 20 height 20
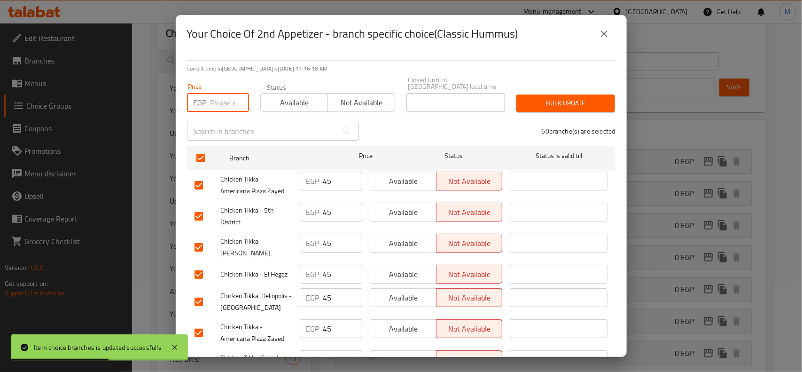
click at [219, 93] on input "number" at bounding box center [230, 102] width 39 height 19
click at [597, 98] on span "Bulk update" at bounding box center [566, 103] width 84 height 12
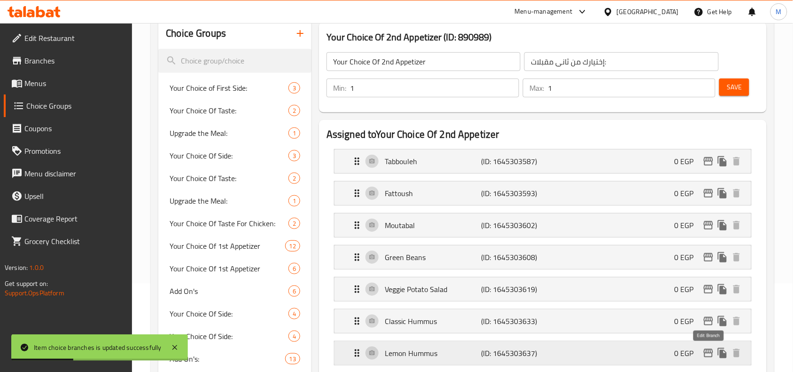
click at [708, 357] on icon "edit" at bounding box center [708, 352] width 11 height 11
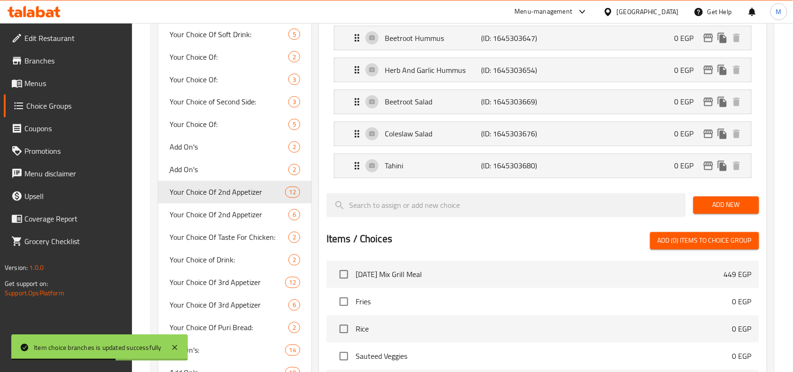
scroll to position [441, 0]
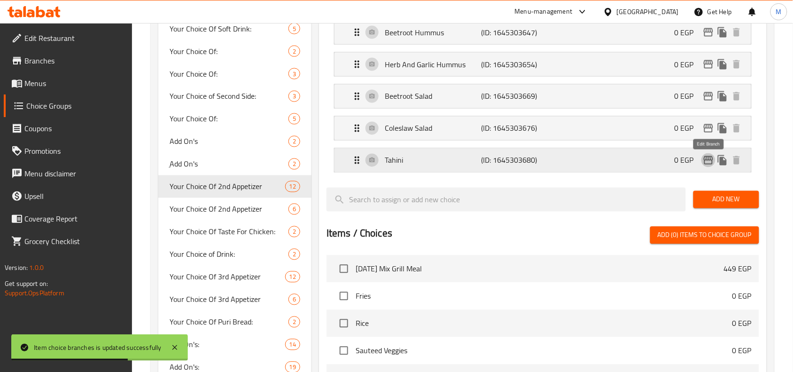
click at [705, 163] on icon "edit" at bounding box center [708, 160] width 9 height 8
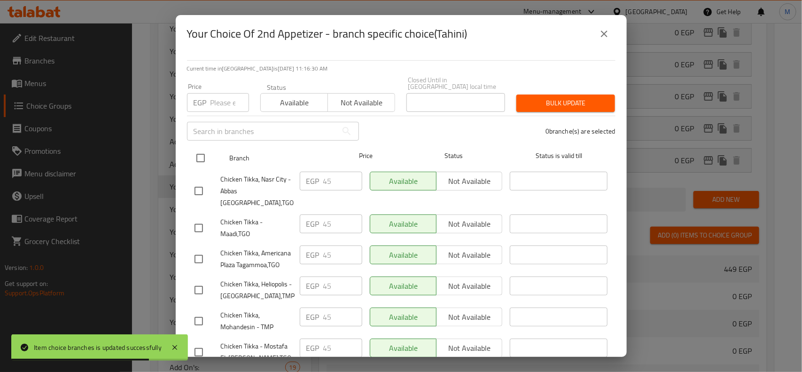
click at [202, 152] on input "checkbox" at bounding box center [201, 158] width 20 height 20
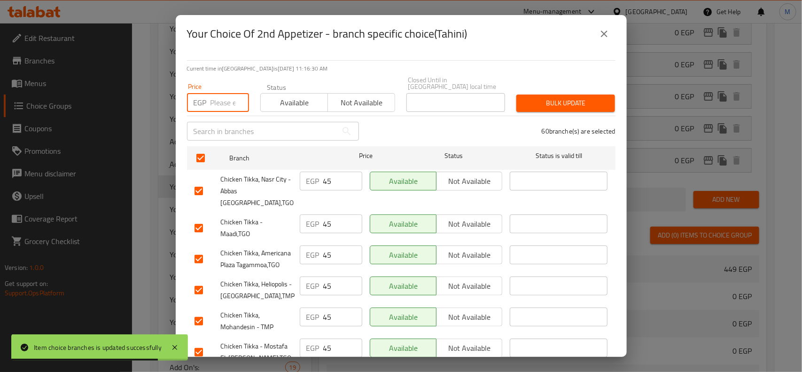
click at [220, 93] on input "number" at bounding box center [230, 102] width 39 height 19
click at [563, 97] on span "Bulk update" at bounding box center [566, 103] width 84 height 12
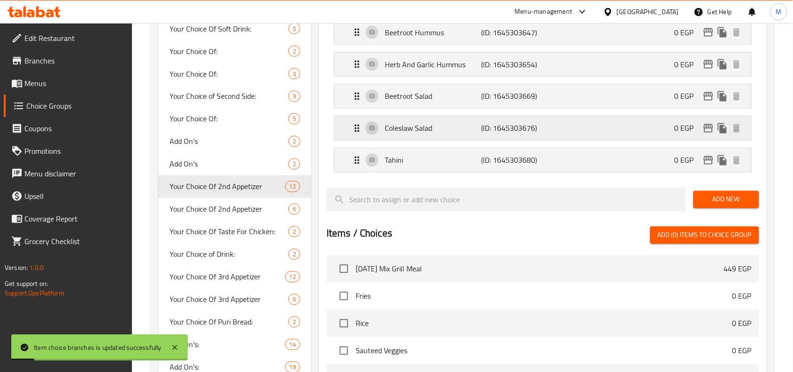
click at [710, 125] on icon "edit" at bounding box center [708, 128] width 11 height 11
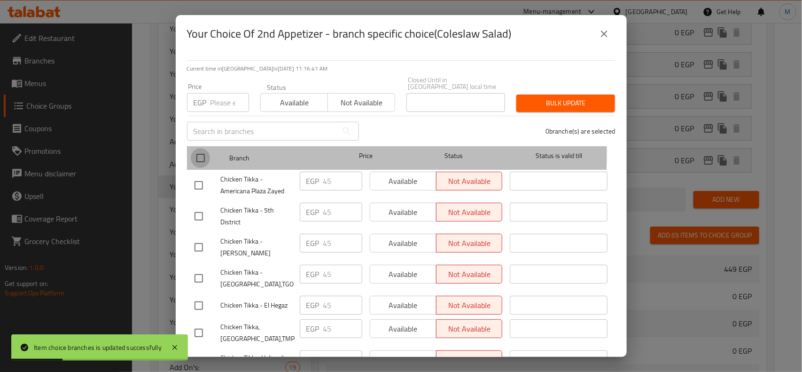
click at [201, 148] on input "checkbox" at bounding box center [201, 158] width 20 height 20
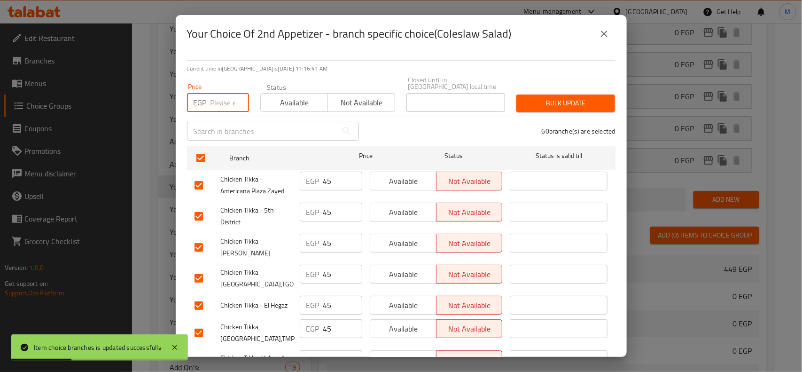
click at [215, 96] on input "number" at bounding box center [230, 102] width 39 height 19
click at [564, 97] on span "Bulk update" at bounding box center [566, 103] width 84 height 12
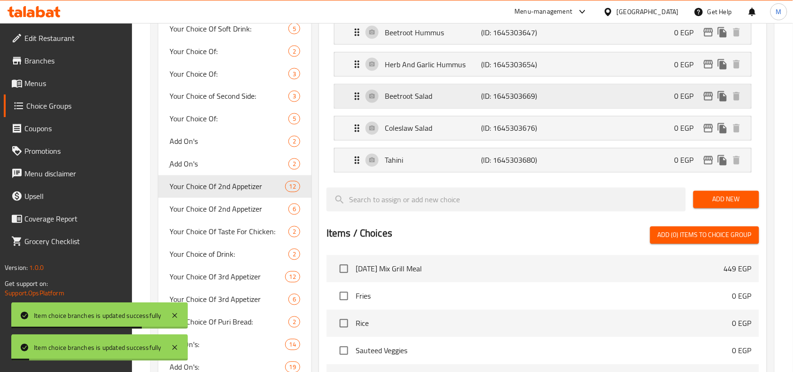
click at [706, 107] on div "Beetroot Salad (ID: 1645303669) 0 EGP" at bounding box center [546, 96] width 389 height 23
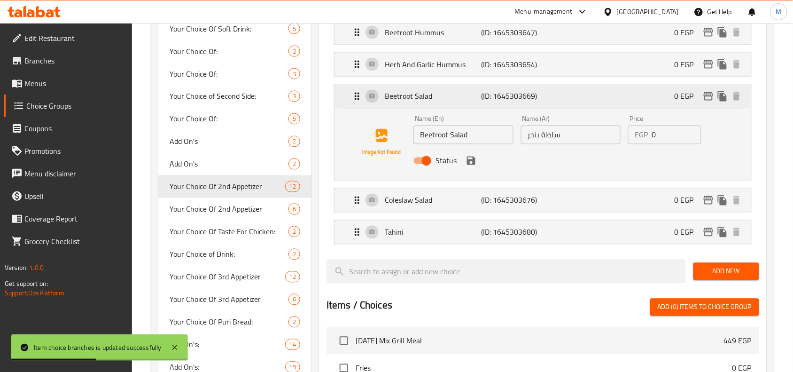
click at [458, 97] on p "Beetroot Salad" at bounding box center [433, 96] width 96 height 11
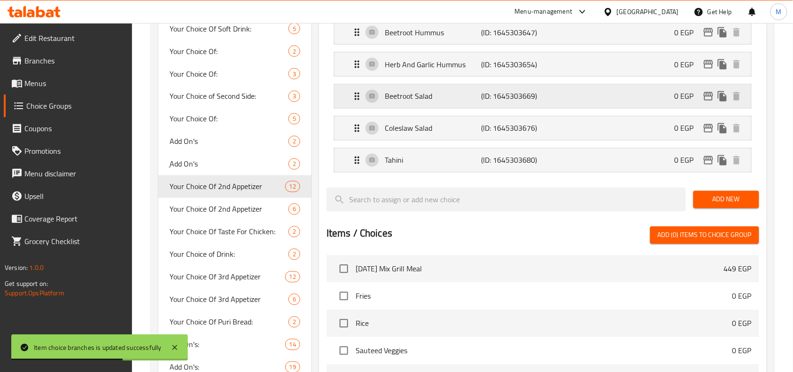
click at [708, 101] on icon "edit" at bounding box center [708, 96] width 11 height 11
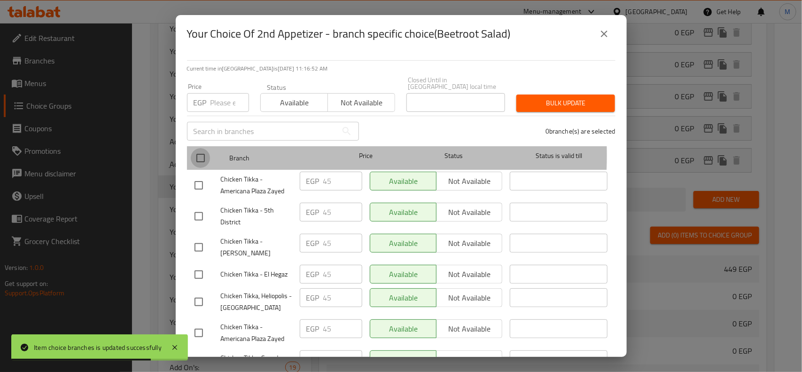
click at [203, 149] on input "checkbox" at bounding box center [201, 158] width 20 height 20
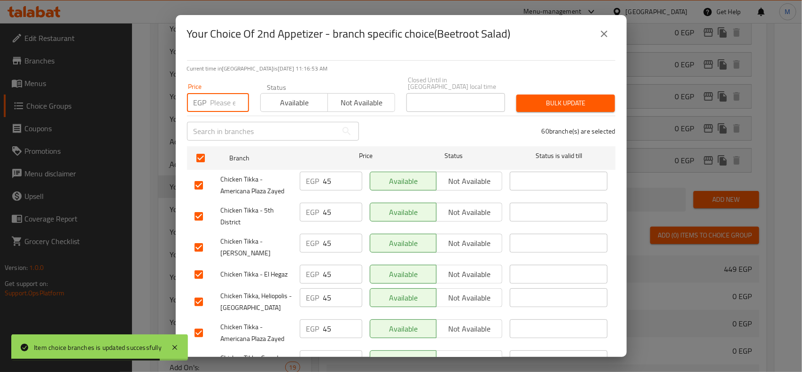
click at [211, 99] on input "number" at bounding box center [230, 102] width 39 height 19
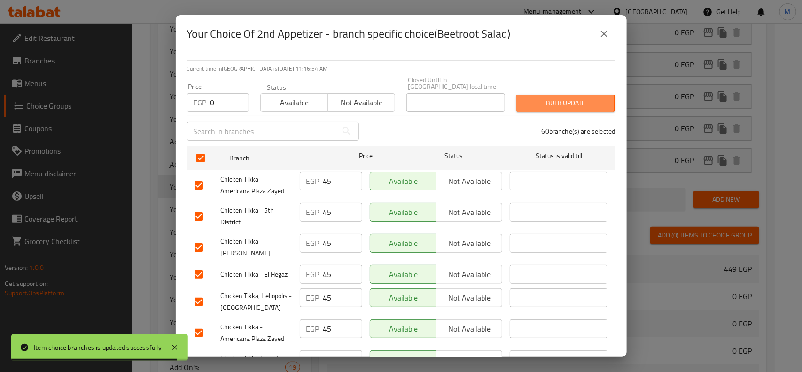
click at [524, 97] on span "Bulk update" at bounding box center [566, 103] width 84 height 12
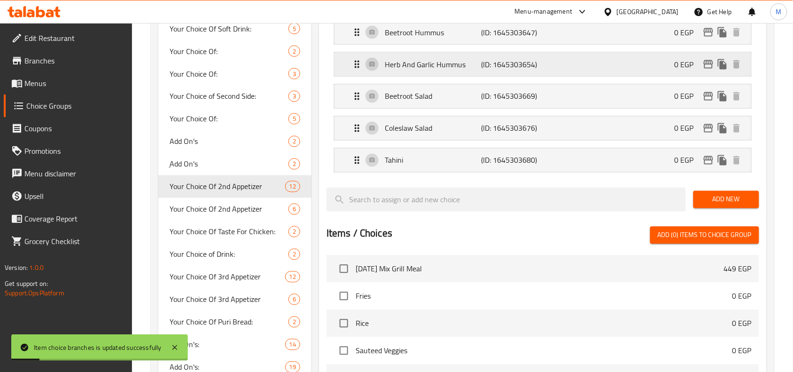
click at [707, 71] on button "edit" at bounding box center [709, 64] width 14 height 14
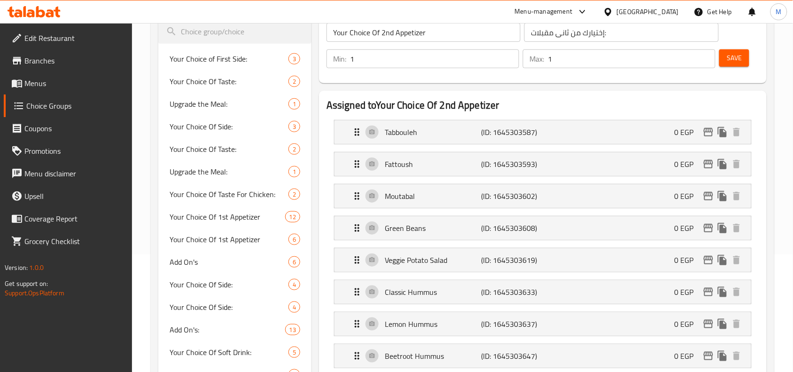
scroll to position [176, 0]
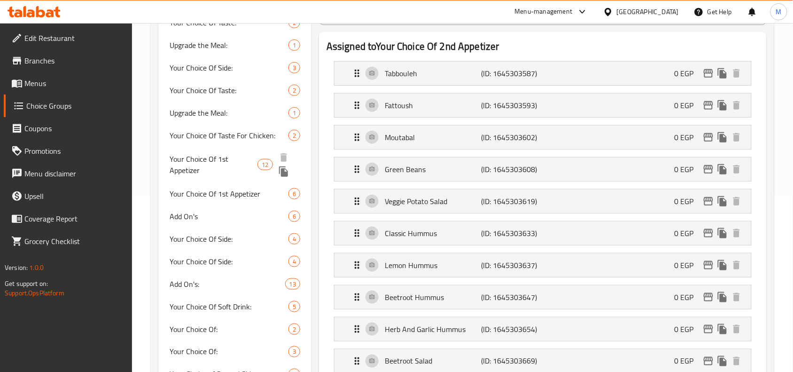
click at [198, 155] on span "Your Choice Of 1st Appetizer" at bounding box center [214, 164] width 88 height 23
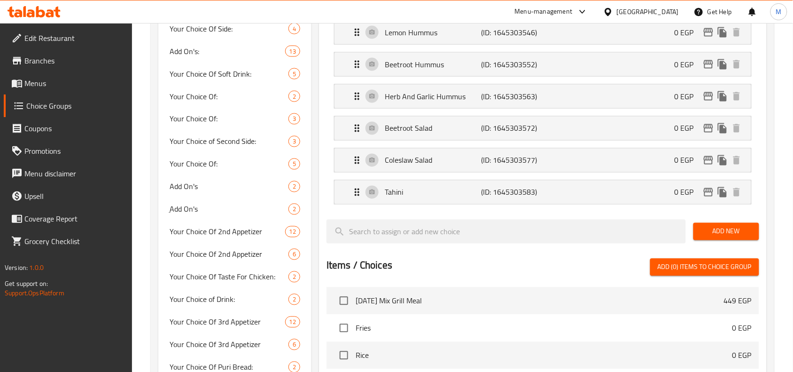
scroll to position [411, 0]
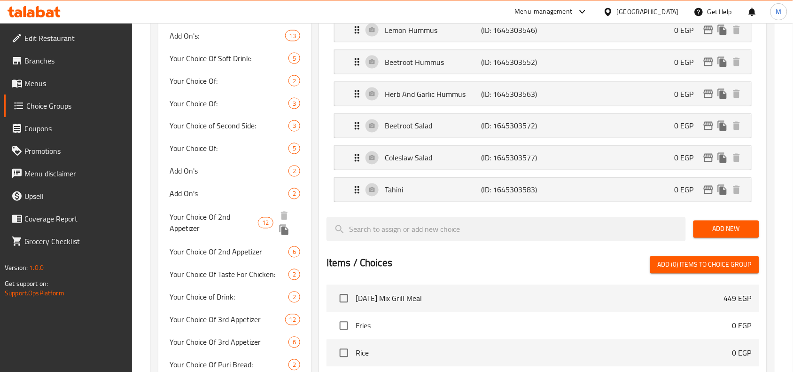
click at [232, 213] on span "Your Choice Of 2nd Appetizer" at bounding box center [214, 222] width 88 height 23
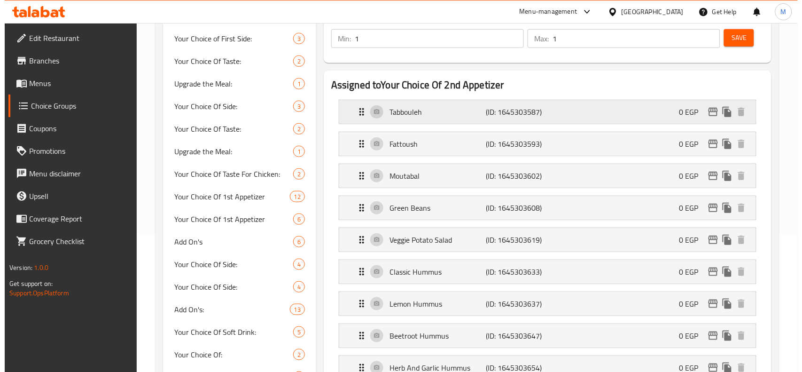
scroll to position [117, 0]
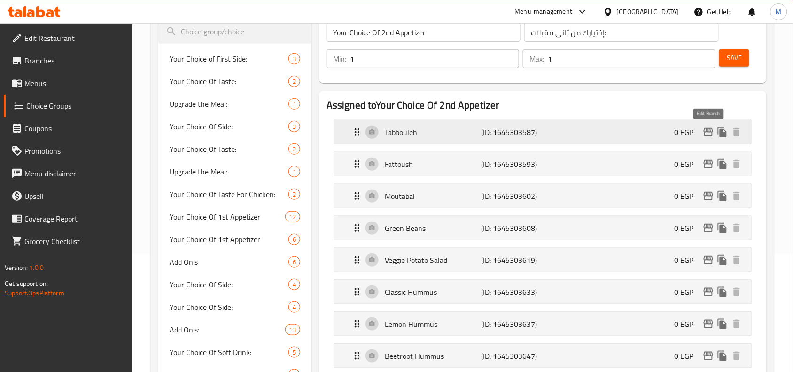
click at [709, 130] on icon "edit" at bounding box center [708, 132] width 9 height 8
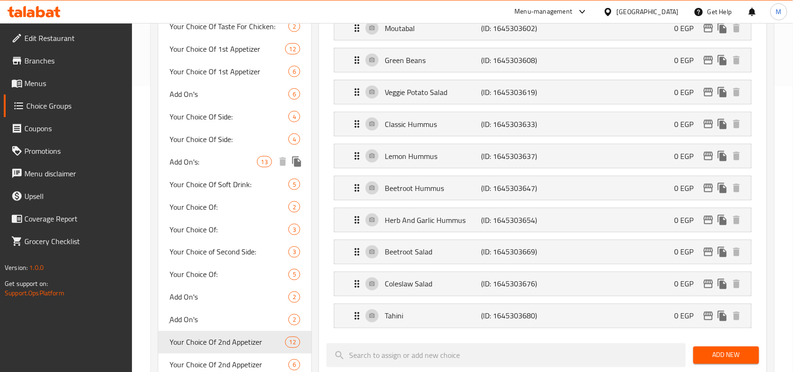
scroll to position [265, 0]
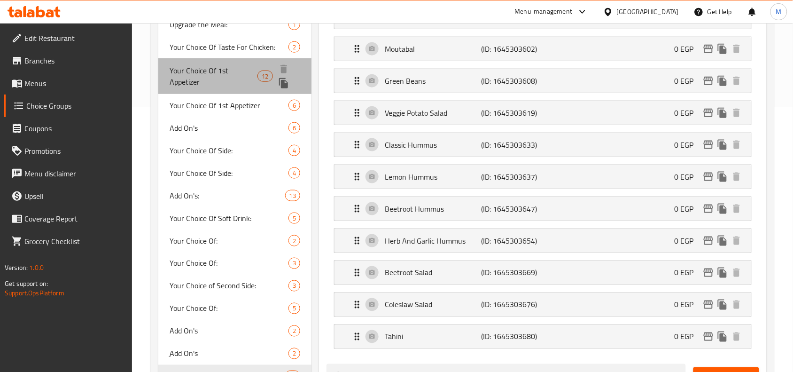
click at [222, 73] on span "Your Choice Of 1st Appetizer" at bounding box center [214, 76] width 88 height 23
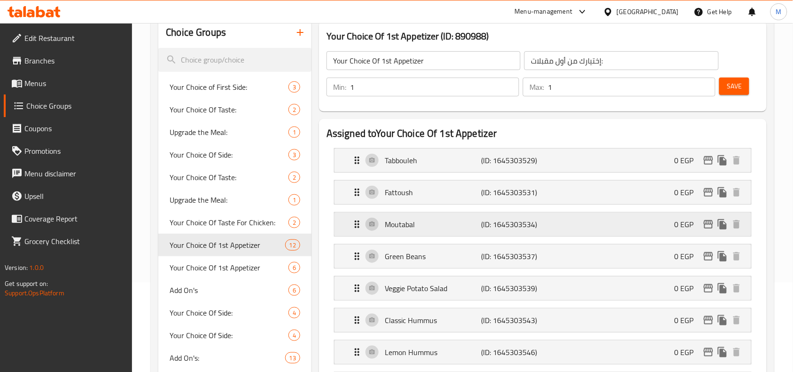
scroll to position [88, 0]
click at [705, 160] on icon "edit" at bounding box center [708, 161] width 11 height 11
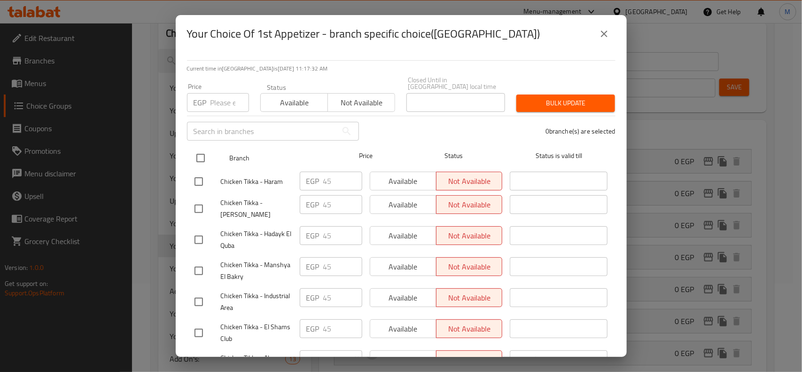
click at [201, 148] on input "checkbox" at bounding box center [201, 158] width 20 height 20
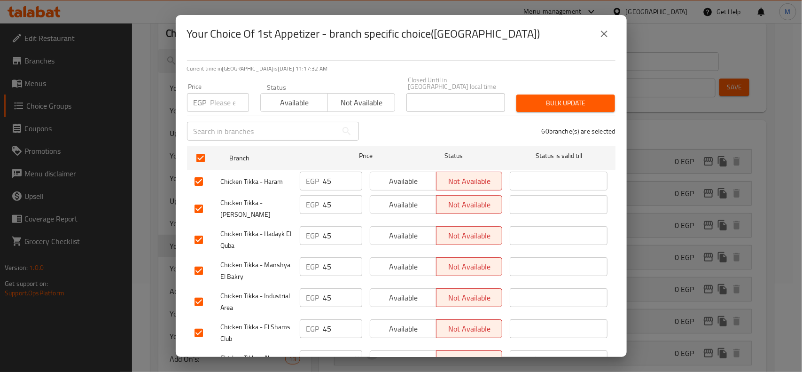
click at [228, 93] on input "number" at bounding box center [230, 102] width 39 height 19
click at [577, 97] on span "Bulk update" at bounding box center [566, 103] width 84 height 12
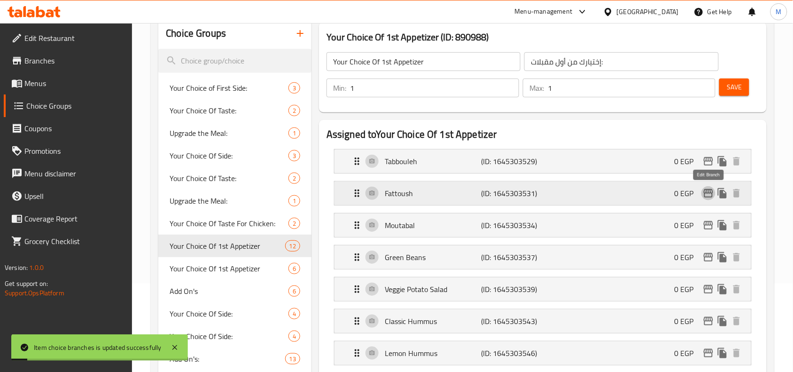
click at [711, 195] on icon "edit" at bounding box center [708, 193] width 11 height 11
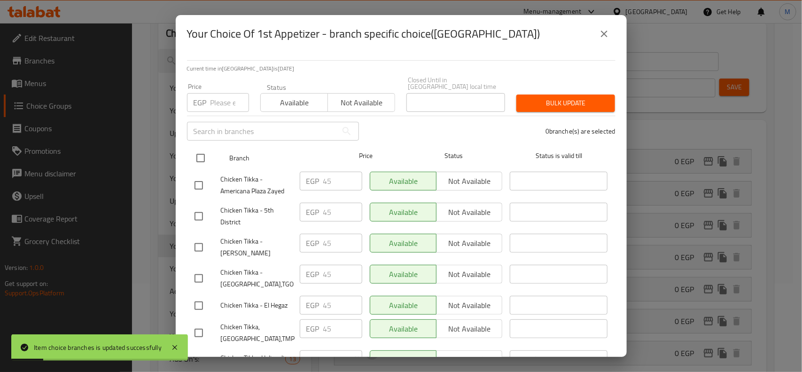
click at [200, 154] on input "checkbox" at bounding box center [201, 158] width 20 height 20
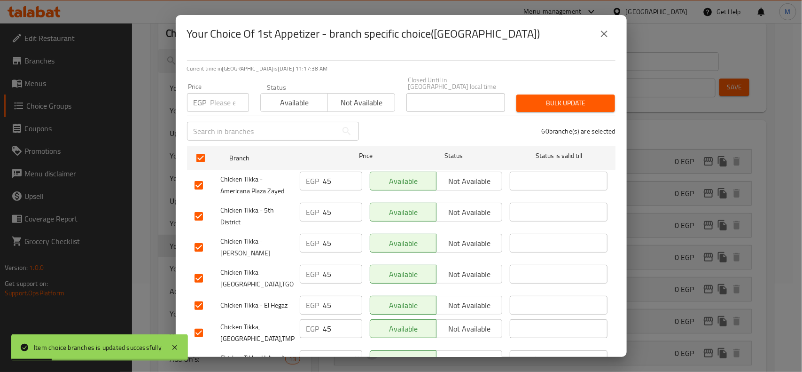
click at [218, 94] on input "number" at bounding box center [230, 102] width 39 height 19
click at [573, 94] on button "Bulk update" at bounding box center [565, 102] width 99 height 17
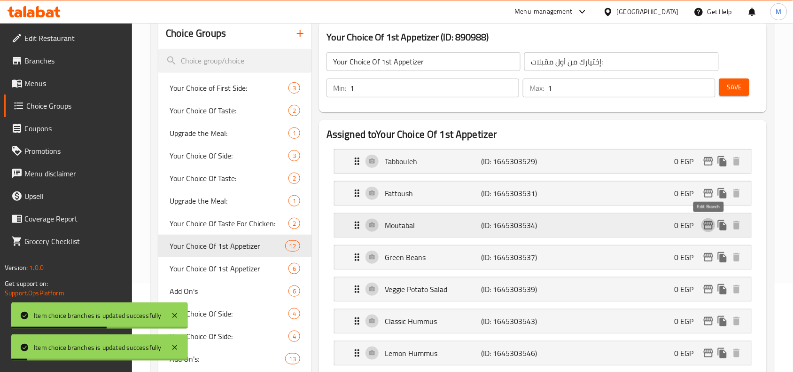
click at [711, 219] on button "edit" at bounding box center [709, 225] width 14 height 14
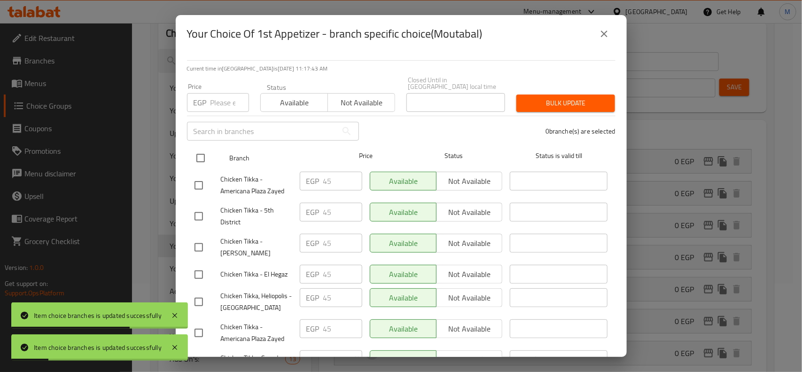
click at [198, 153] on input "checkbox" at bounding box center [201, 158] width 20 height 20
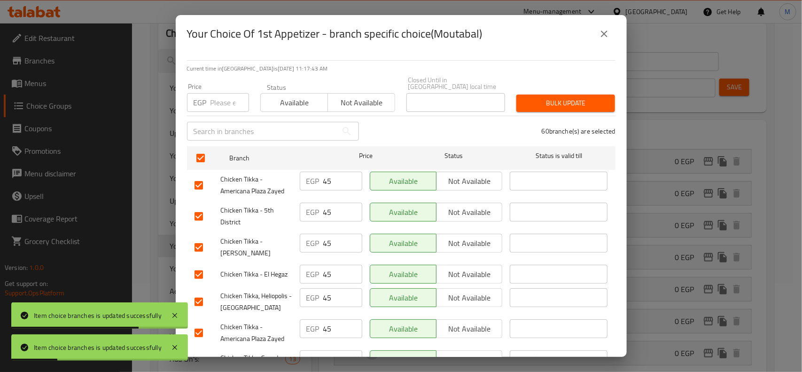
click at [215, 95] on input "number" at bounding box center [230, 102] width 39 height 19
click at [543, 102] on span "Bulk update" at bounding box center [566, 103] width 84 height 12
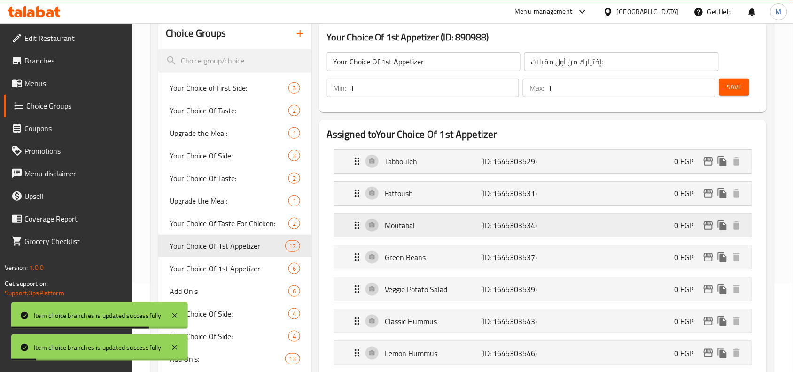
click at [710, 224] on icon "edit" at bounding box center [708, 224] width 11 height 11
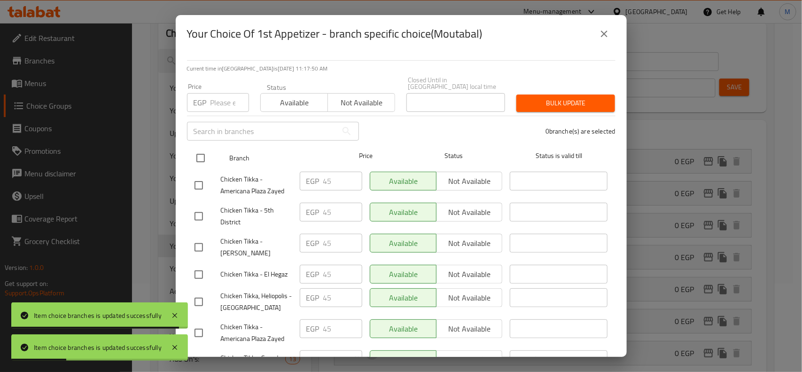
click at [197, 148] on input "checkbox" at bounding box center [201, 158] width 20 height 20
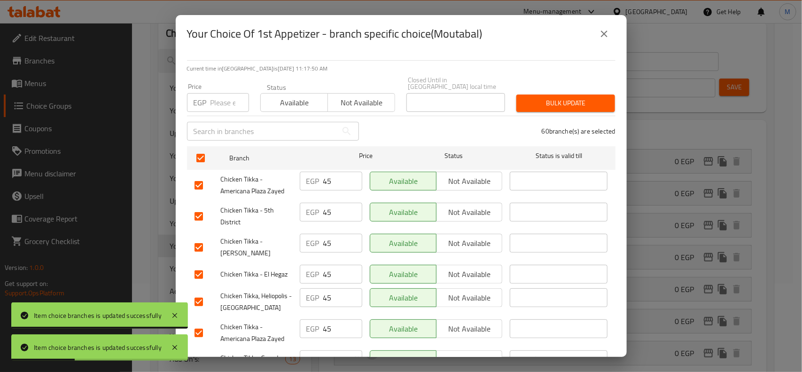
click at [216, 94] on input "number" at bounding box center [230, 102] width 39 height 19
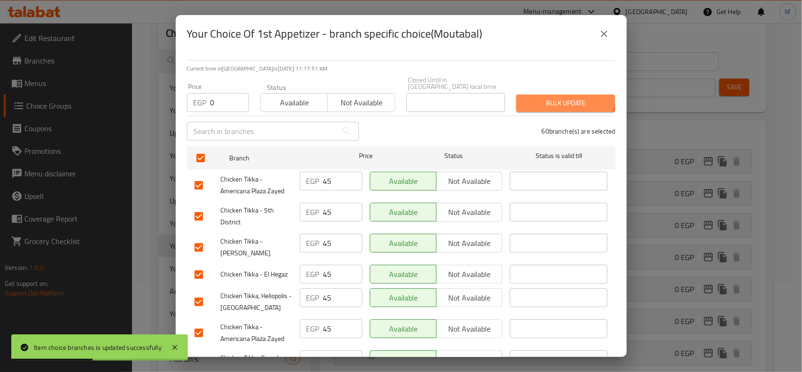
click at [534, 94] on button "Bulk update" at bounding box center [565, 102] width 99 height 17
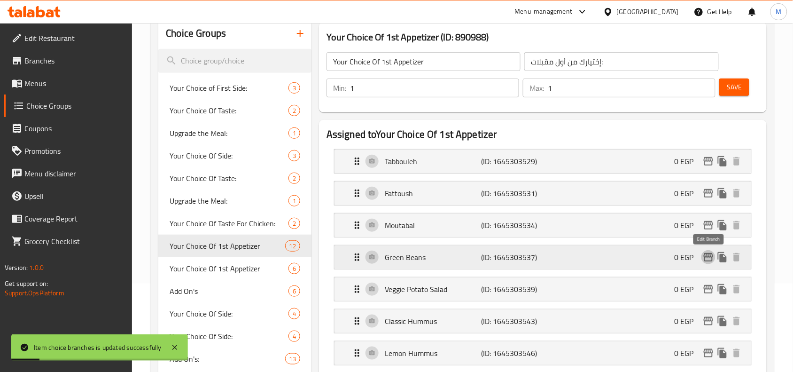
click at [711, 255] on icon "edit" at bounding box center [708, 257] width 9 height 8
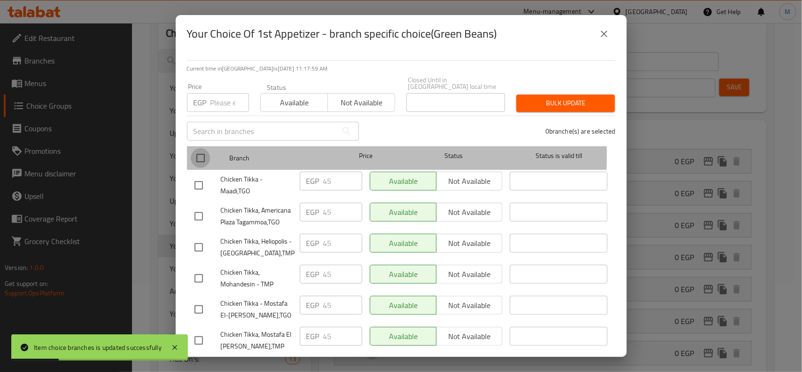
click at [201, 148] on input "checkbox" at bounding box center [201, 158] width 20 height 20
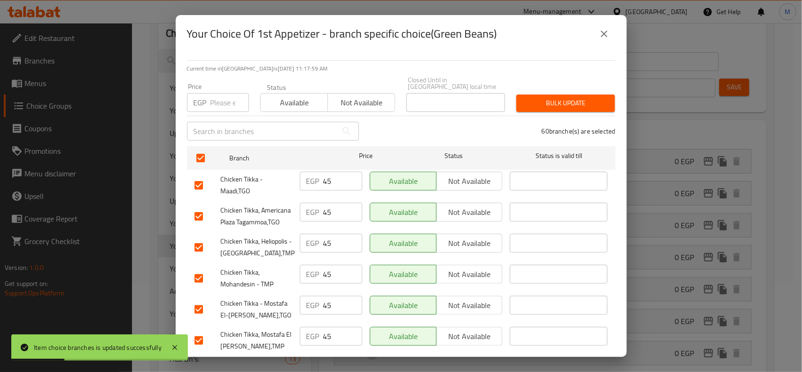
click at [221, 100] on input "number" at bounding box center [230, 102] width 39 height 19
click at [528, 98] on span "Bulk update" at bounding box center [566, 103] width 84 height 12
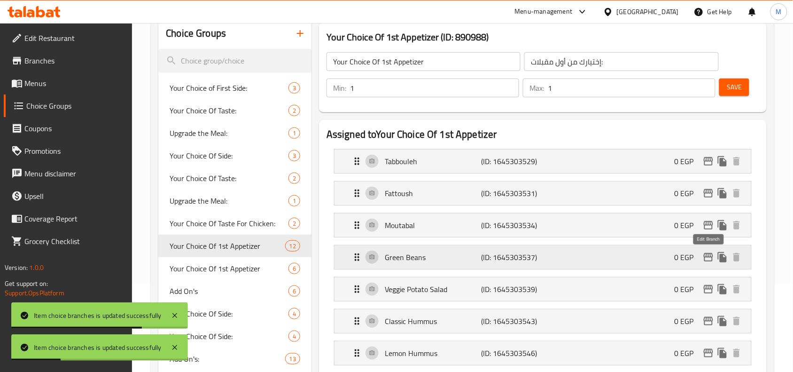
click at [710, 256] on icon "edit" at bounding box center [708, 256] width 11 height 11
click at [712, 288] on icon "edit" at bounding box center [708, 288] width 11 height 11
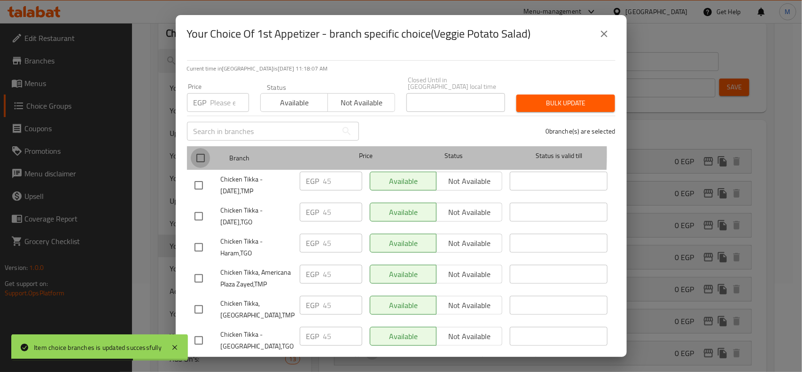
click at [198, 148] on input "checkbox" at bounding box center [201, 158] width 20 height 20
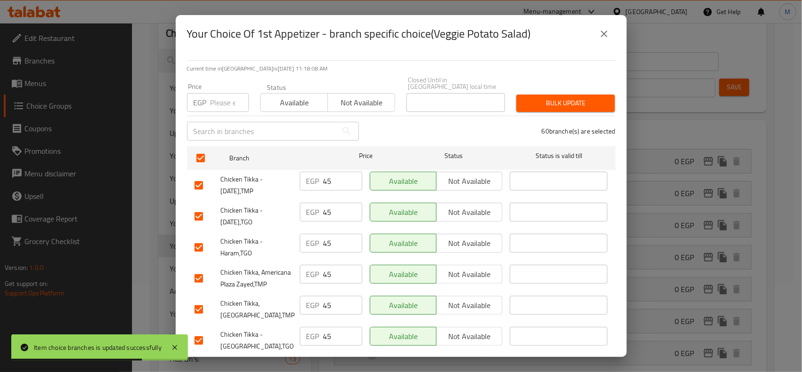
click at [205, 97] on p "EGP" at bounding box center [200, 102] width 13 height 11
click at [227, 93] on input "number" at bounding box center [230, 102] width 39 height 19
click at [561, 106] on div "Bulk update" at bounding box center [566, 103] width 110 height 29
click at [562, 98] on span "Bulk update" at bounding box center [566, 103] width 84 height 12
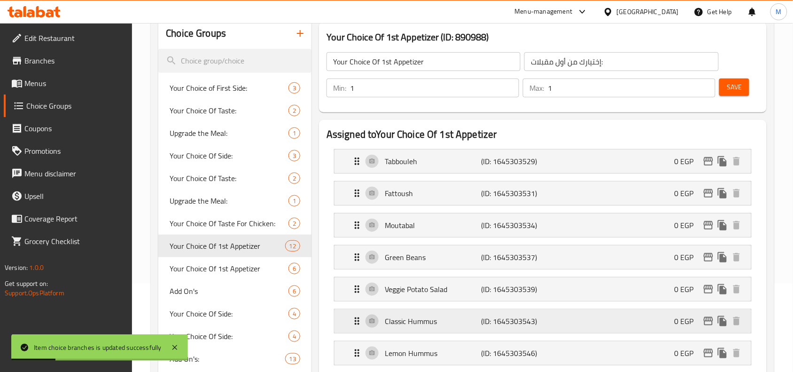
click at [708, 323] on icon "edit" at bounding box center [708, 320] width 11 height 11
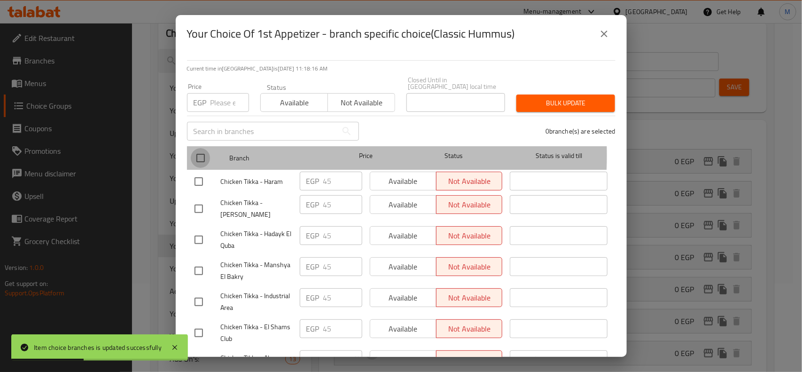
click at [204, 149] on input "checkbox" at bounding box center [201, 158] width 20 height 20
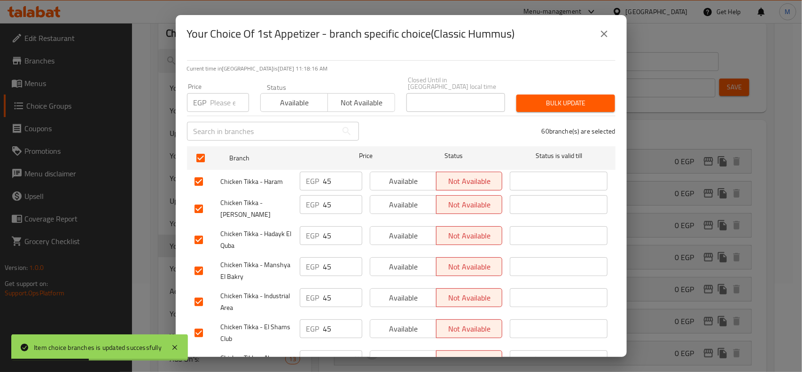
click at [220, 101] on input "number" at bounding box center [230, 102] width 39 height 19
click at [533, 97] on span "Bulk update" at bounding box center [566, 103] width 84 height 12
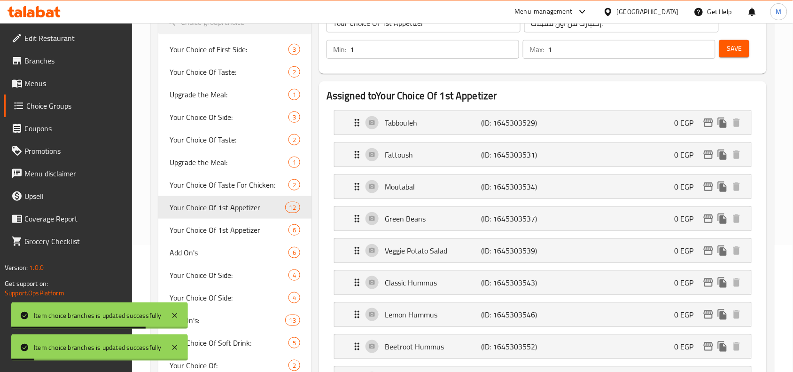
scroll to position [147, 0]
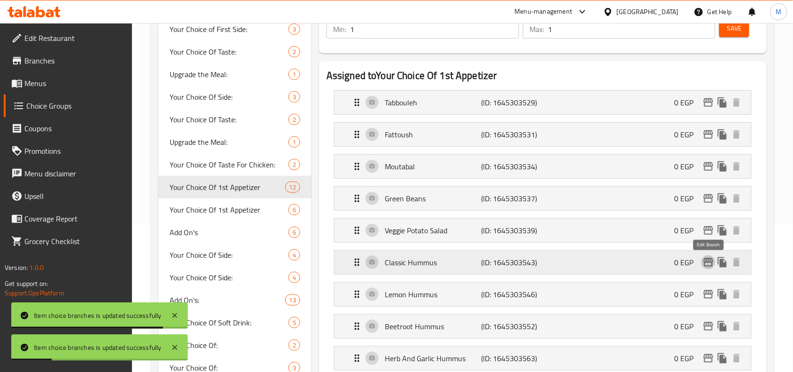
click at [706, 261] on icon "edit" at bounding box center [708, 262] width 9 height 8
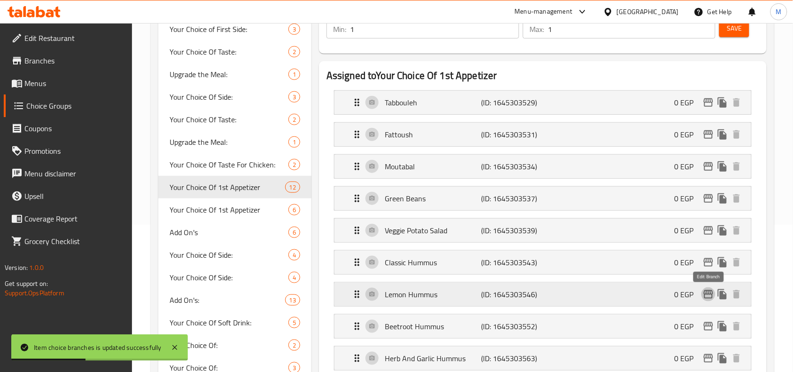
click at [706, 290] on icon "edit" at bounding box center [708, 294] width 11 height 11
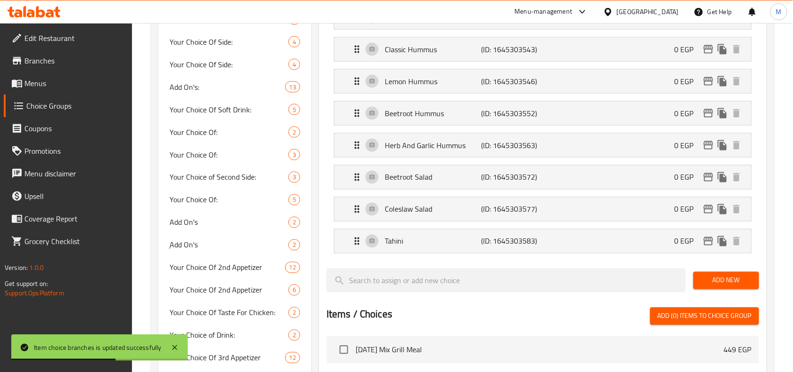
scroll to position [356, 0]
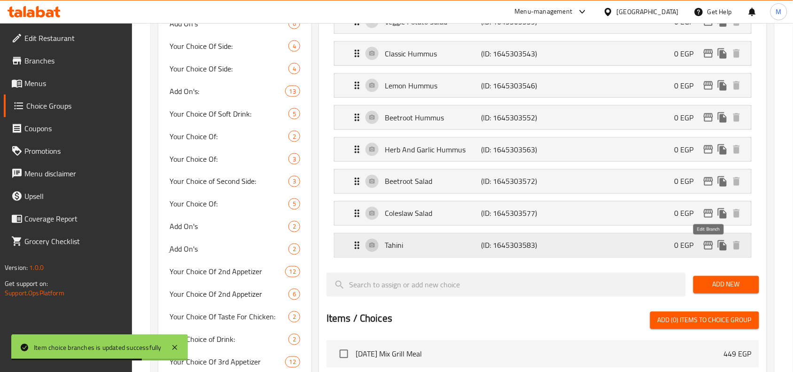
click at [709, 245] on icon "edit" at bounding box center [708, 245] width 9 height 8
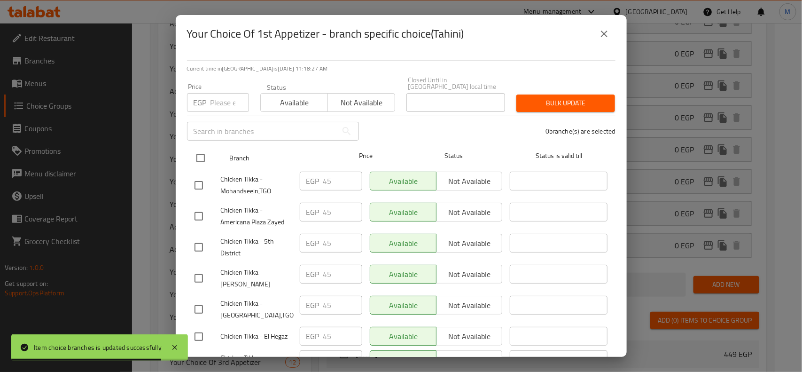
click at [196, 153] on input "checkbox" at bounding box center [201, 158] width 20 height 20
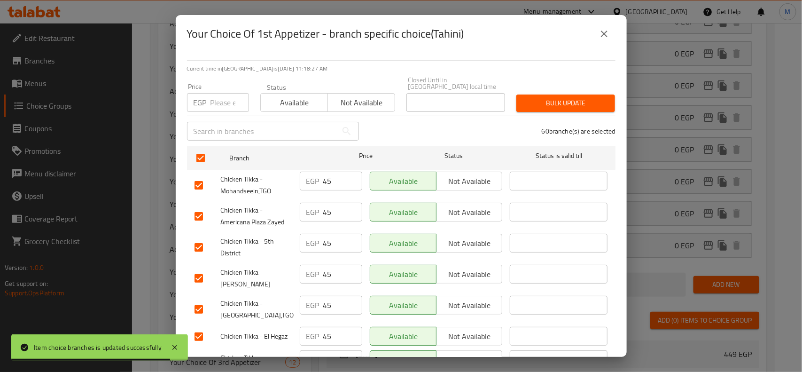
click at [214, 100] on input "number" at bounding box center [230, 102] width 39 height 19
click at [529, 97] on span "Bulk update" at bounding box center [566, 103] width 84 height 12
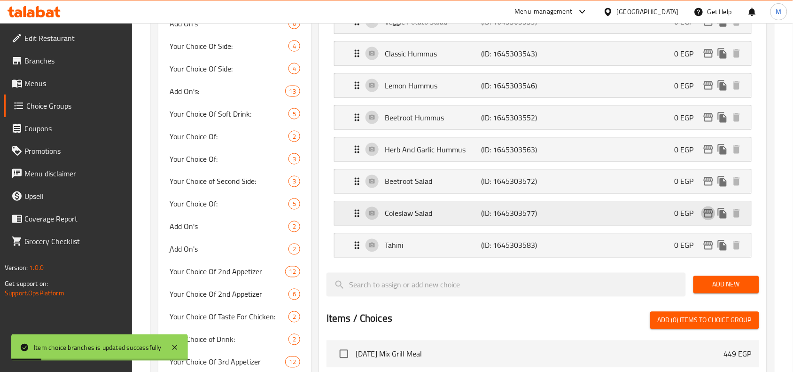
click at [710, 214] on icon "edit" at bounding box center [708, 213] width 11 height 11
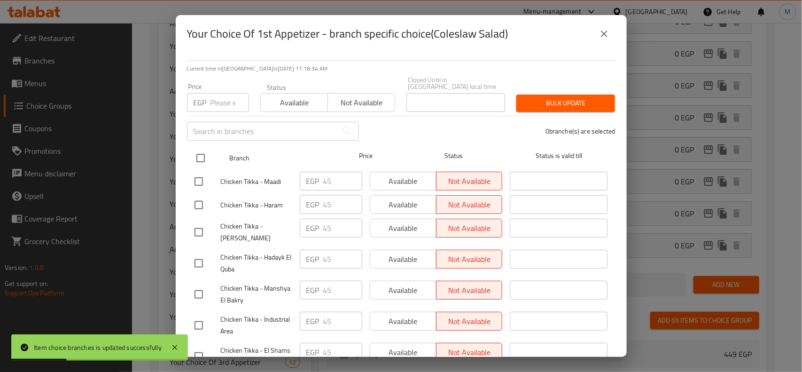
click at [200, 149] on input "checkbox" at bounding box center [201, 158] width 20 height 20
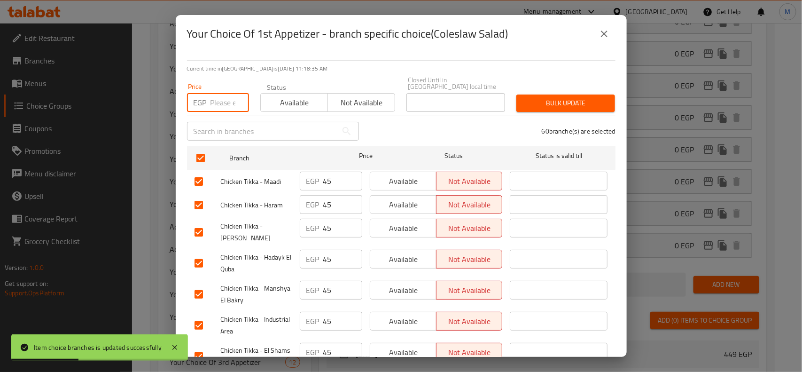
click at [220, 93] on input "number" at bounding box center [230, 102] width 39 height 19
click at [539, 97] on span "Bulk update" at bounding box center [566, 103] width 84 height 12
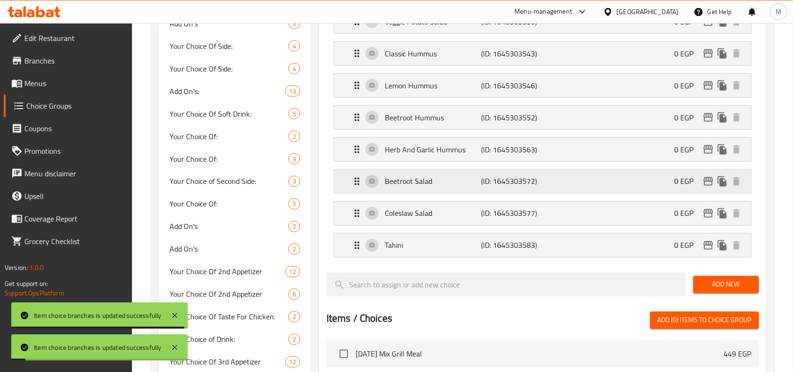
click at [712, 177] on button "edit" at bounding box center [709, 181] width 14 height 14
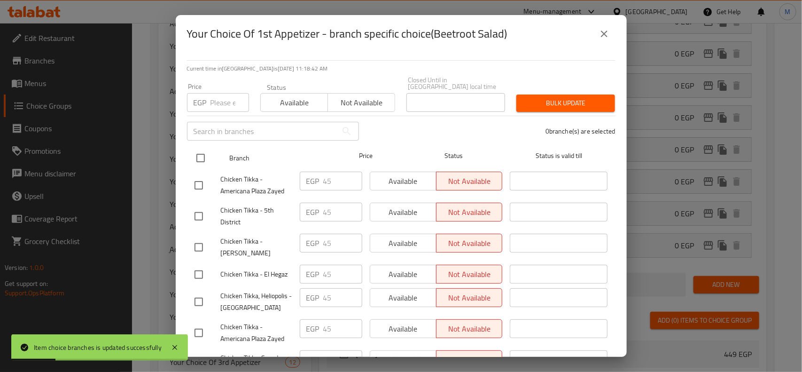
click at [200, 149] on input "checkbox" at bounding box center [201, 158] width 20 height 20
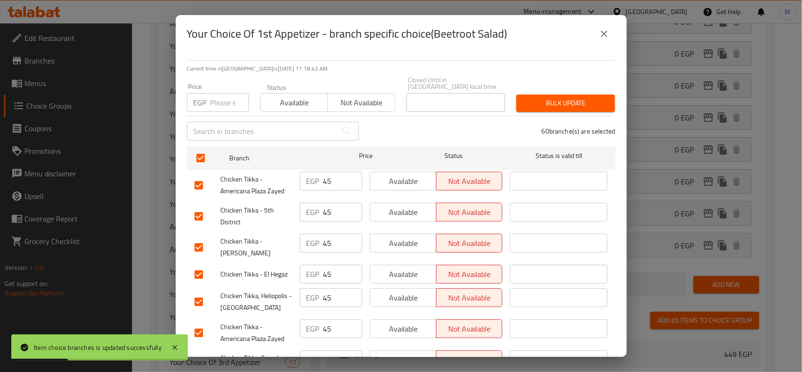
click at [215, 99] on input "number" at bounding box center [230, 102] width 39 height 19
click at [547, 102] on span "Bulk update" at bounding box center [566, 103] width 84 height 12
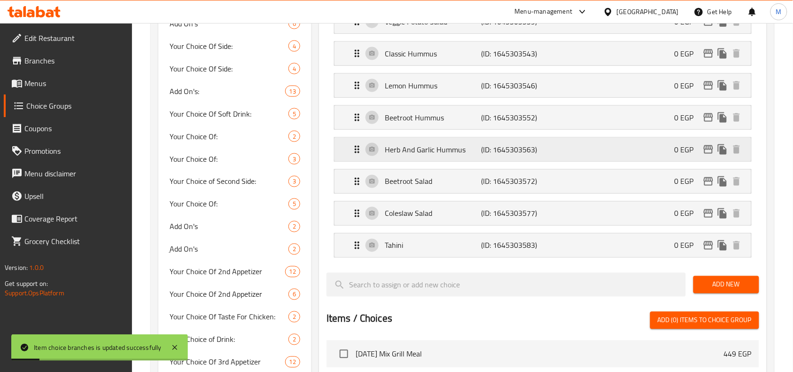
click at [704, 153] on icon "edit" at bounding box center [708, 149] width 11 height 11
click at [713, 210] on icon "edit" at bounding box center [708, 213] width 11 height 11
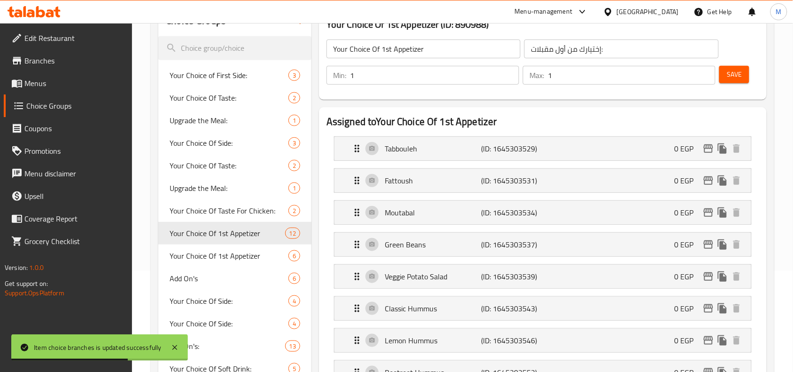
scroll to position [0, 0]
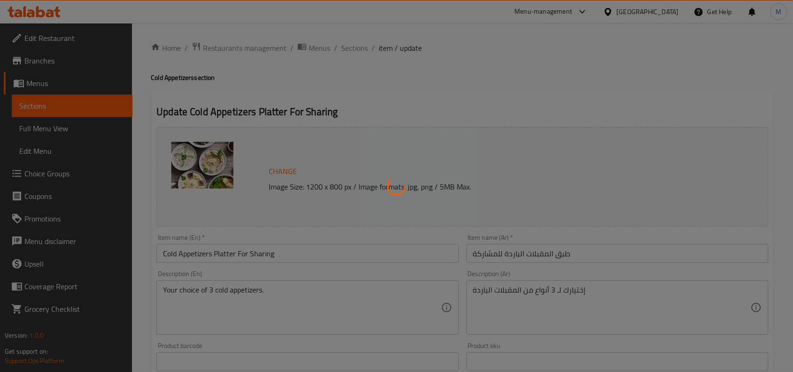
type input "إختيارك من أول مقبلات:"
type input "1"
type input "إختيارك من ثانى مقبلات:"
type input "1"
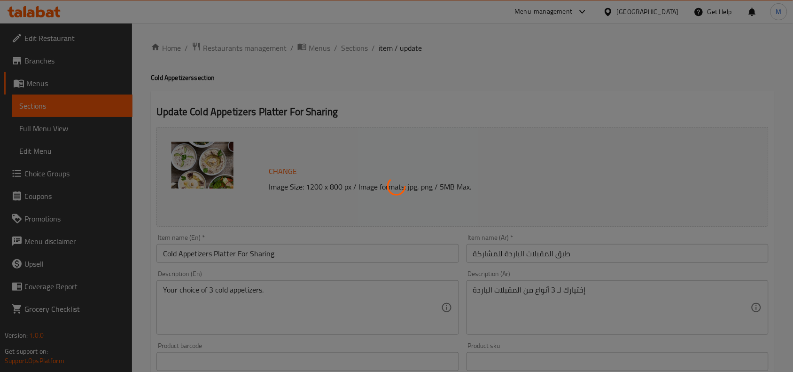
type input "1"
type input "إختيارك من ثالث مقبلات:"
type input "1"
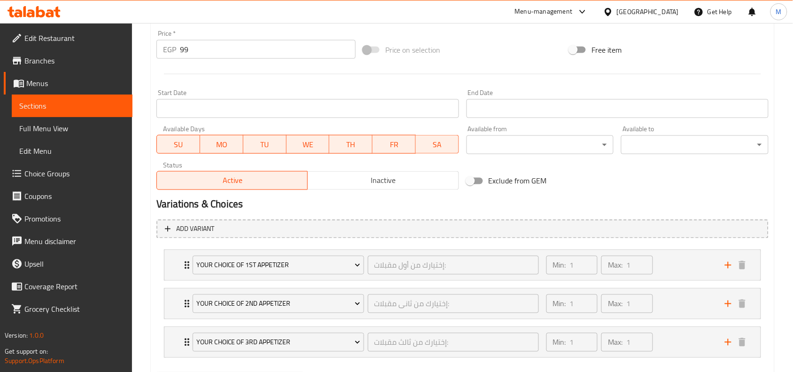
scroll to position [399, 0]
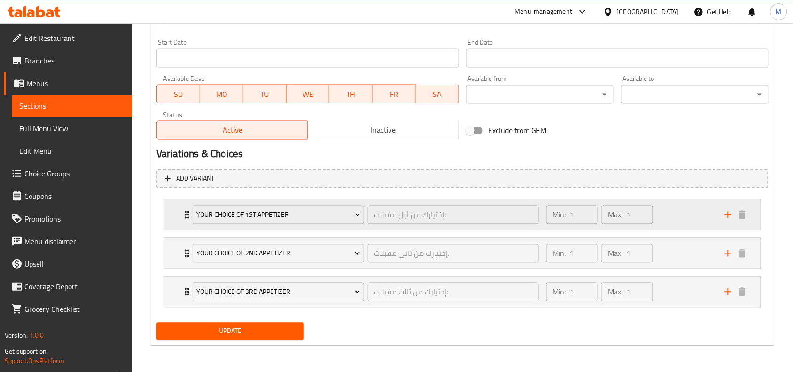
click at [186, 207] on div "Your Choice Of 1st Appetizer إختيارك من أول مقبلات: ​ Min: 1 ​ Max: 1 ​" at bounding box center [465, 215] width 568 height 30
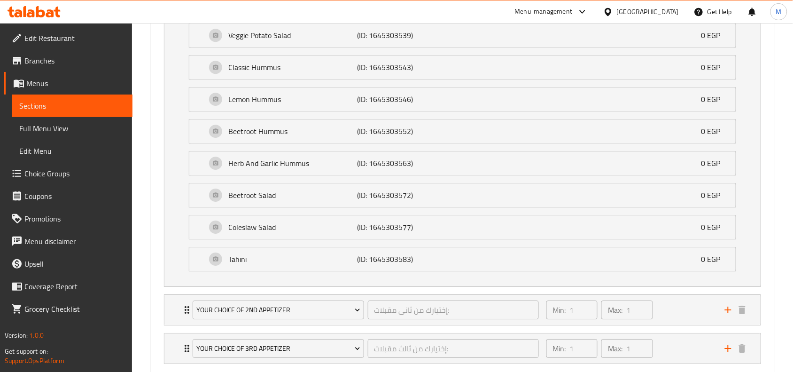
scroll to position [805, 0]
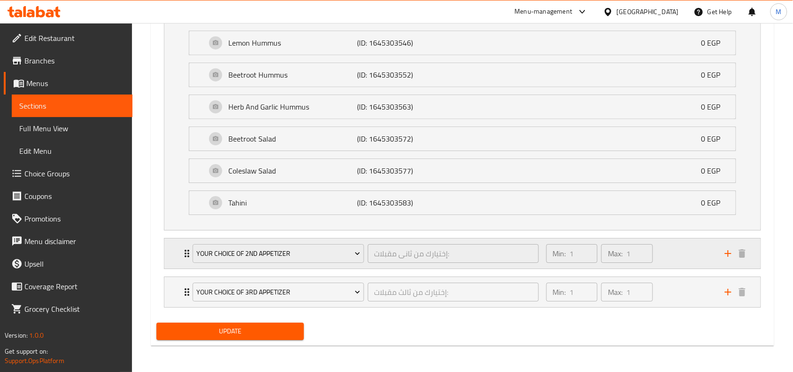
click at [182, 248] on icon "Expand" at bounding box center [186, 253] width 11 height 11
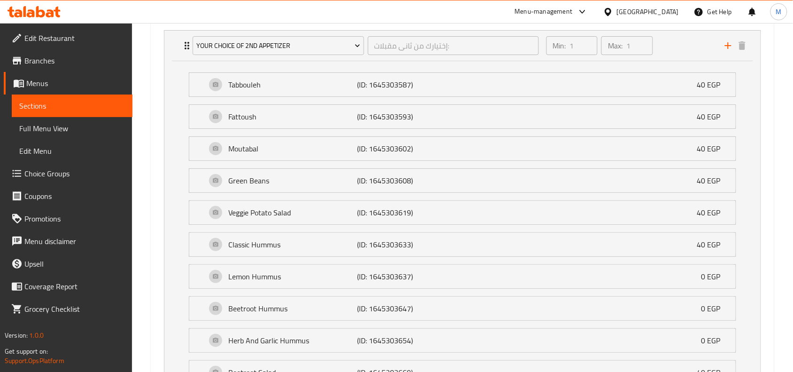
scroll to position [981, 0]
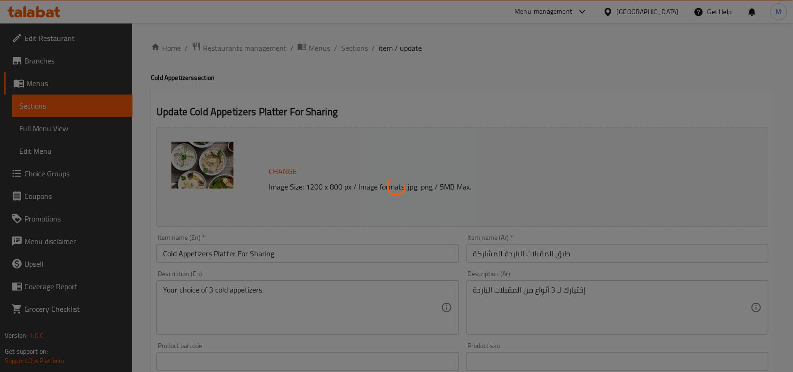
type input "إختيارك من أول مقبلات:"
type input "1"
type input "إختيارك من ثانى مقبلات:"
type input "1"
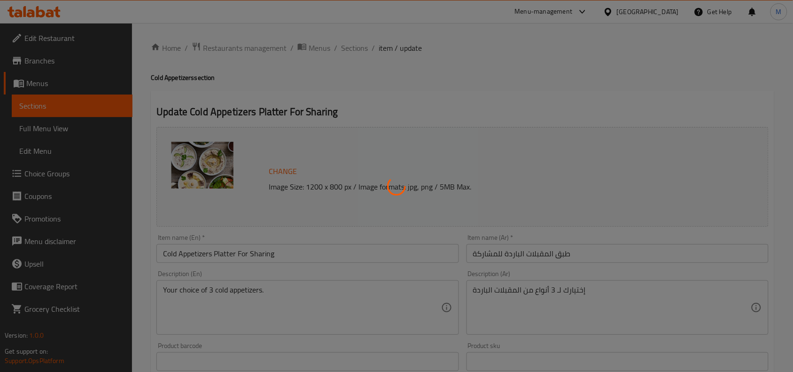
type input "1"
type input "إختيارك من ثالث مقبلات:"
type input "1"
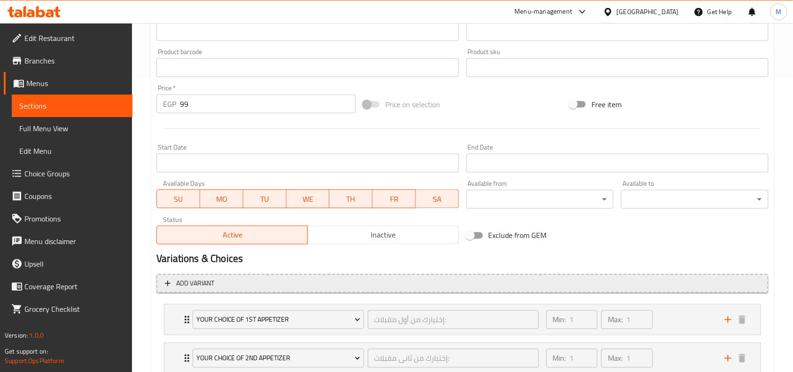
scroll to position [399, 0]
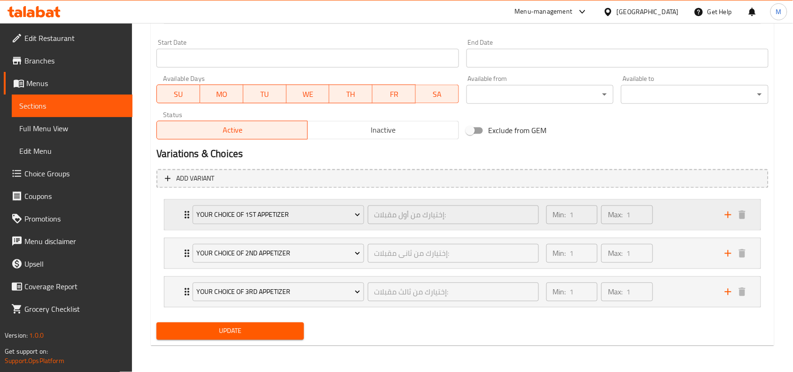
click at [180, 211] on div "Your Choice Of 1st Appetizer إختيارك من أول مقبلات: ​ Min: 1 ​ Max: 1 ​" at bounding box center [462, 215] width 596 height 30
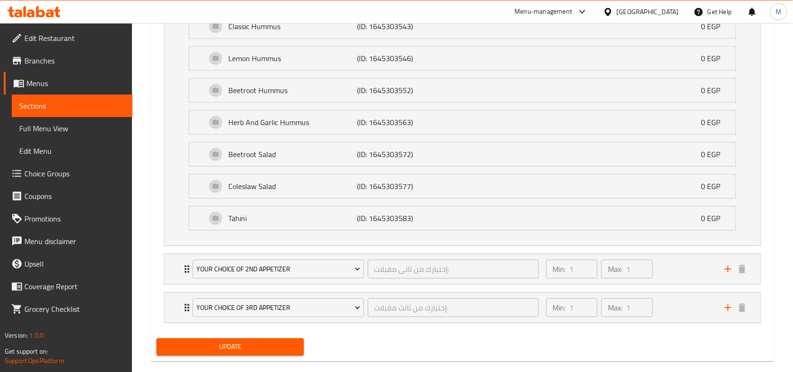
scroll to position [805, 0]
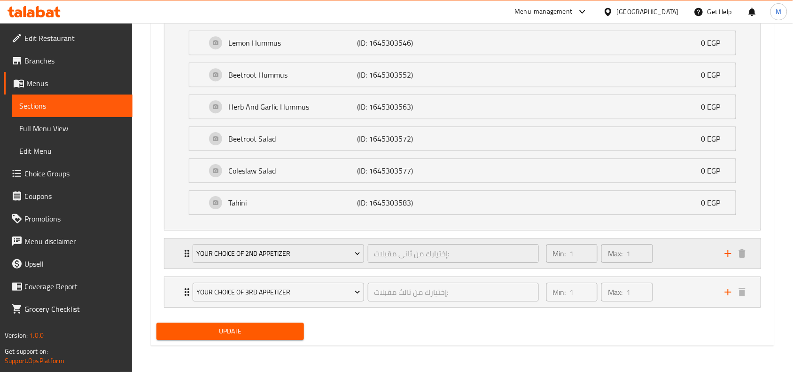
click at [186, 250] on icon "Expand" at bounding box center [186, 253] width 11 height 11
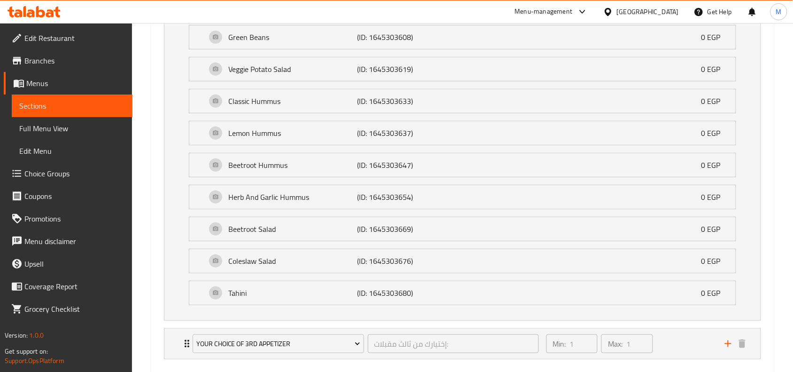
scroll to position [1210, 0]
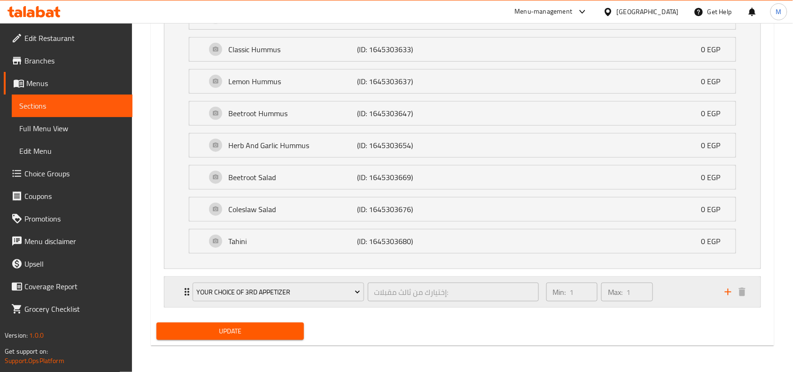
click at [186, 295] on icon "Expand" at bounding box center [187, 292] width 5 height 8
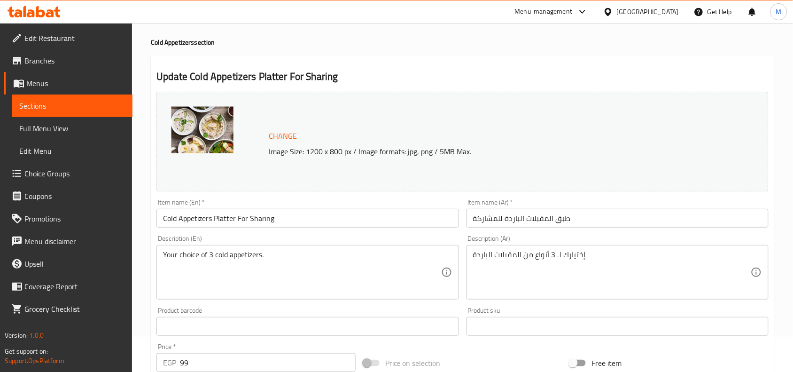
scroll to position [0, 0]
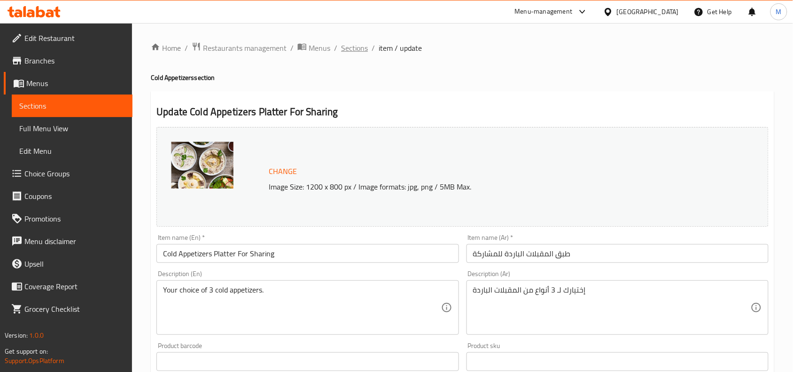
click at [359, 45] on span "Sections" at bounding box center [354, 47] width 27 height 11
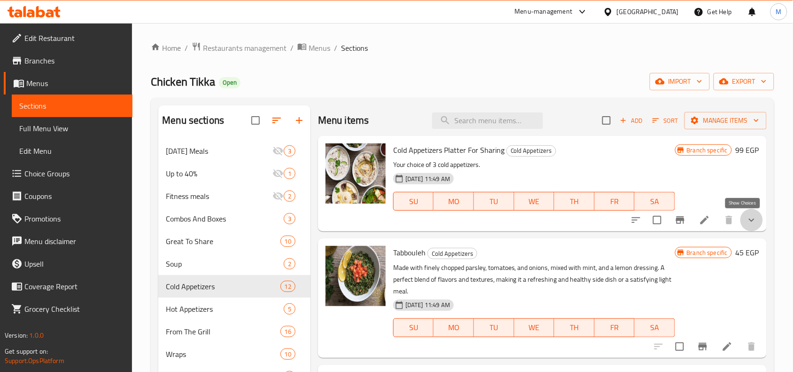
click at [746, 222] on icon "show more" at bounding box center [751, 219] width 11 height 11
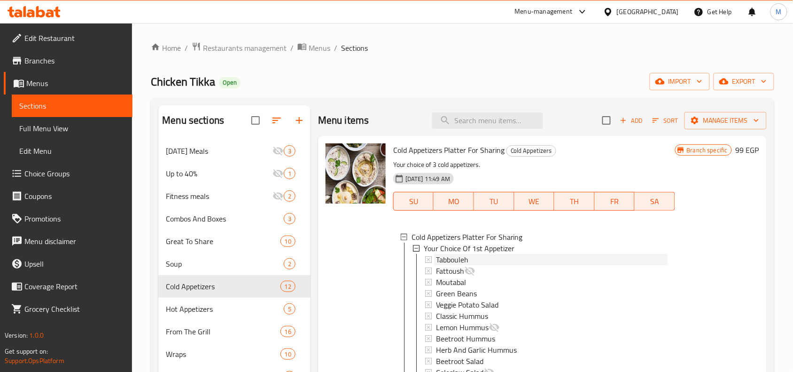
click at [454, 256] on span "Tabbouleh" at bounding box center [452, 259] width 32 height 11
click at [50, 57] on span "Branches" at bounding box center [74, 60] width 101 height 11
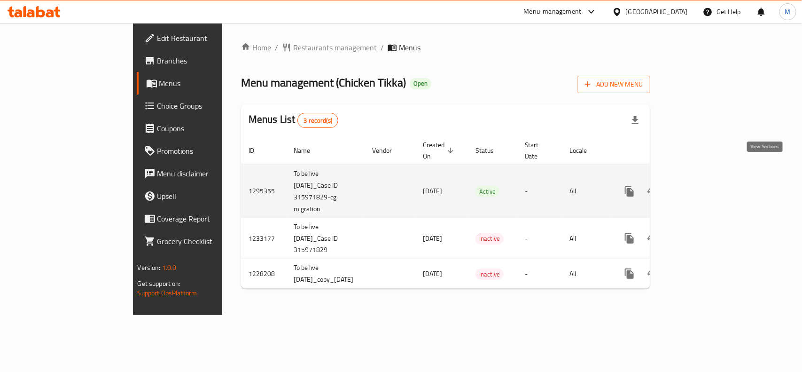
click at [702, 187] on icon "enhanced table" at bounding box center [697, 191] width 8 height 8
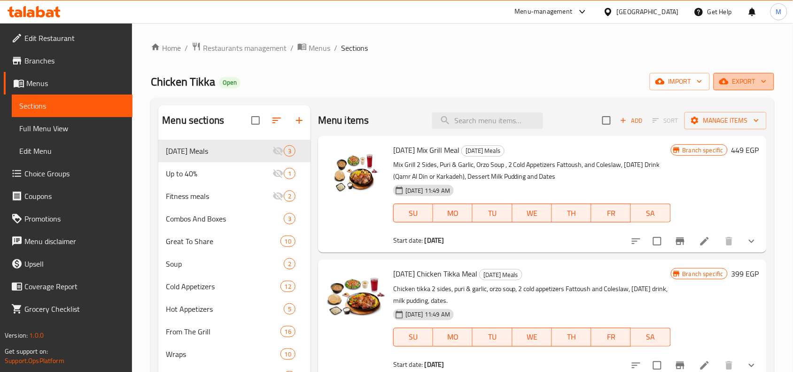
click at [754, 81] on span "export" at bounding box center [744, 82] width 46 height 12
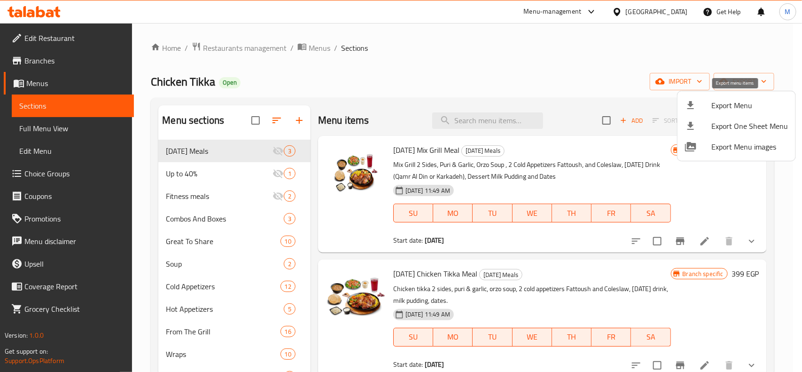
click at [716, 106] on span "Export Menu" at bounding box center [750, 105] width 77 height 11
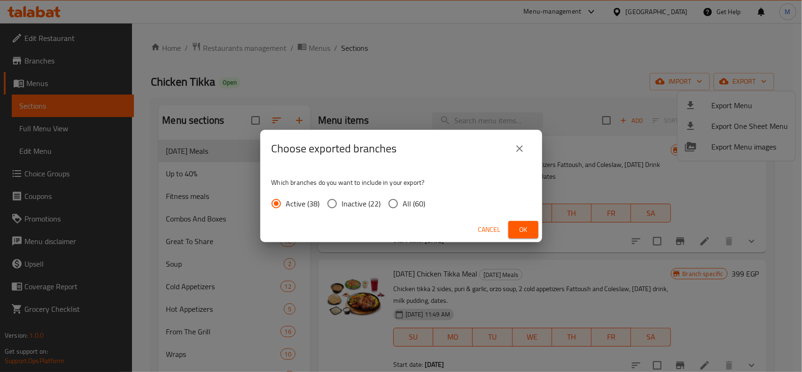
click at [394, 203] on input "All (60)" at bounding box center [393, 204] width 20 height 20
radio input "true"
click at [509, 220] on div "Cancel Ok" at bounding box center [401, 229] width 282 height 25
click at [521, 225] on span "Ok" at bounding box center [523, 230] width 15 height 12
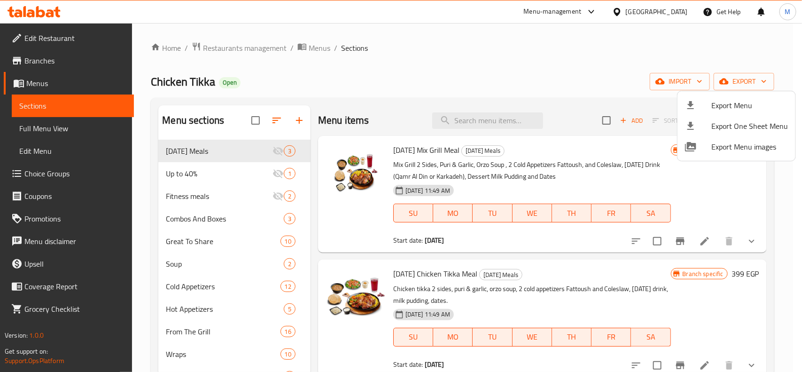
click at [259, 47] on div at bounding box center [401, 186] width 802 height 372
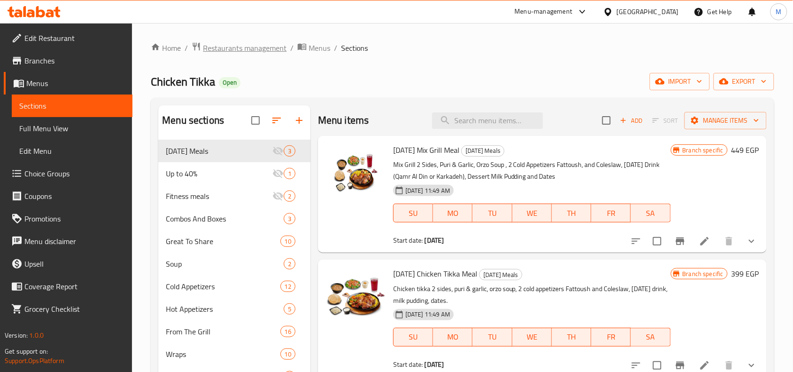
click at [259, 49] on span "Restaurants management" at bounding box center [245, 47] width 84 height 11
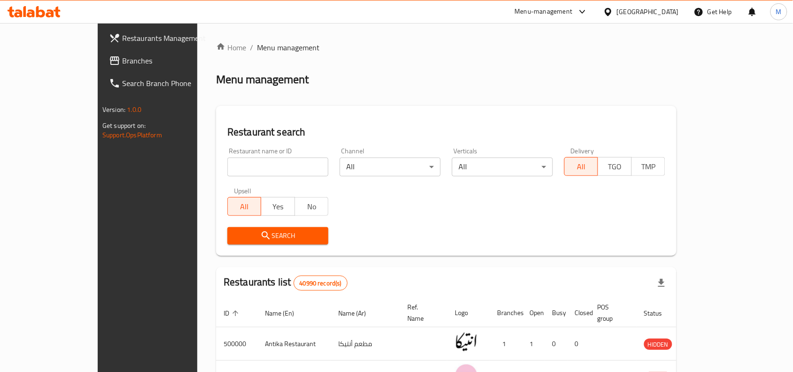
click at [248, 163] on input "search" at bounding box center [277, 166] width 101 height 19
paste input "502407"
type input "502407"
click button "Search" at bounding box center [277, 235] width 101 height 17
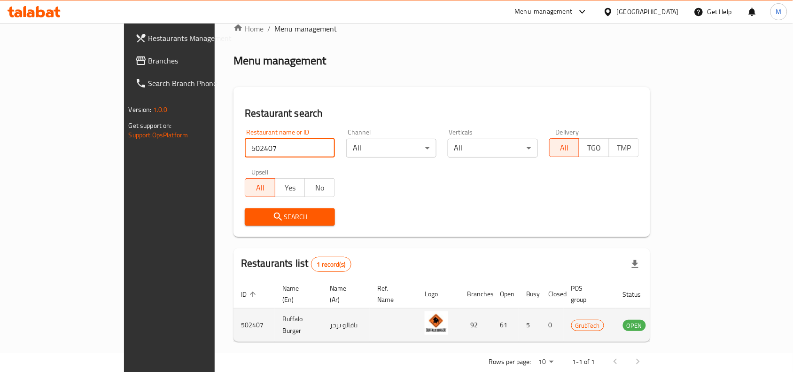
scroll to position [29, 0]
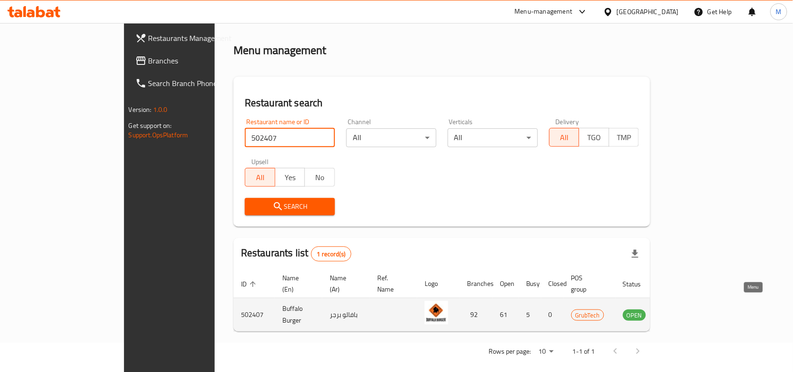
click at [684, 309] on icon "enhanced table" at bounding box center [677, 314] width 11 height 11
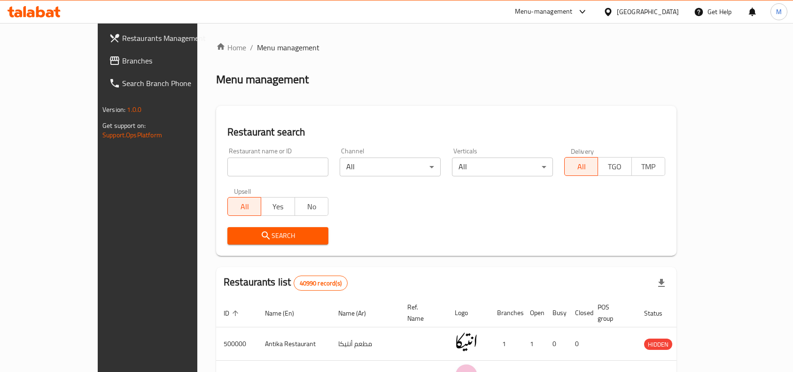
scroll to position [29, 0]
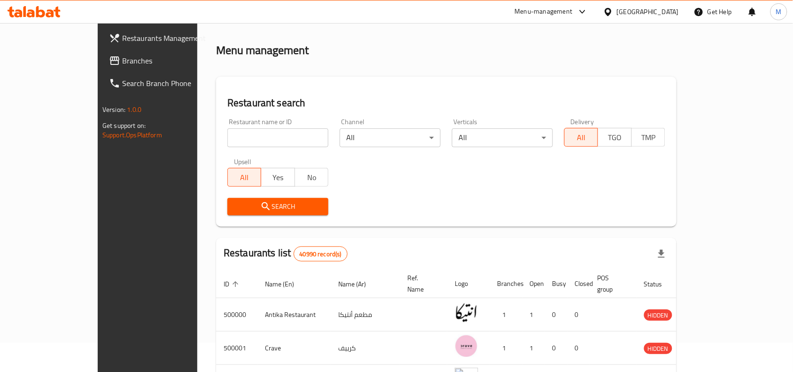
click at [227, 139] on input "search" at bounding box center [277, 137] width 101 height 19
paste input "502407"
type input "502407"
click button "Search" at bounding box center [277, 206] width 101 height 17
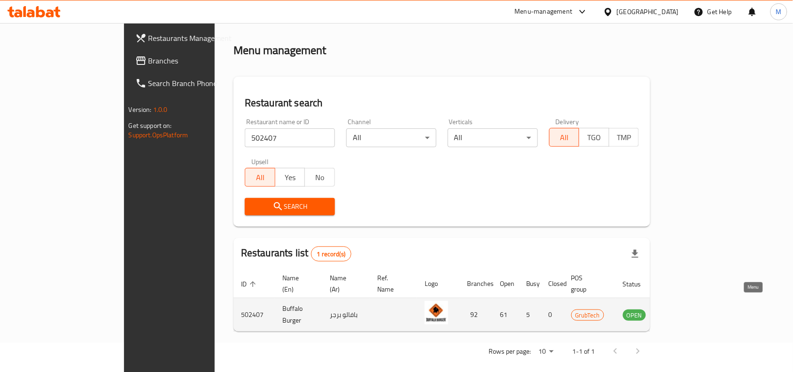
click at [684, 309] on icon "enhanced table" at bounding box center [677, 314] width 11 height 11
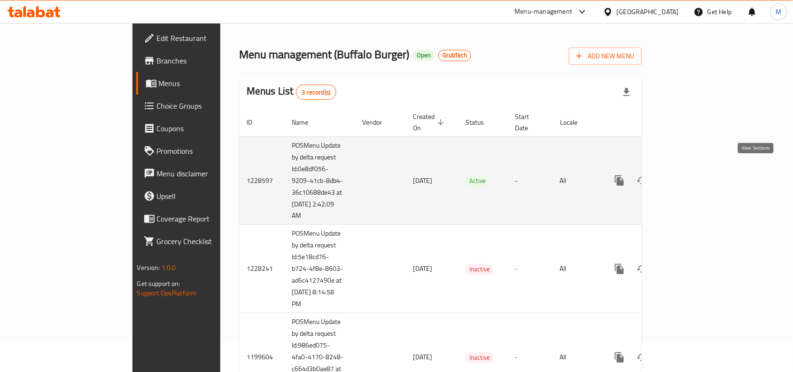
click at [693, 175] on icon "enhanced table" at bounding box center [687, 180] width 11 height 11
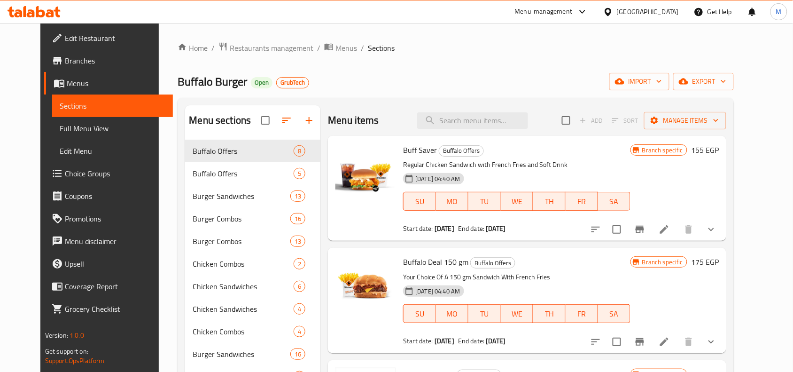
click at [65, 58] on span "Branches" at bounding box center [115, 60] width 101 height 11
